Goal: Task Accomplishment & Management: Manage account settings

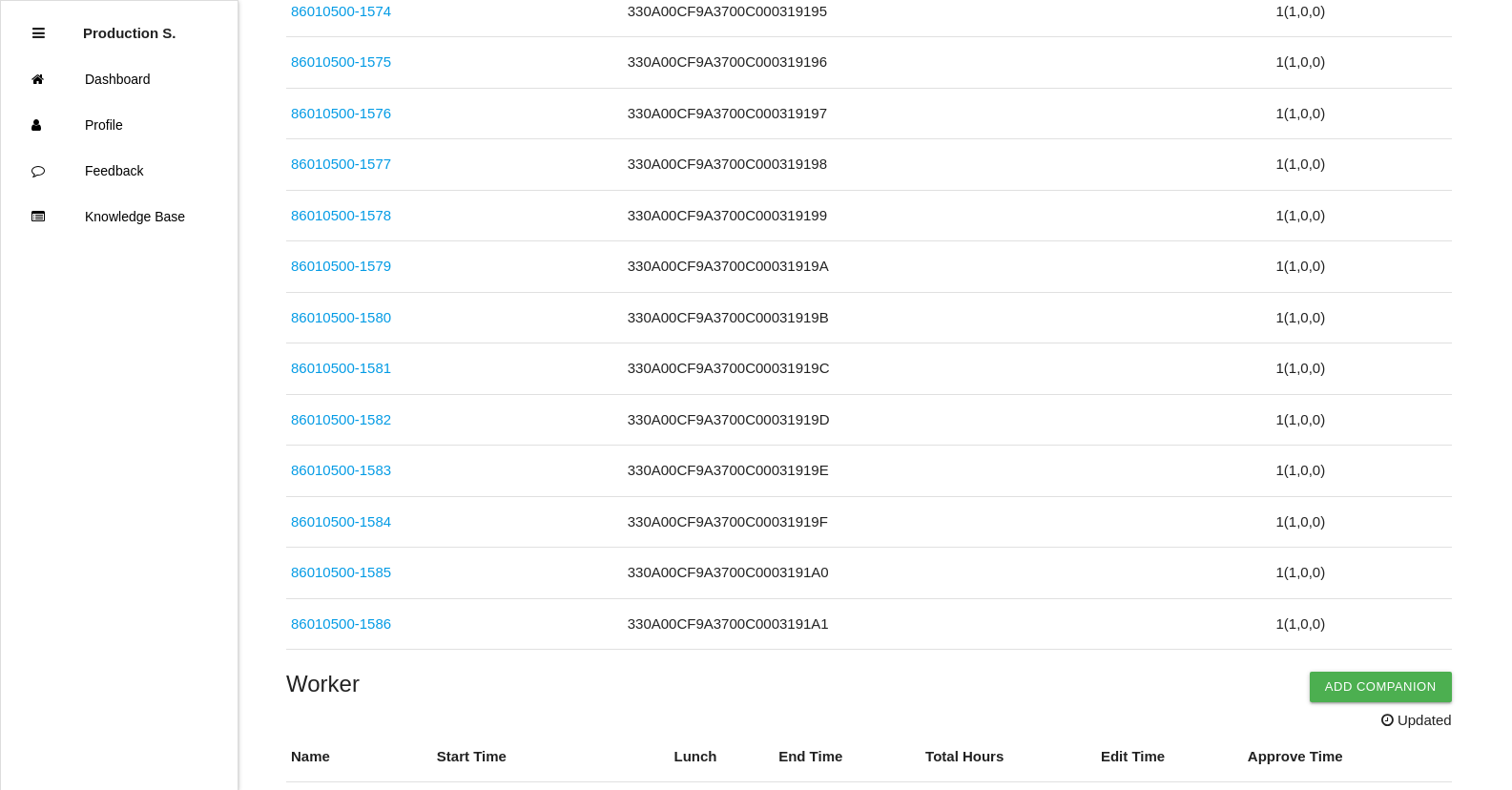
scroll to position [5618, 0]
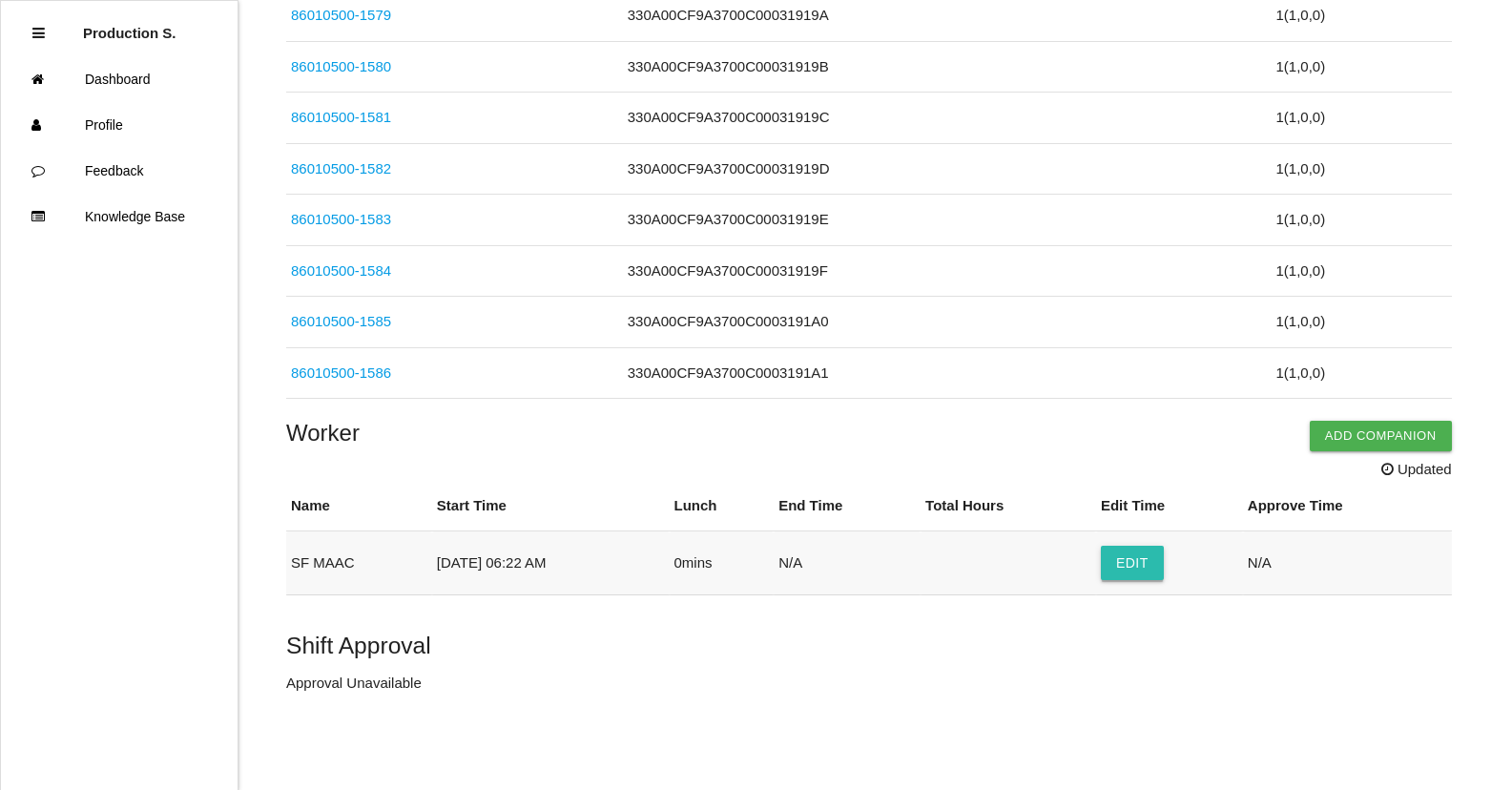
click at [1161, 574] on button "Edit" at bounding box center [1132, 563] width 63 height 34
select select "6"
select select "22"
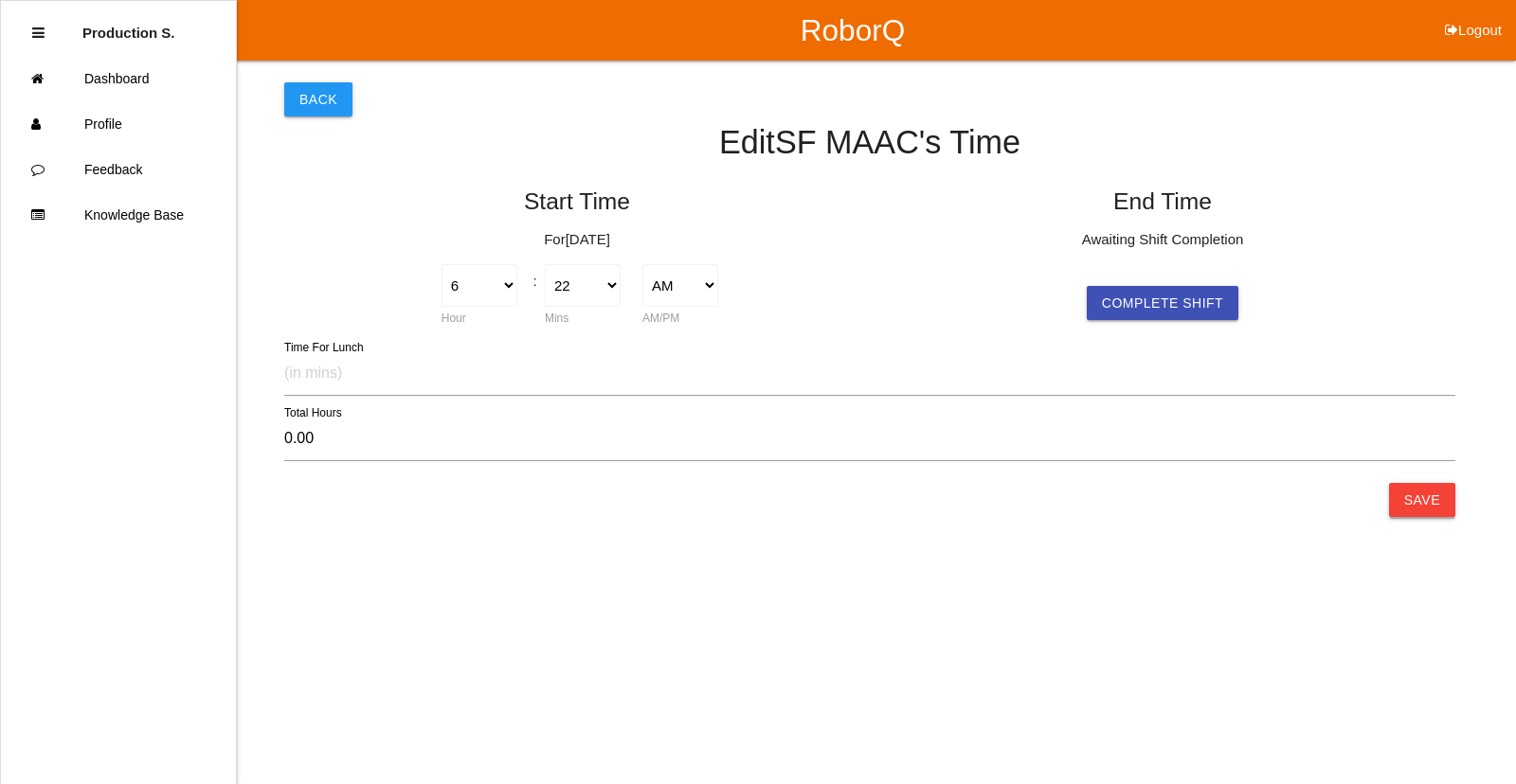
click at [1432, 509] on button "Save" at bounding box center [1422, 500] width 67 height 34
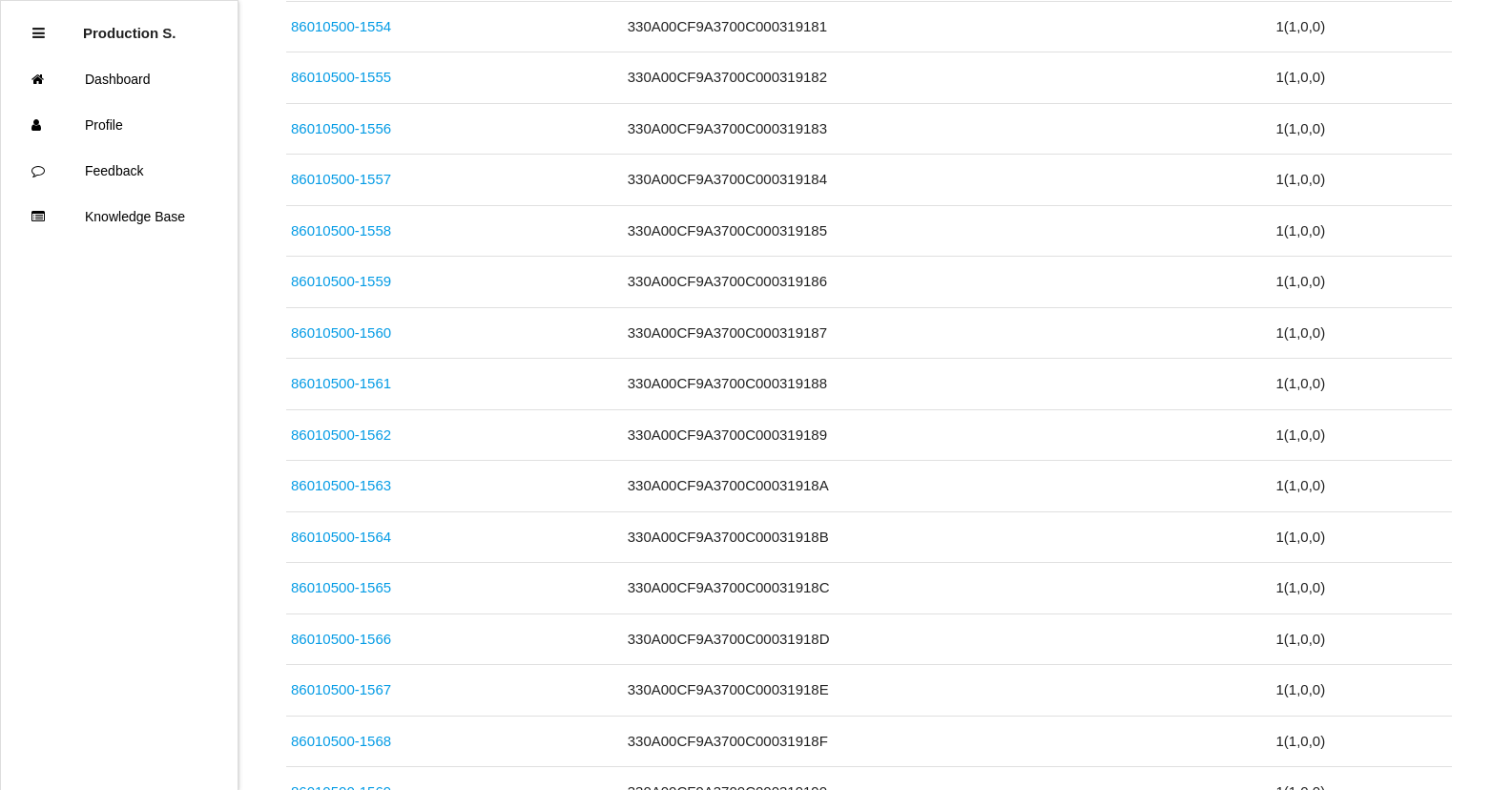
scroll to position [5618, 0]
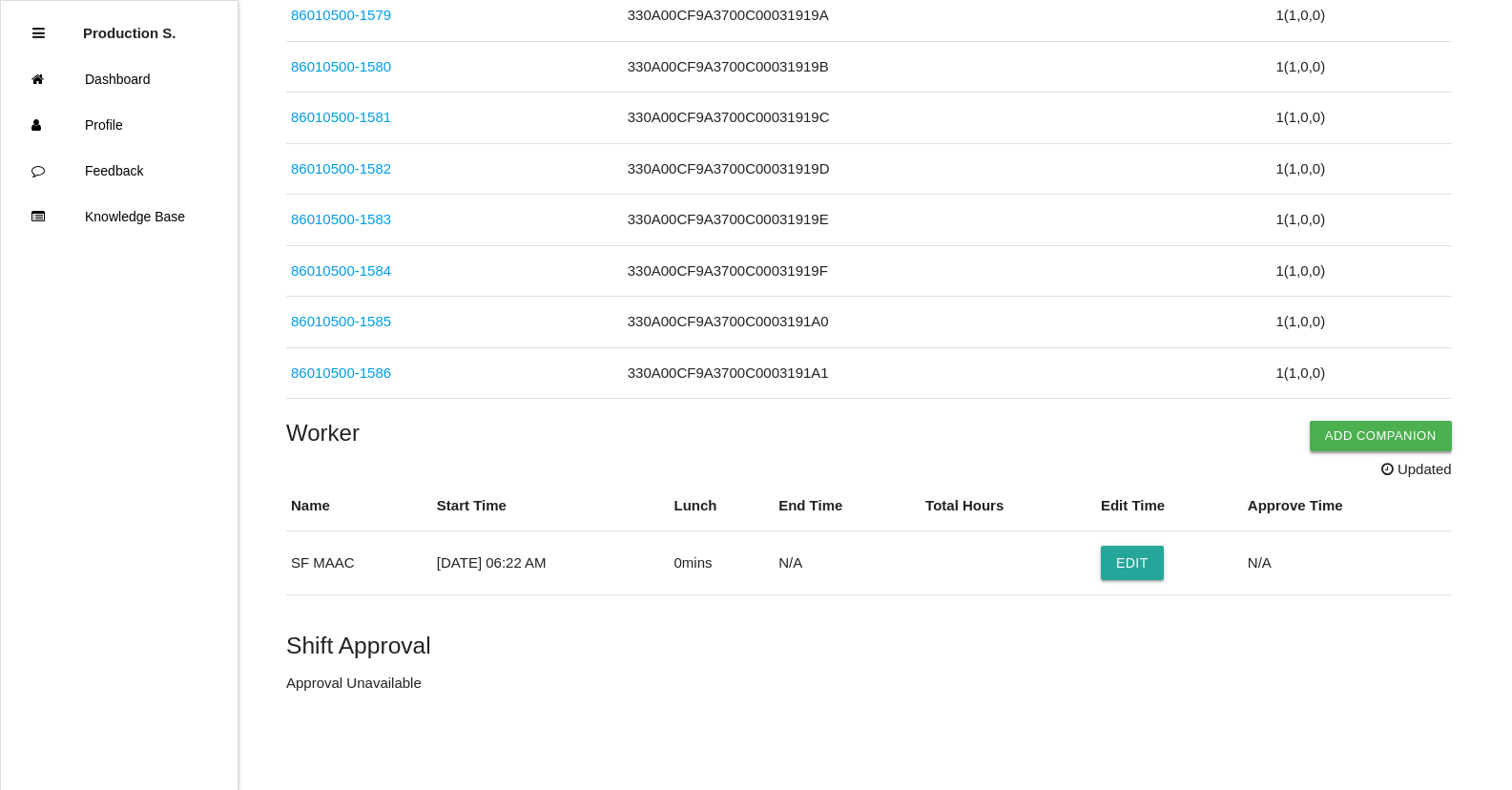
click at [1385, 444] on button "Add Companion" at bounding box center [1381, 436] width 142 height 31
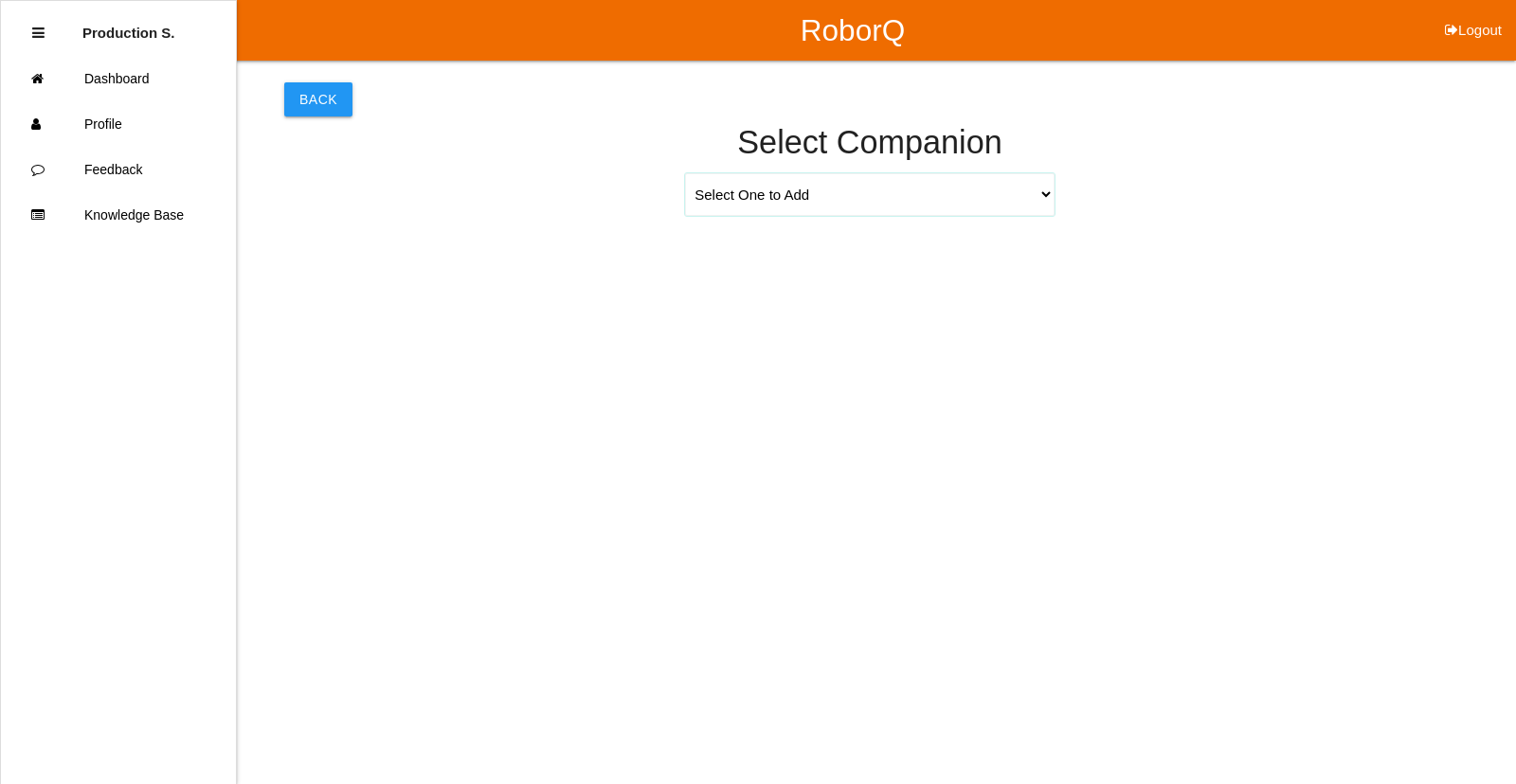
click at [867, 212] on select "Select One to Add [PERSON_NAME] 9655 [PERSON_NAME] 9140 [PERSON_NAME] 9156 [PER…" at bounding box center [870, 195] width 369 height 43
select select "[PERSON_NAME] 9271"
click at [685, 174] on select "Select One to Add [PERSON_NAME] 9655 [PERSON_NAME] 9140 [PERSON_NAME] 9156 [PER…" at bounding box center [870, 195] width 369 height 43
select select "6"
select select "22"
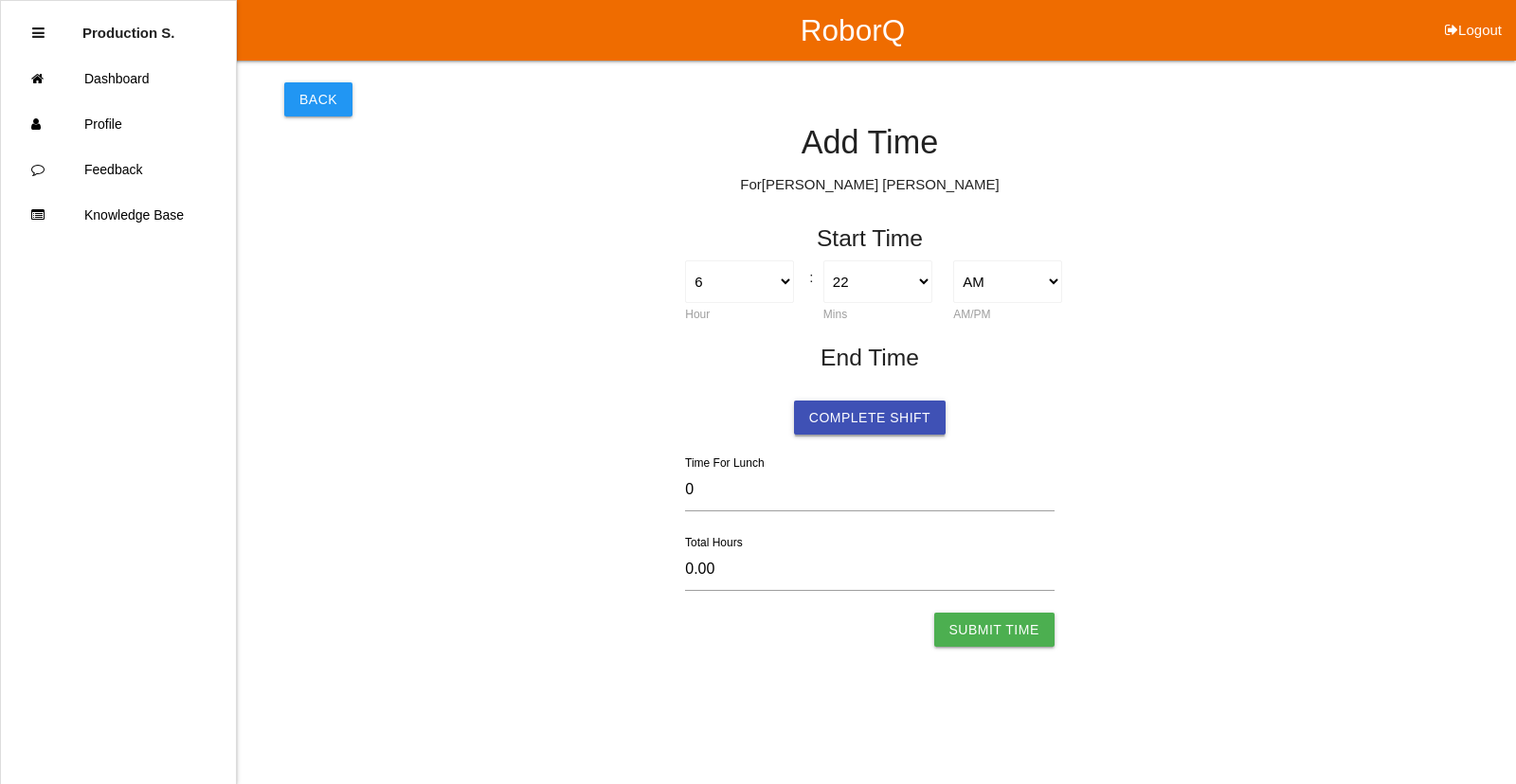
click at [868, 422] on button "Complete Shift" at bounding box center [870, 418] width 152 height 34
select select "6"
select select "22"
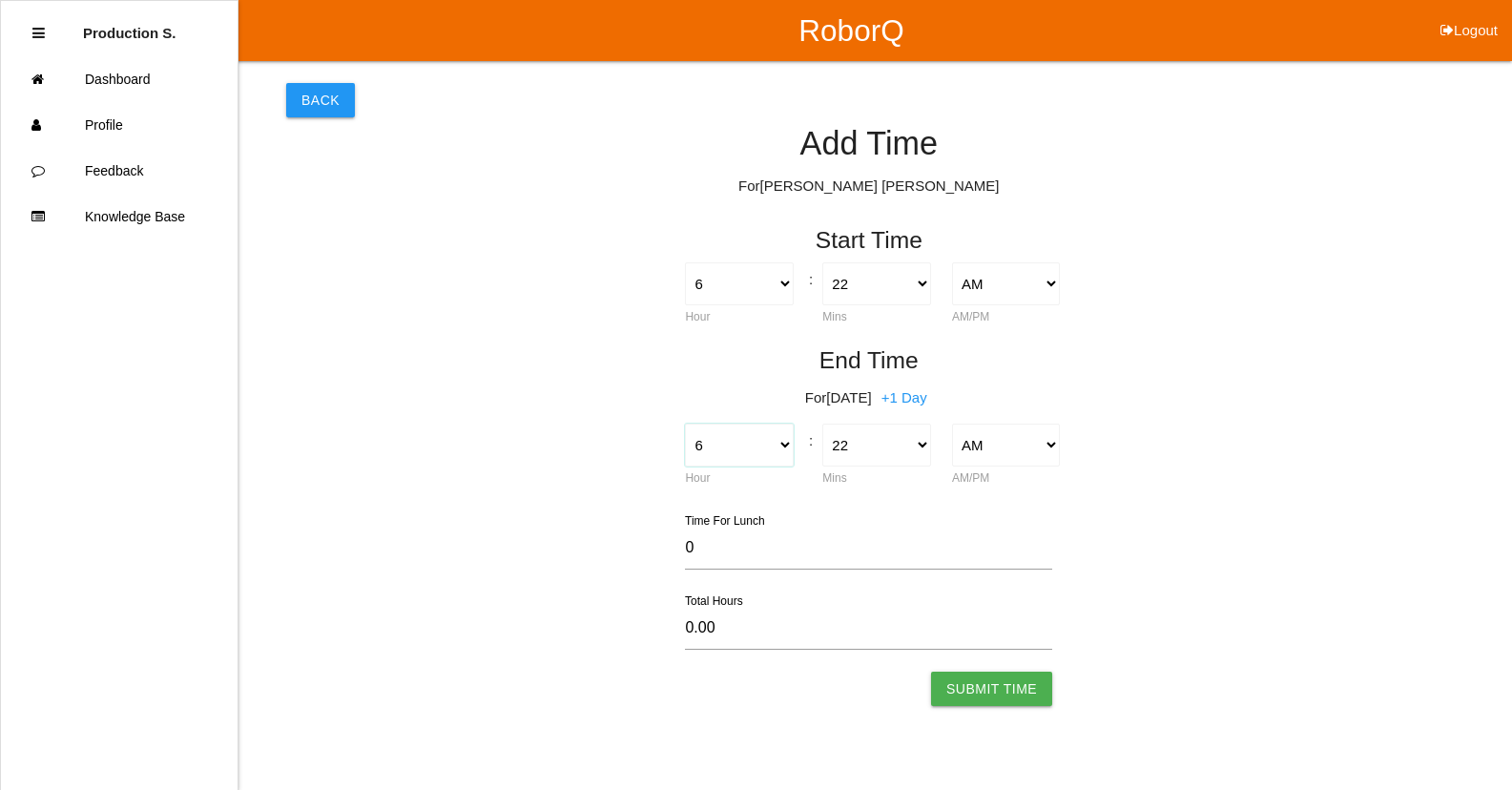
click at [715, 448] on select "1 2 3 4 5 6 7 8 9 10 11 12" at bounding box center [739, 445] width 108 height 43
select select "4"
click at [685, 424] on select "1 2 3 4 5 6 7 8 9 10 11 12" at bounding box center [739, 445] width 108 height 43
type input "-2.00"
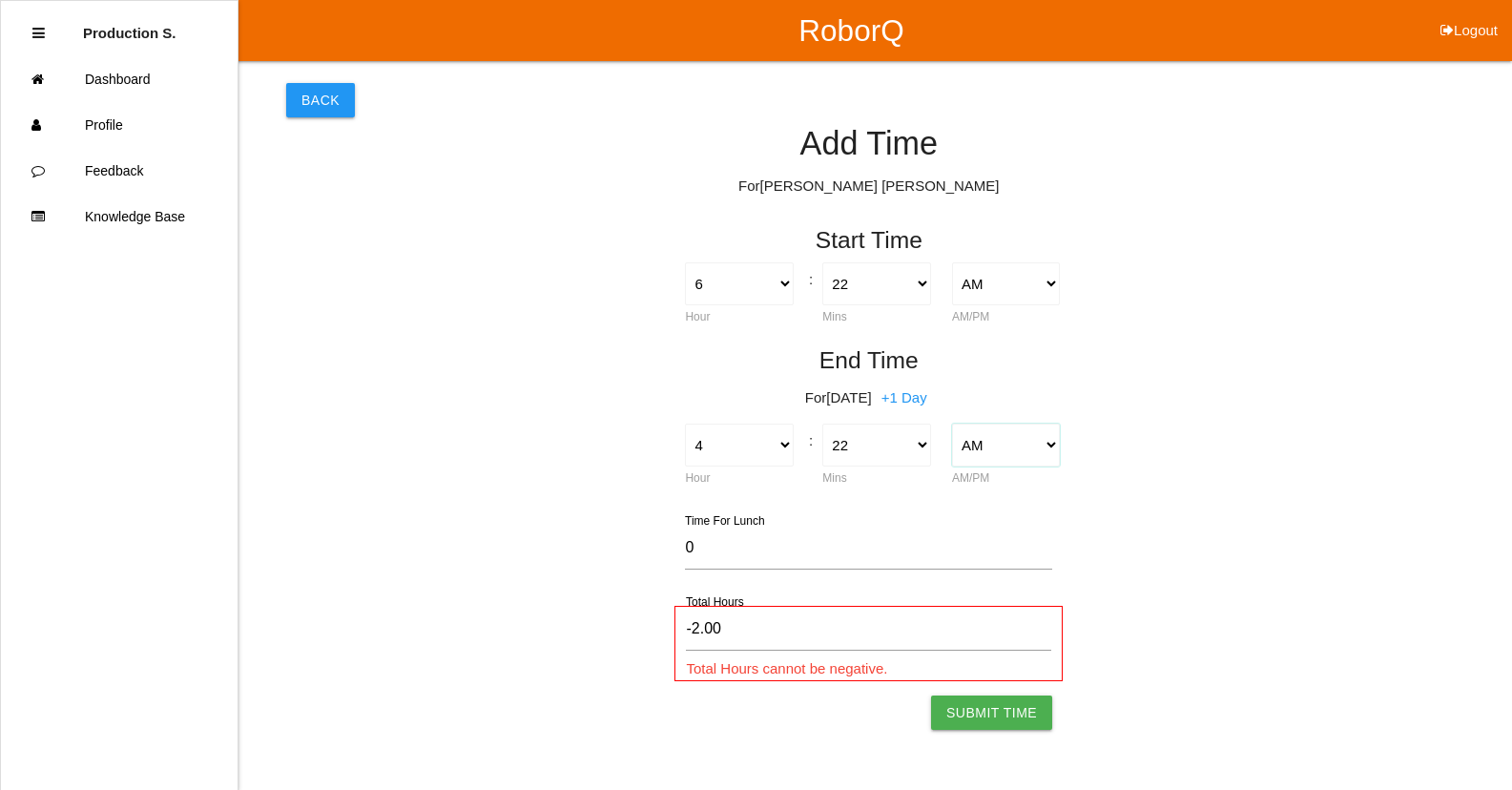
click at [1021, 447] on select "AM PM" at bounding box center [1006, 445] width 108 height 43
select select "2"
click at [952, 424] on select "AM PM" at bounding box center [1006, 445] width 108 height 43
type input "10.00"
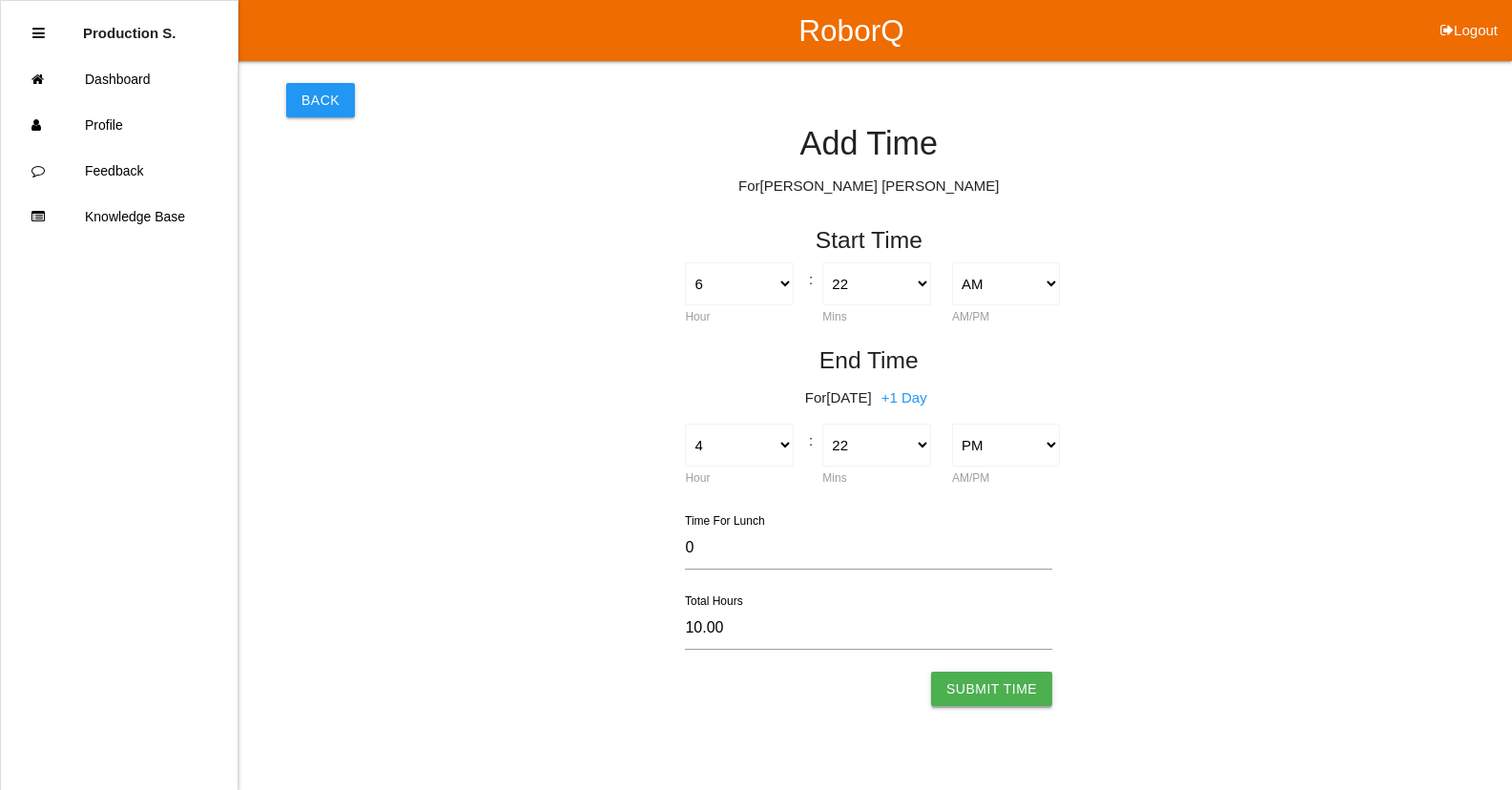
click at [975, 693] on button "Submit Time" at bounding box center [991, 689] width 121 height 34
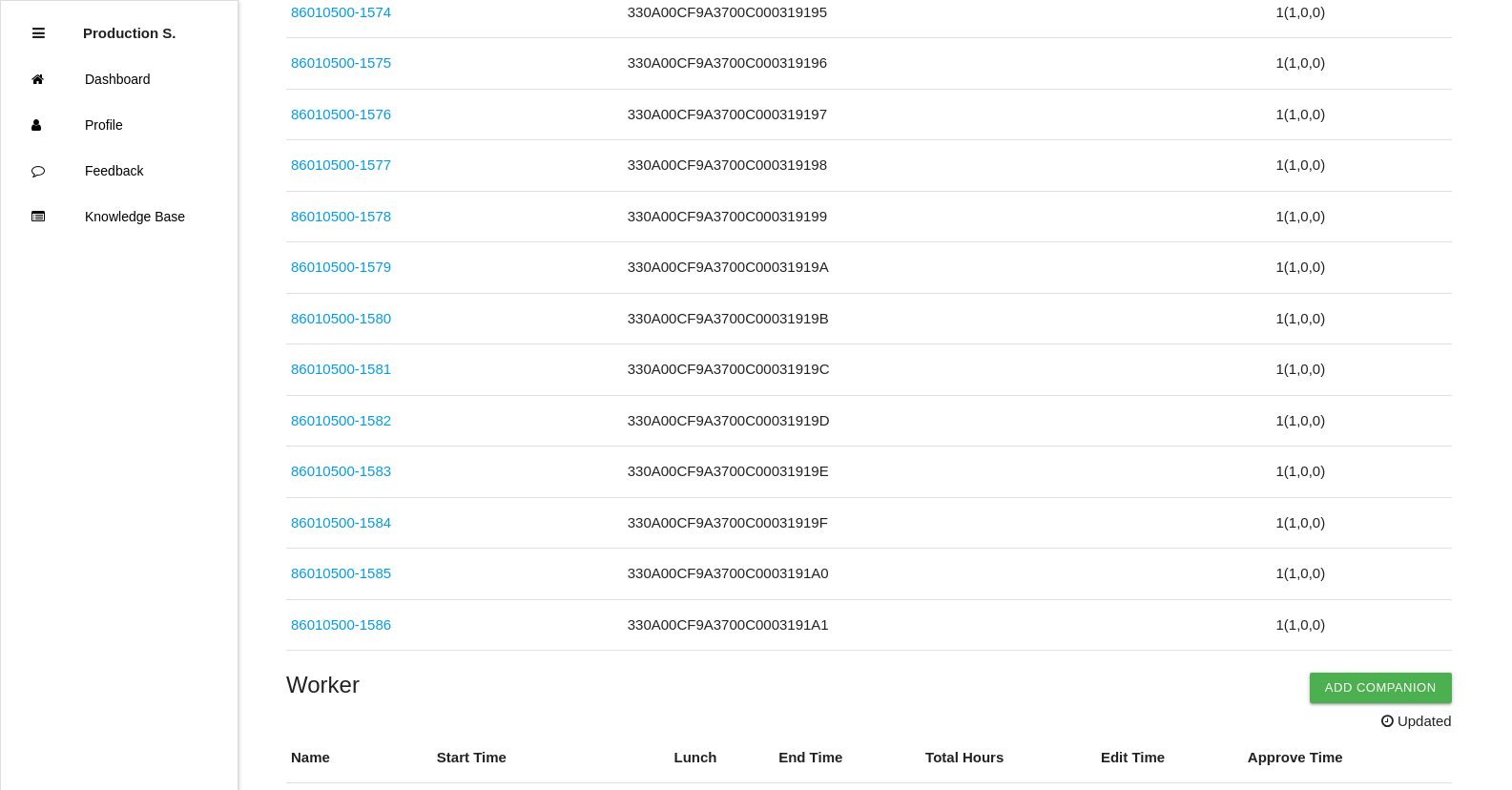
scroll to position [5826, 0]
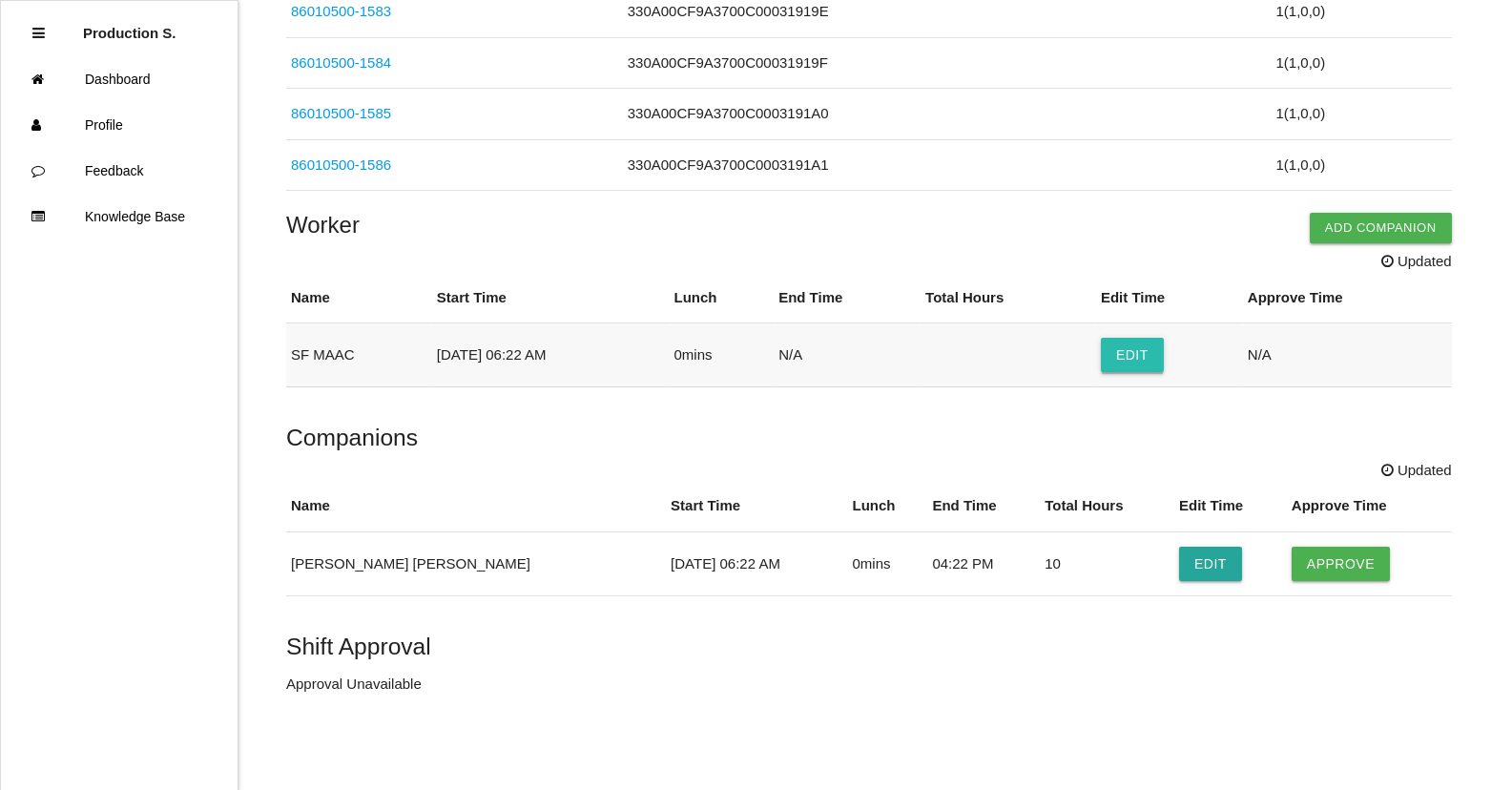
click at [1157, 356] on button "Edit" at bounding box center [1132, 355] width 63 height 34
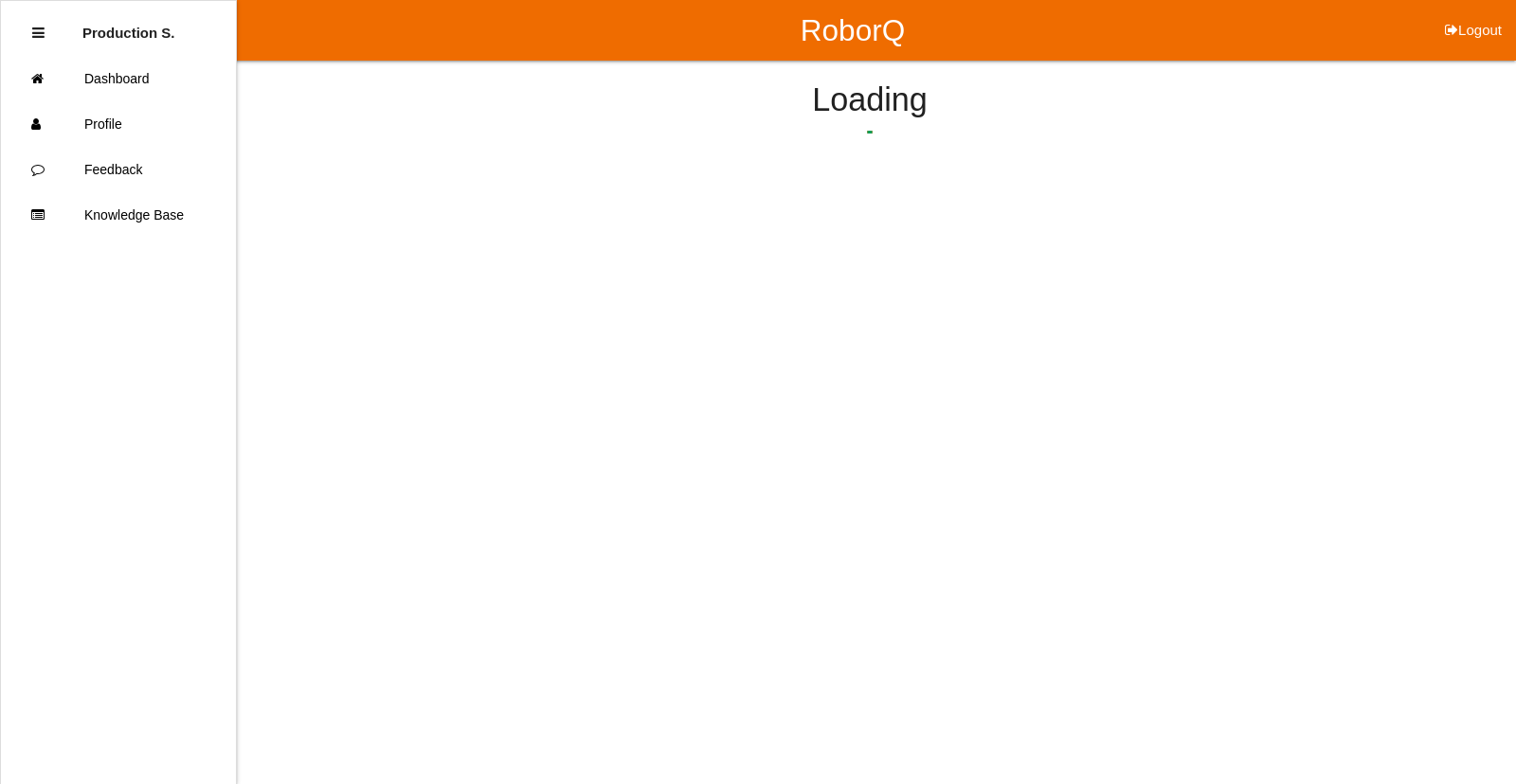
select select "6"
select select "22"
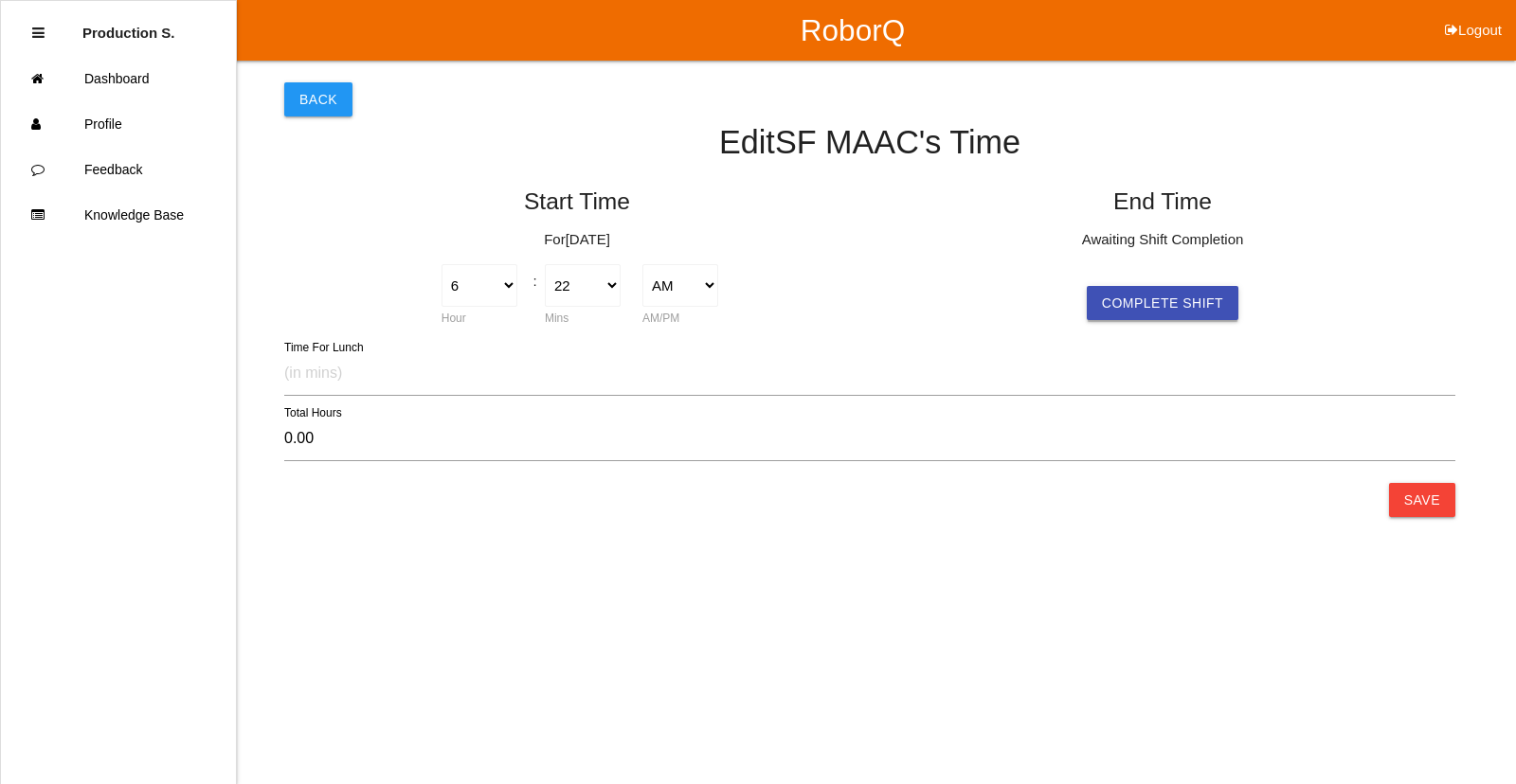
click at [1169, 301] on button "Complete Shift" at bounding box center [1162, 303] width 152 height 34
select select "4"
select select "19"
select select "2"
type input "9.95"
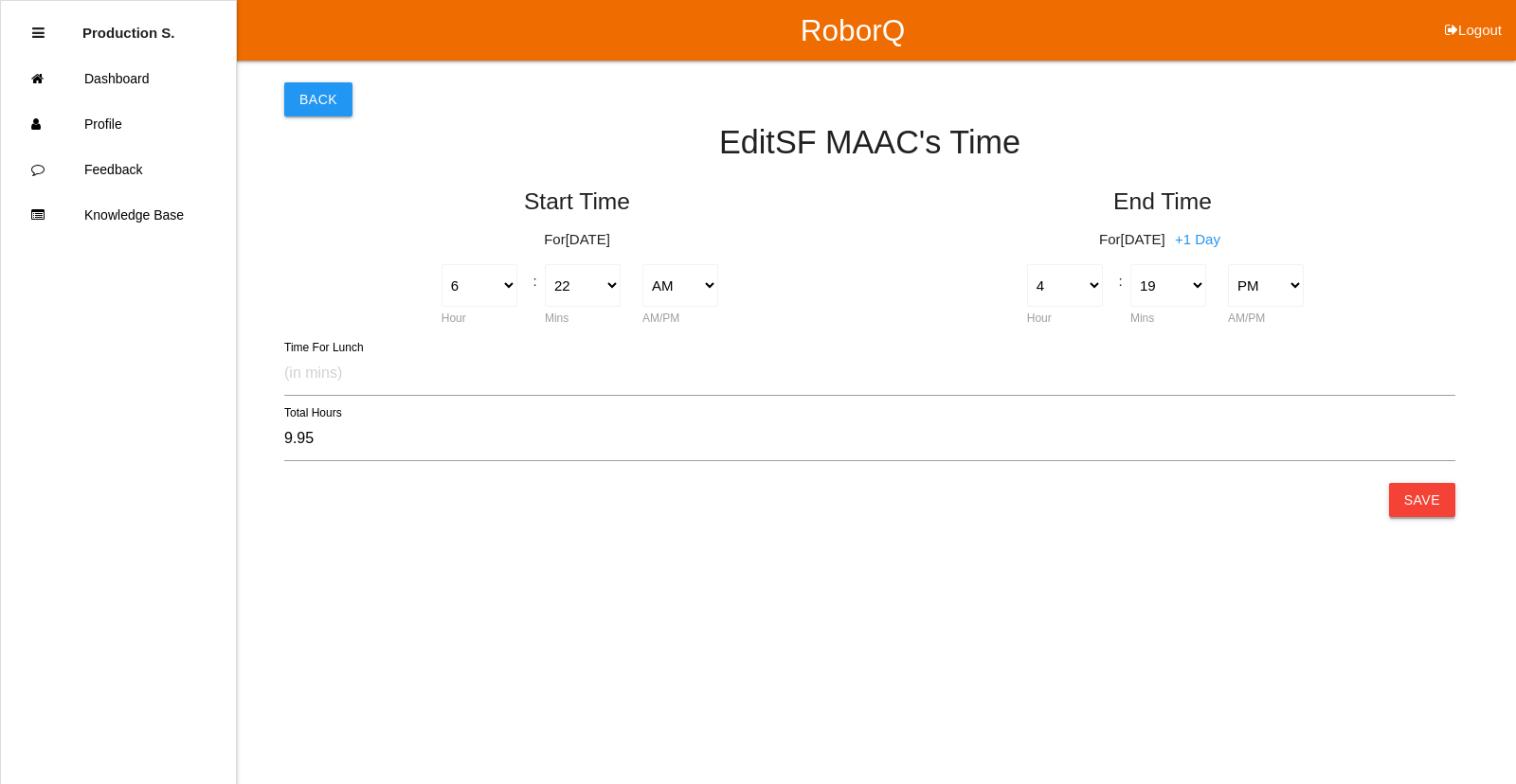
click at [1415, 504] on button "Save" at bounding box center [1422, 500] width 67 height 34
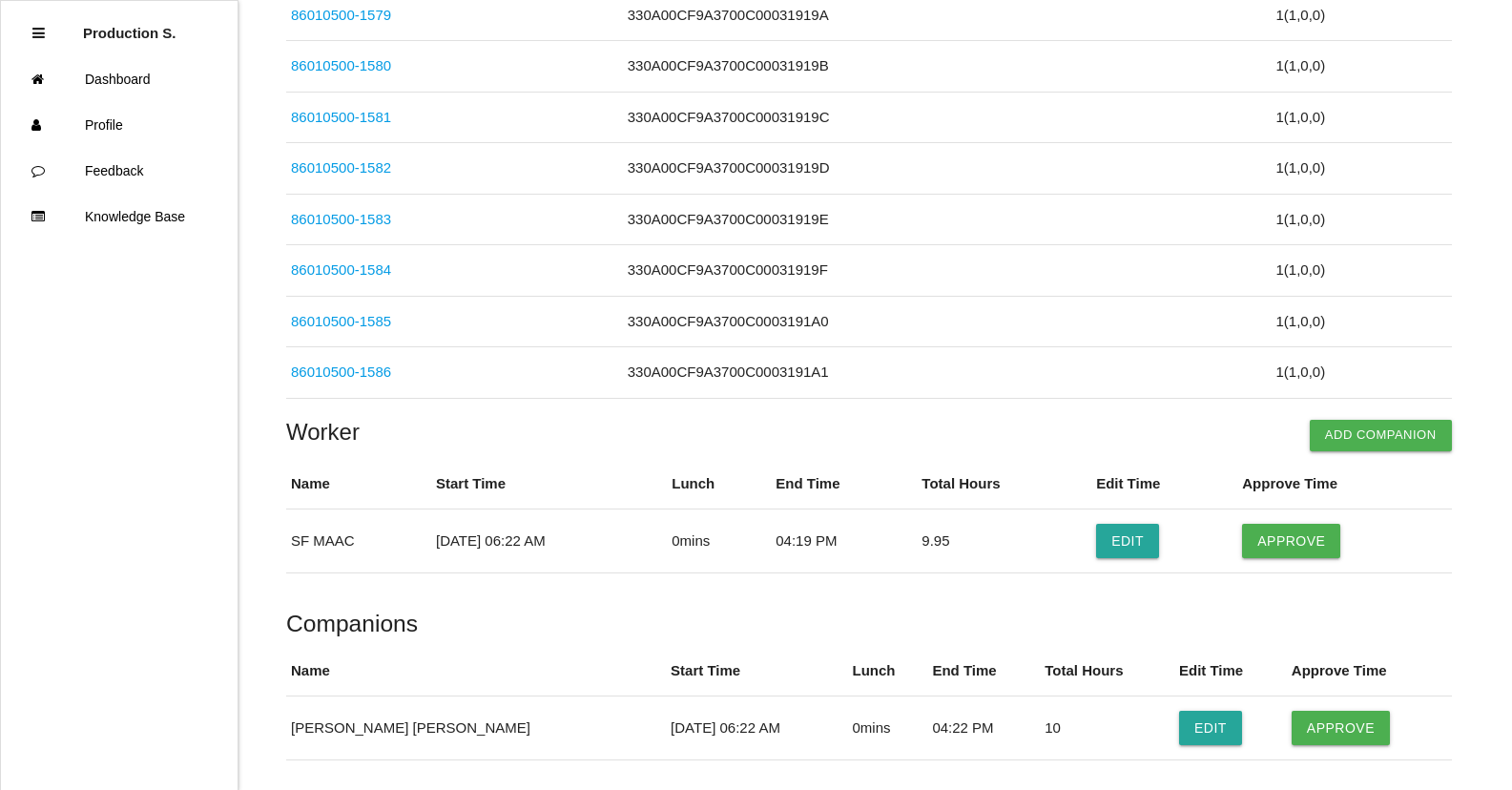
scroll to position [5762, 0]
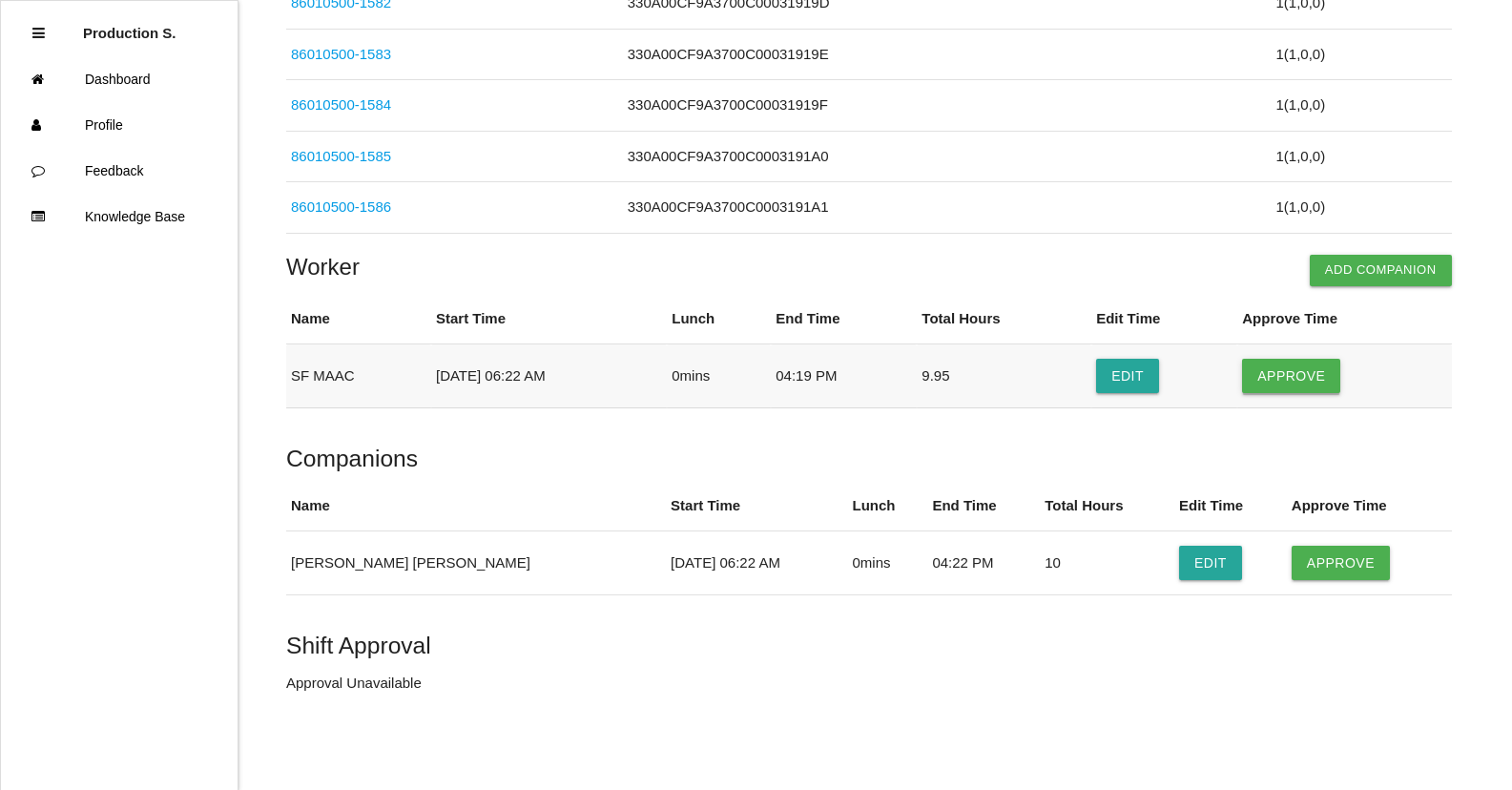
click at [1294, 370] on button "Approve" at bounding box center [1291, 376] width 98 height 34
click at [1342, 562] on button "Approve" at bounding box center [1341, 563] width 98 height 34
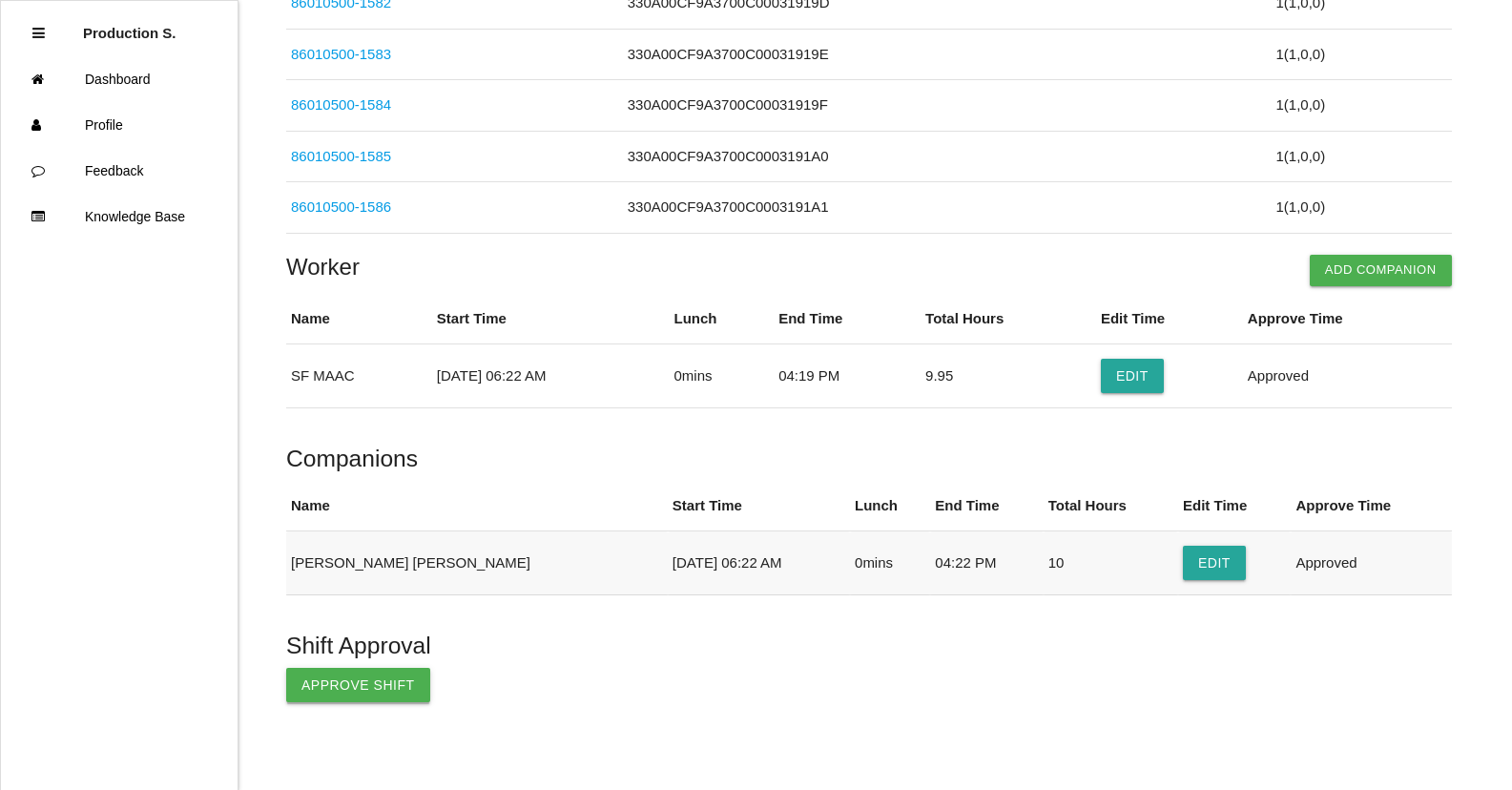
click at [381, 691] on button "Approve Shift" at bounding box center [358, 685] width 144 height 34
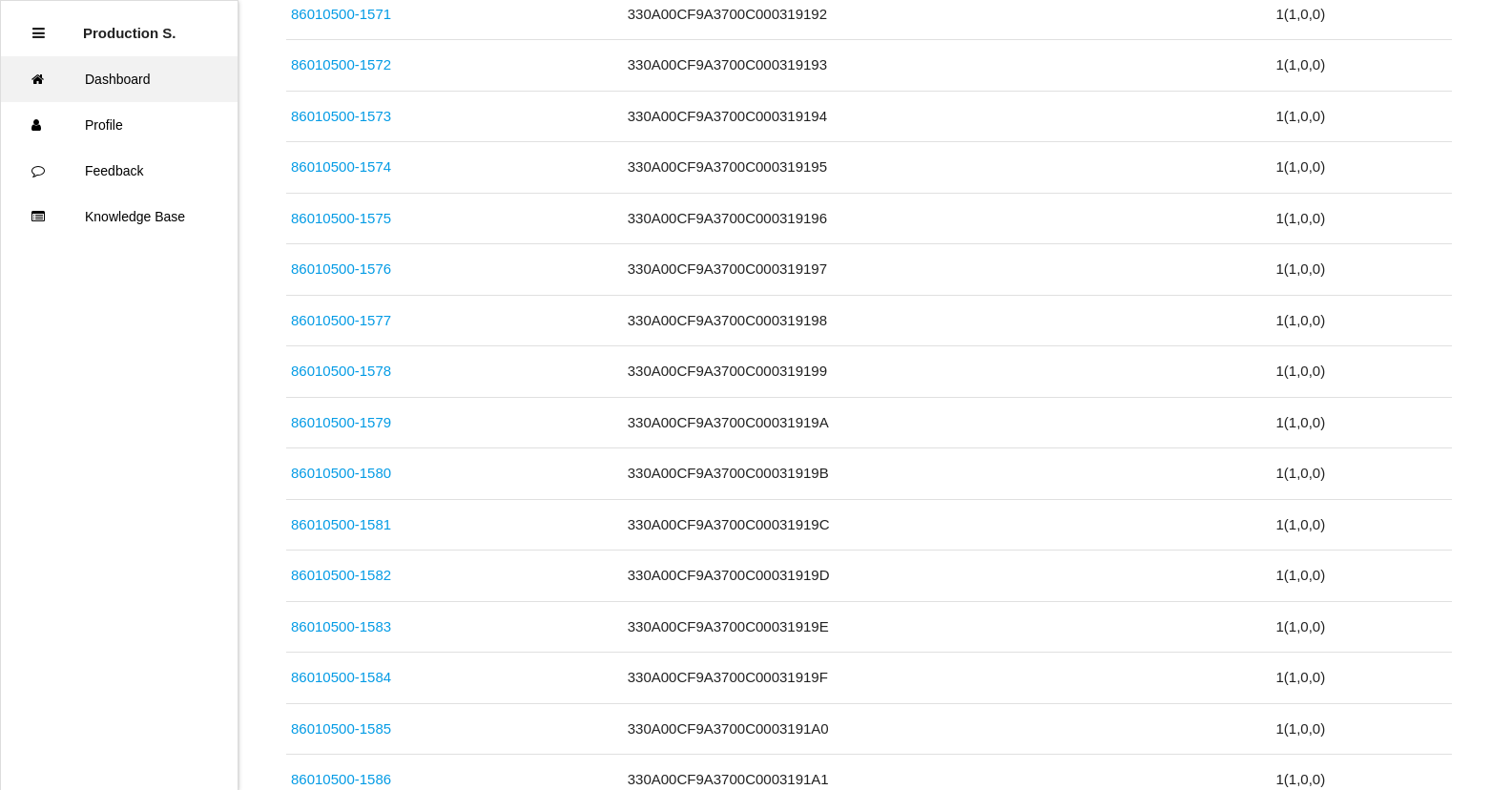
click at [135, 83] on link "Dashboard" at bounding box center [119, 79] width 237 height 46
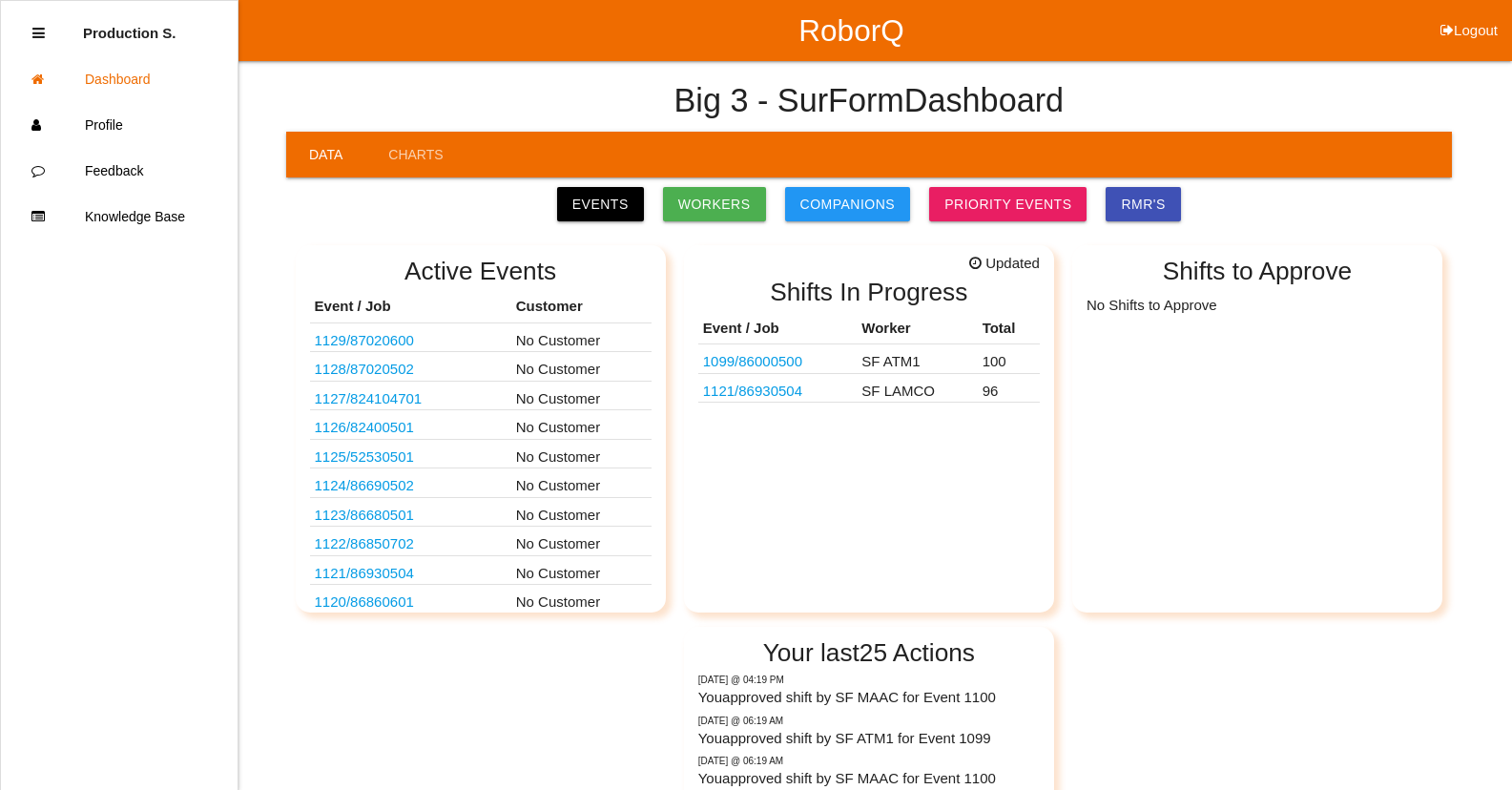
click at [767, 359] on link "1099 / 86000500" at bounding box center [752, 361] width 99 height 16
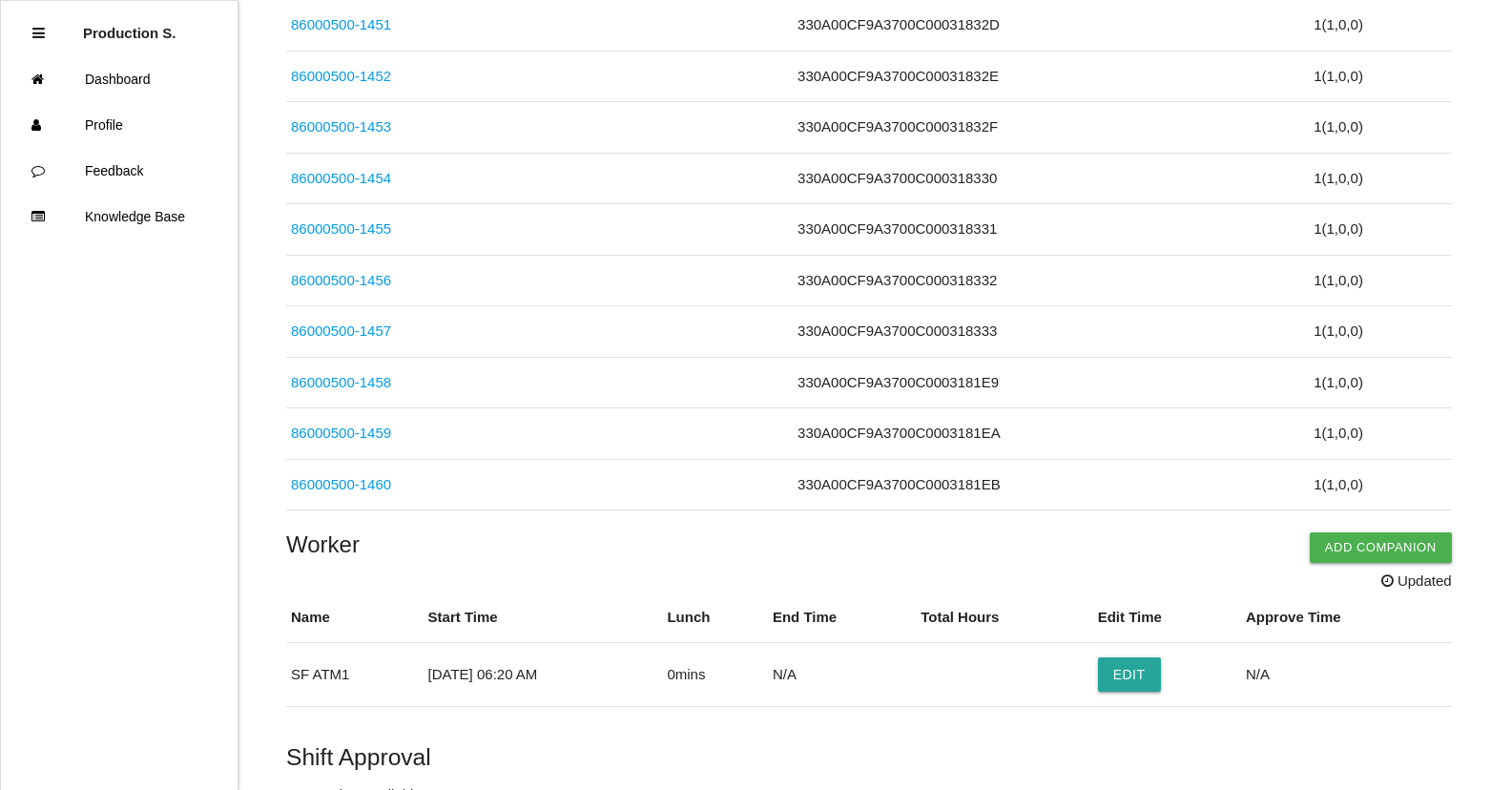
scroll to position [5107, 0]
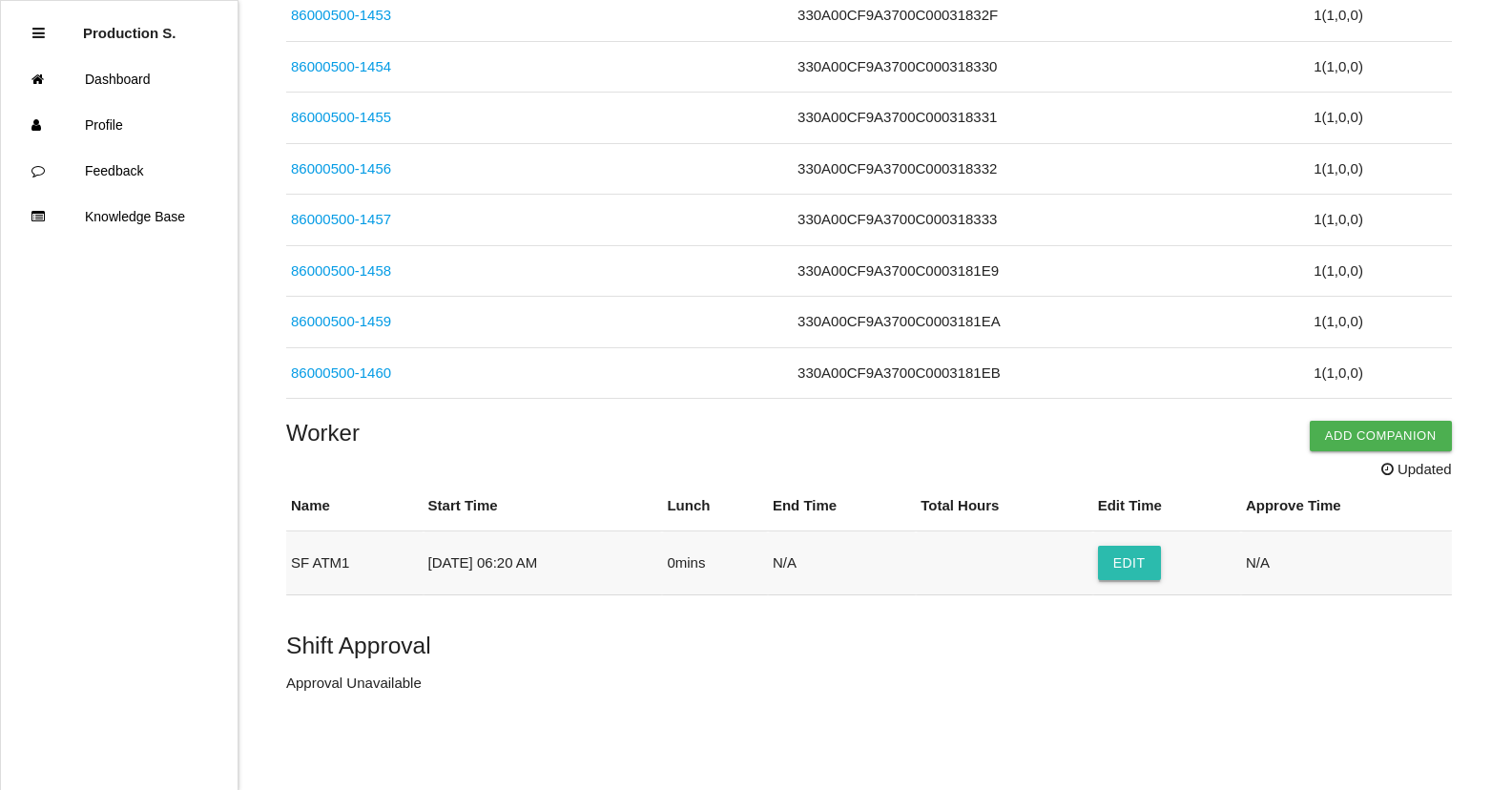
click at [1134, 572] on button "Edit" at bounding box center [1129, 563] width 63 height 34
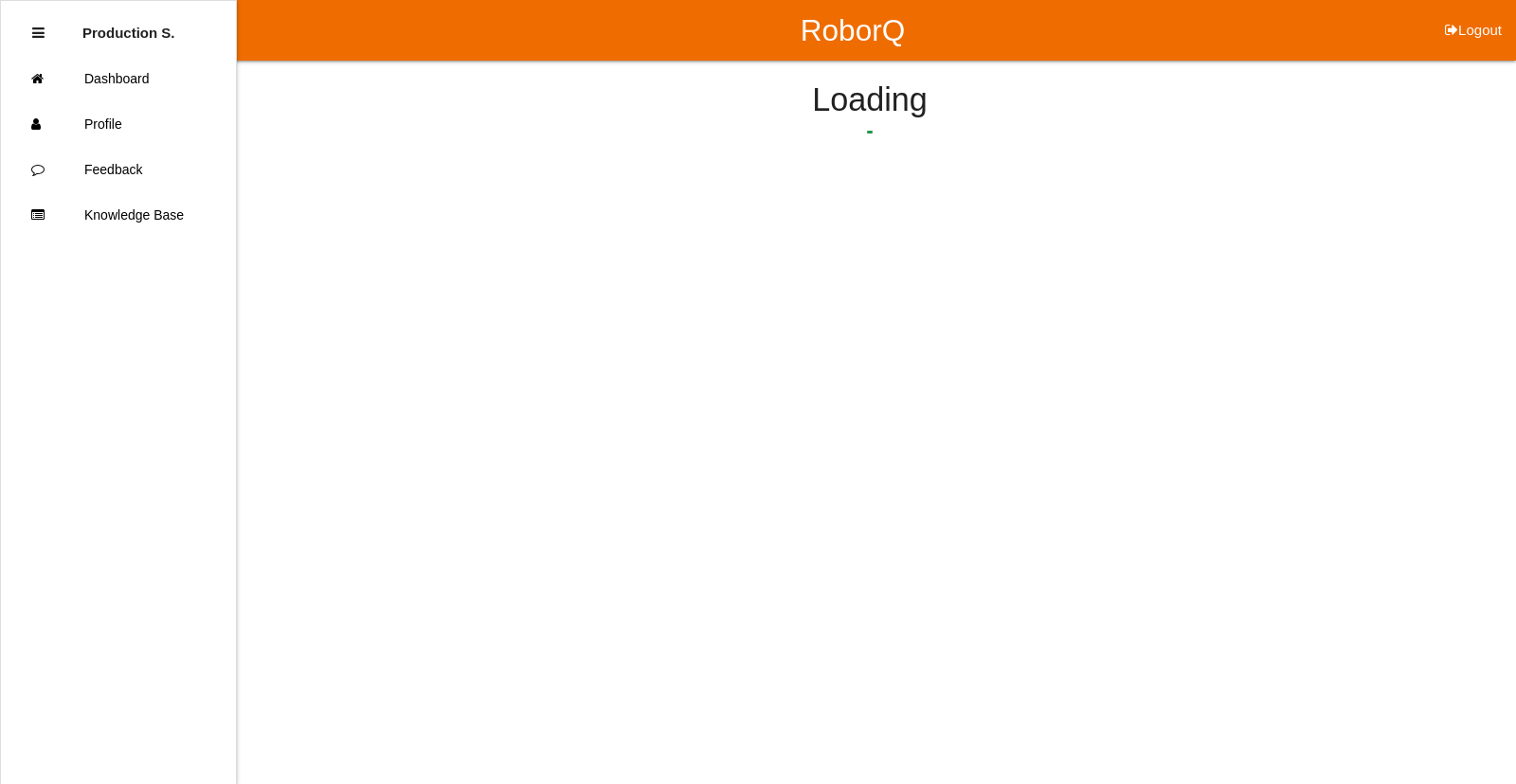
select select "6"
select select "20"
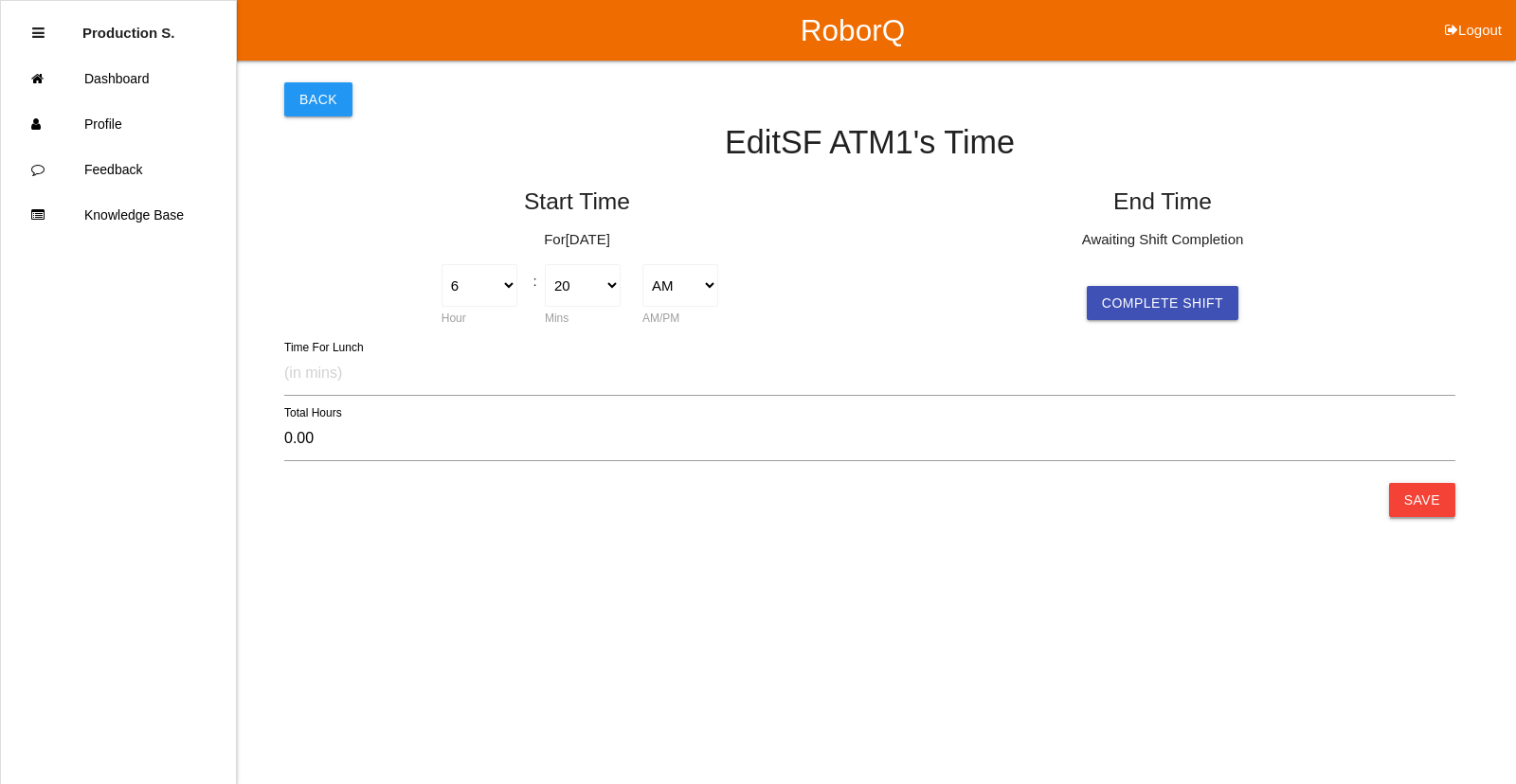
click at [1442, 509] on button "Save" at bounding box center [1422, 500] width 67 height 34
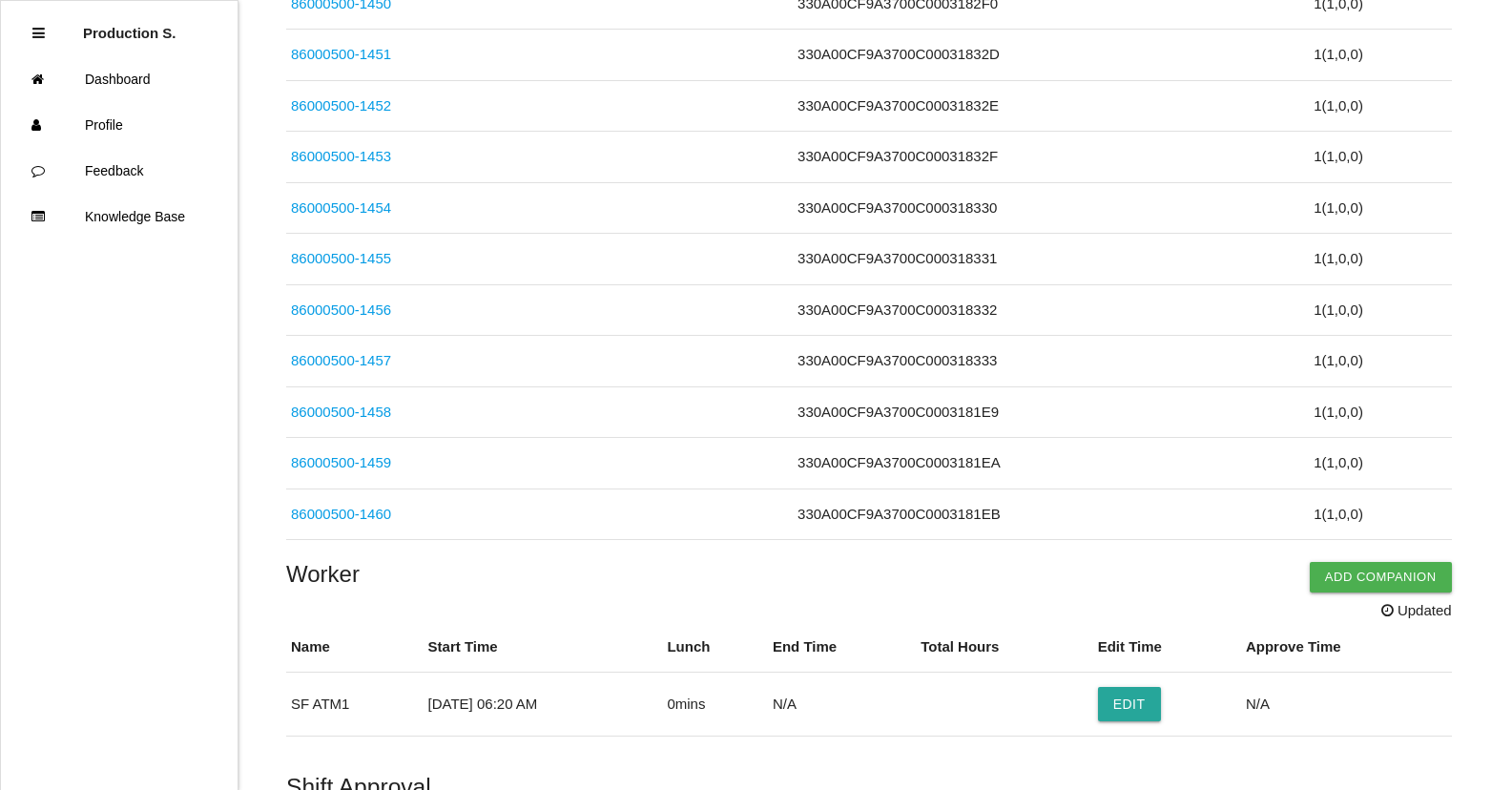
scroll to position [5107, 0]
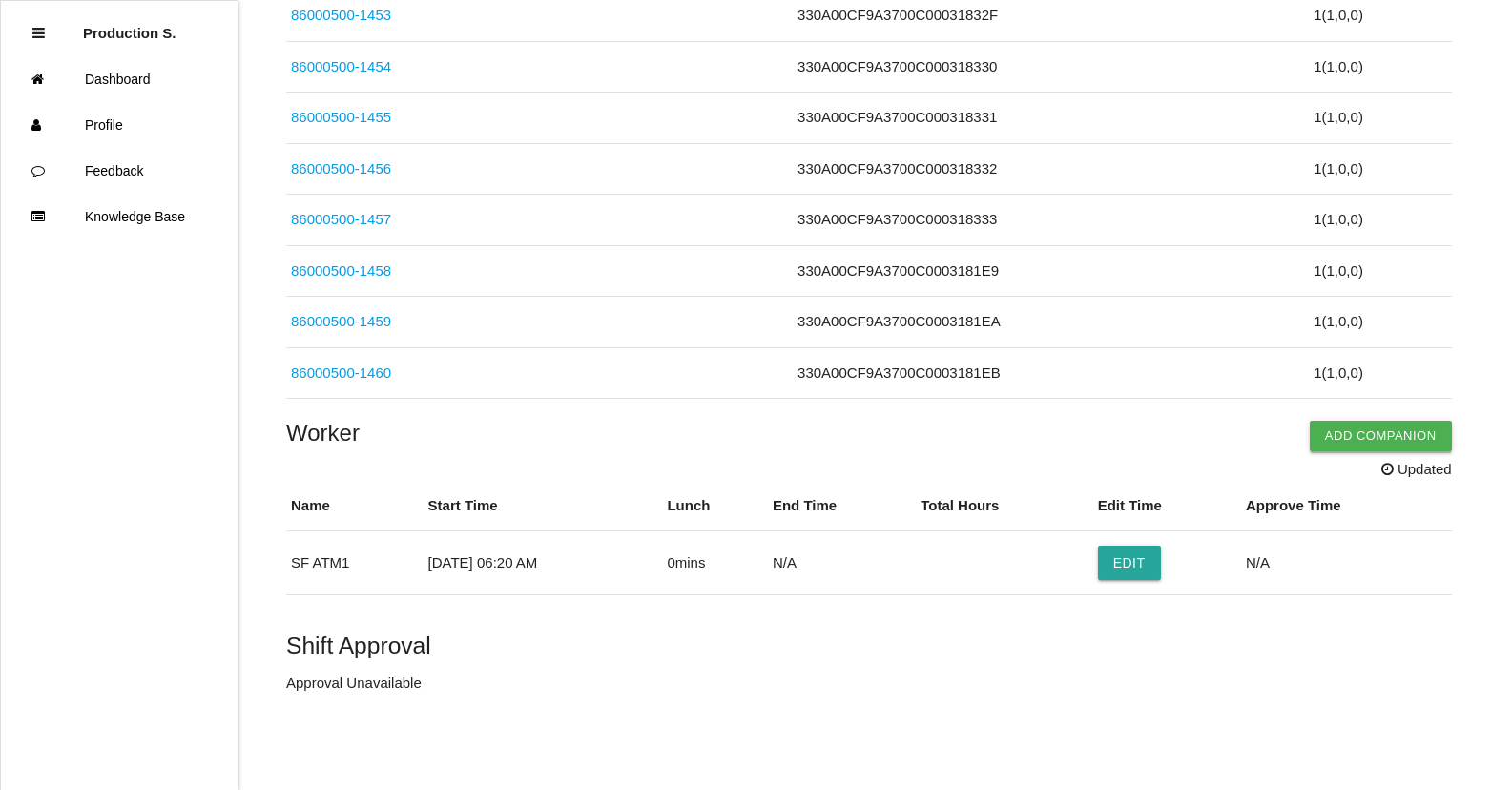
click at [1372, 433] on button "Add Companion" at bounding box center [1381, 436] width 142 height 31
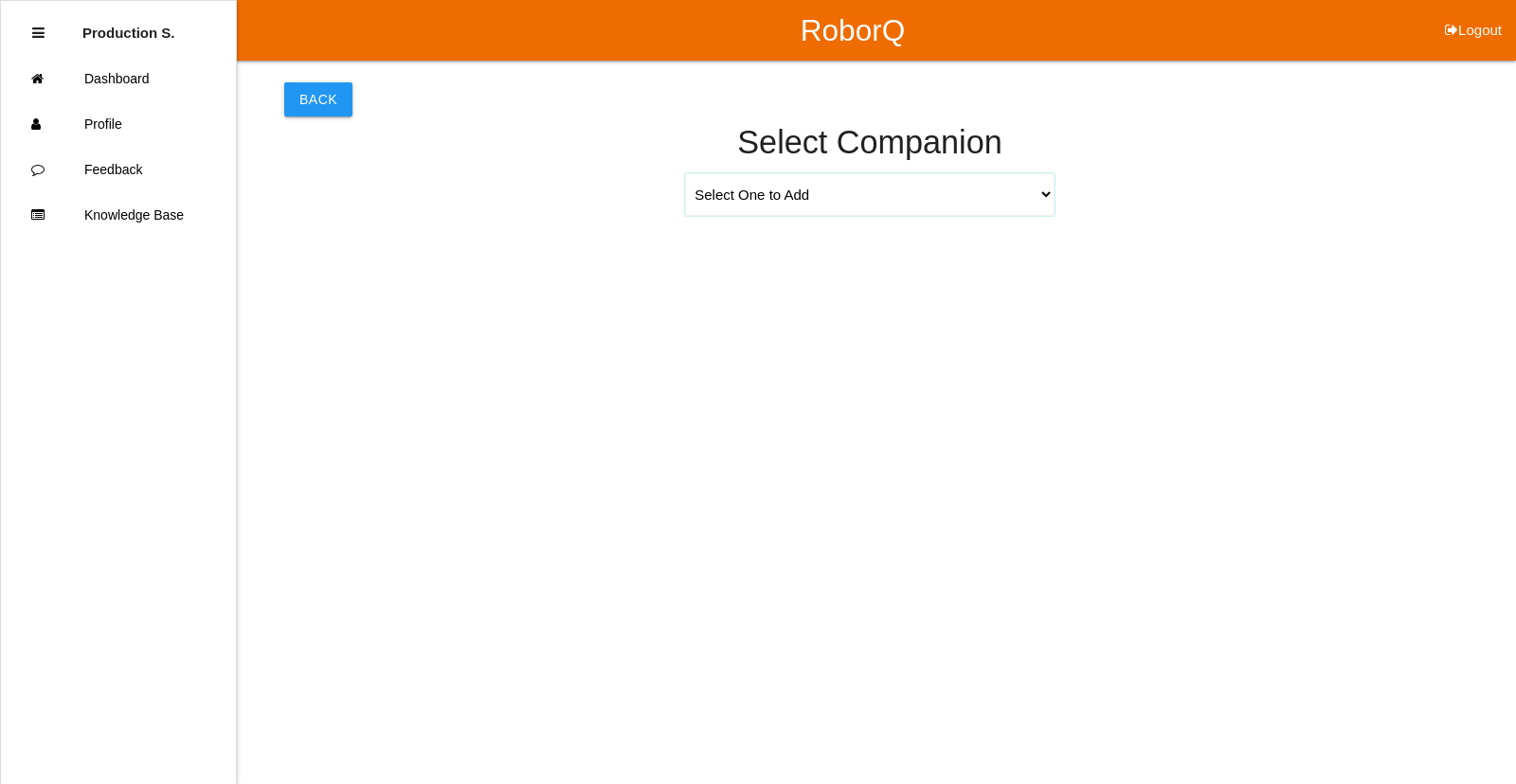
click at [1045, 188] on select "Select One to Add [PERSON_NAME] 9655 [PERSON_NAME] 9140 [PERSON_NAME] 9156 [PER…" at bounding box center [870, 195] width 369 height 43
select select "[PERSON_NAME] 9655"
click at [685, 174] on select "Select One to Add [PERSON_NAME] 9655 [PERSON_NAME] 9140 [PERSON_NAME] 9156 [PER…" at bounding box center [870, 195] width 369 height 43
select select "6"
select select "20"
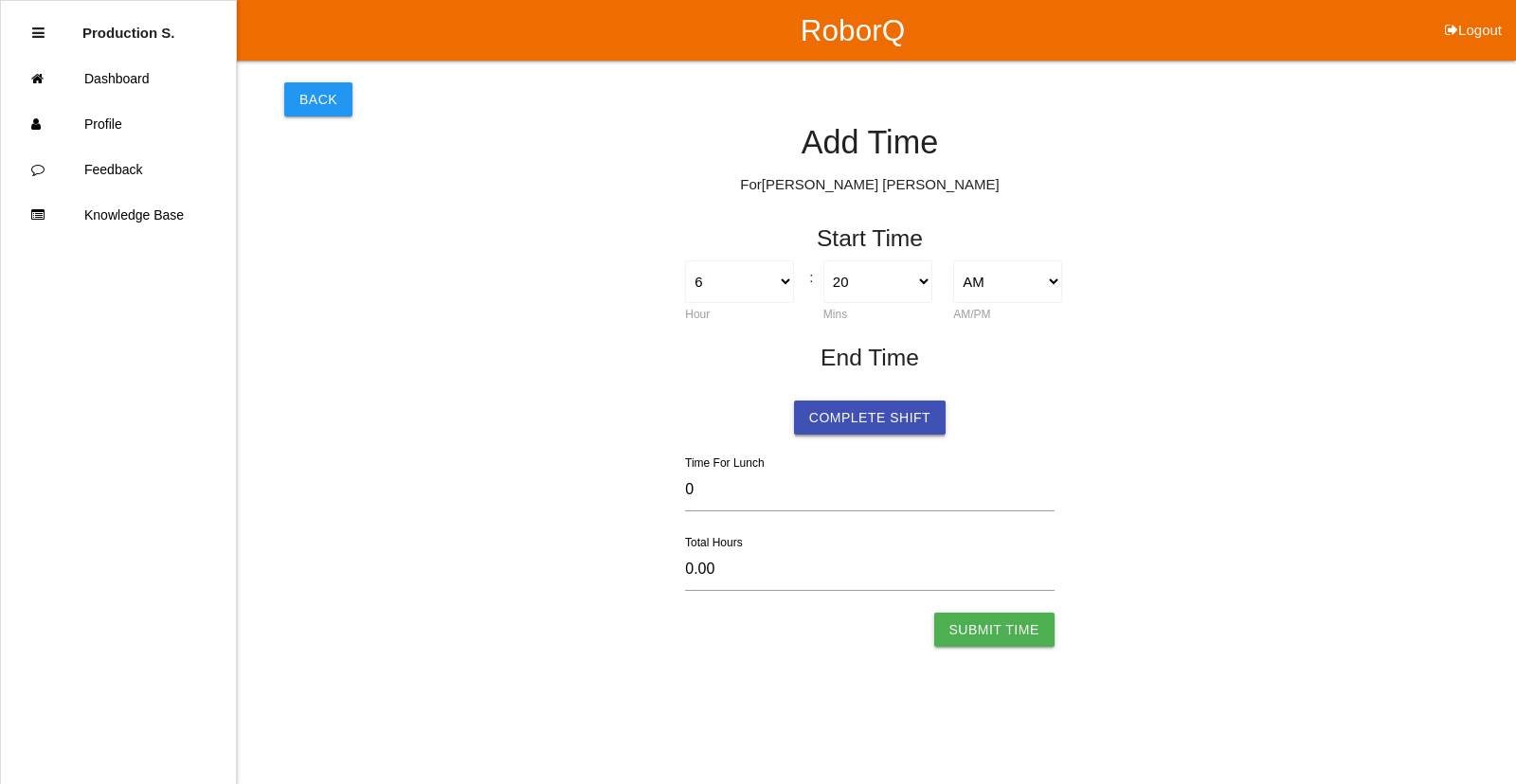
click at [860, 427] on button "Complete Shift" at bounding box center [870, 418] width 152 height 34
select select "6"
select select "20"
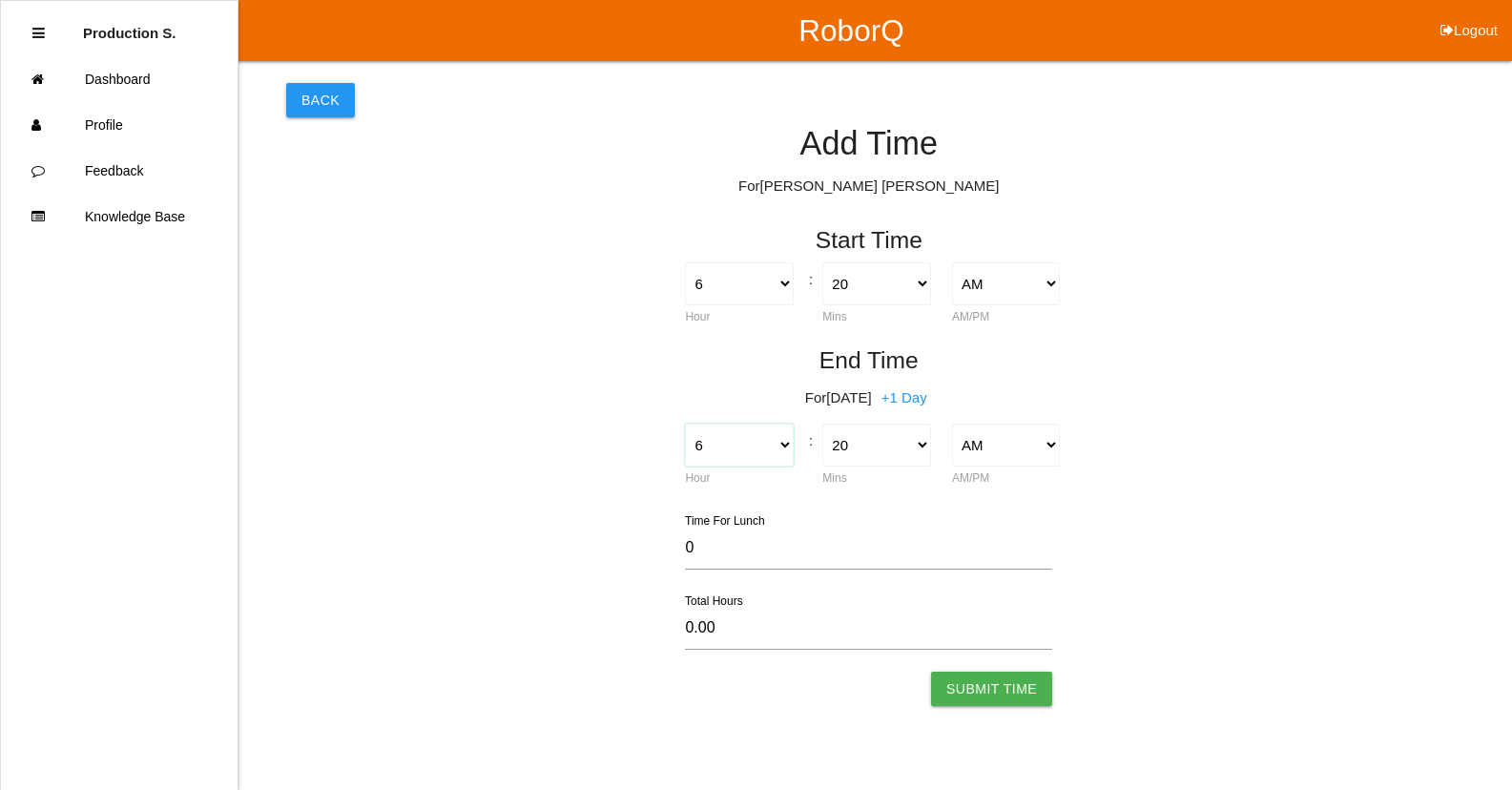
click at [735, 450] on select "1 2 3 4 5 6 7 8 9 10 11 12" at bounding box center [739, 445] width 108 height 43
select select "4"
click at [685, 424] on select "1 2 3 4 5 6 7 8 9 10 11 12" at bounding box center [739, 445] width 108 height 43
type input "-2.00"
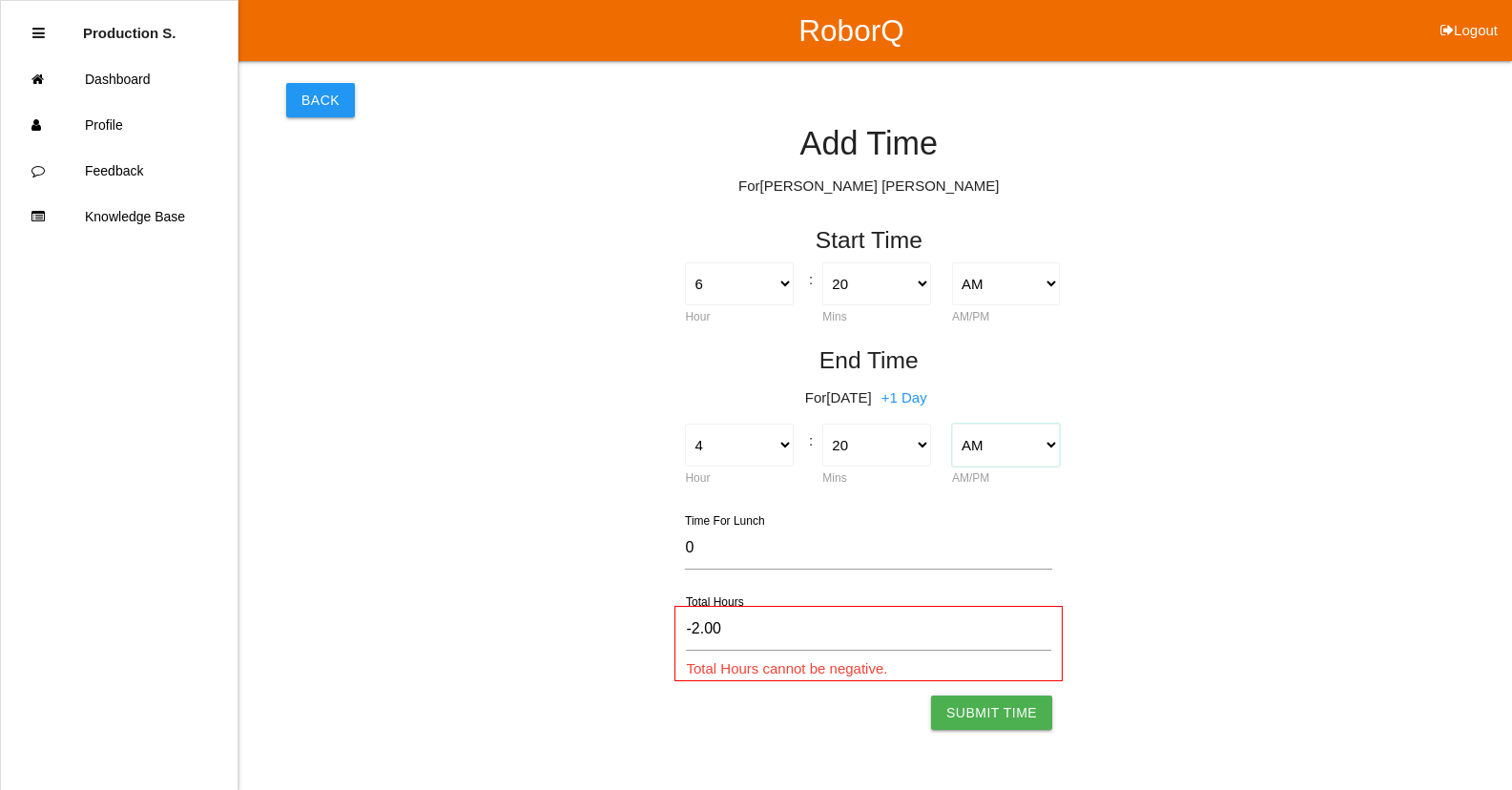
click at [1038, 448] on select "AM PM" at bounding box center [1006, 445] width 108 height 43
select select "2"
click at [952, 424] on select "AM PM" at bounding box center [1006, 445] width 108 height 43
type input "10.00"
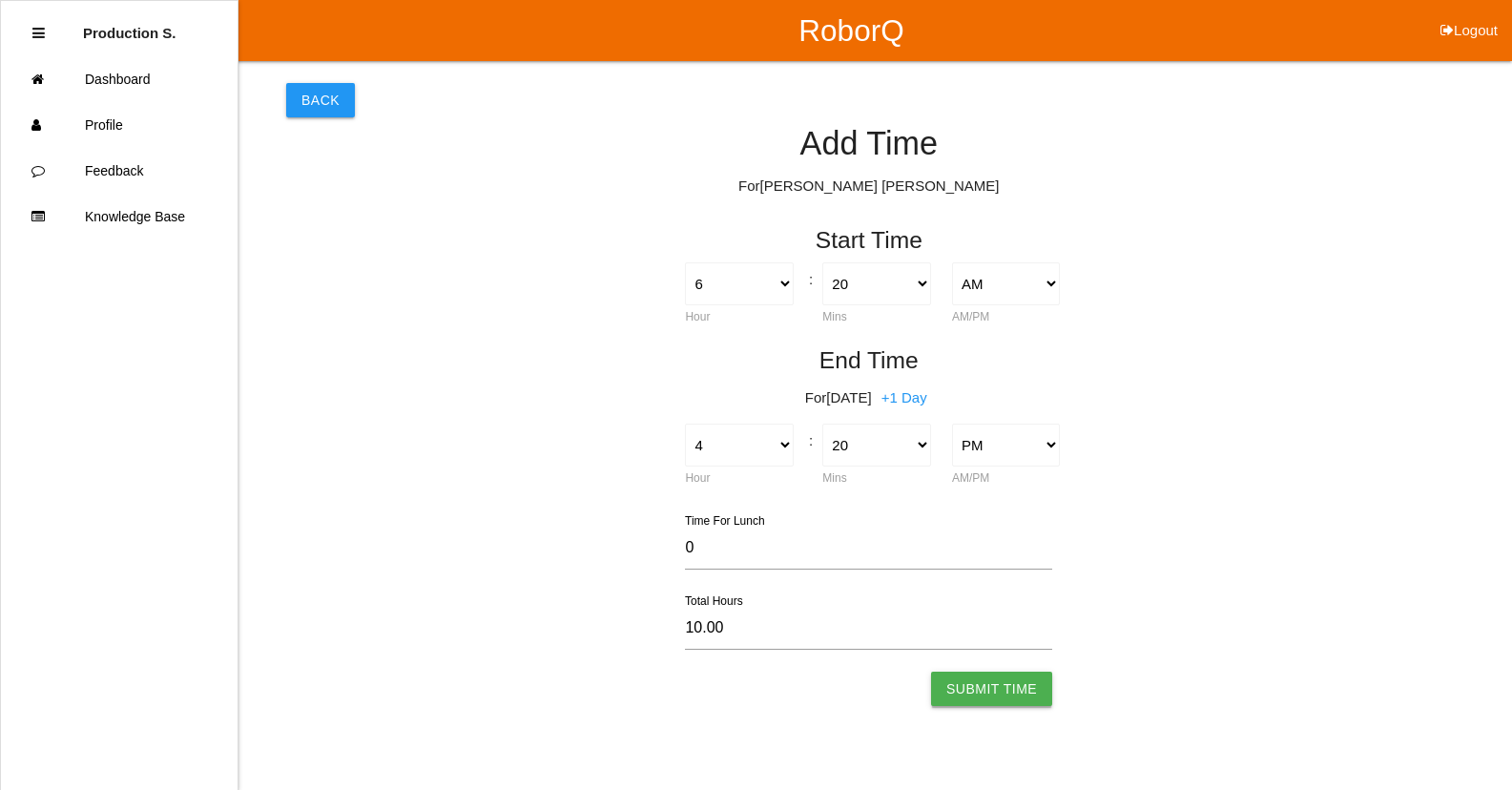
click at [1004, 694] on button "Submit Time" at bounding box center [991, 689] width 121 height 34
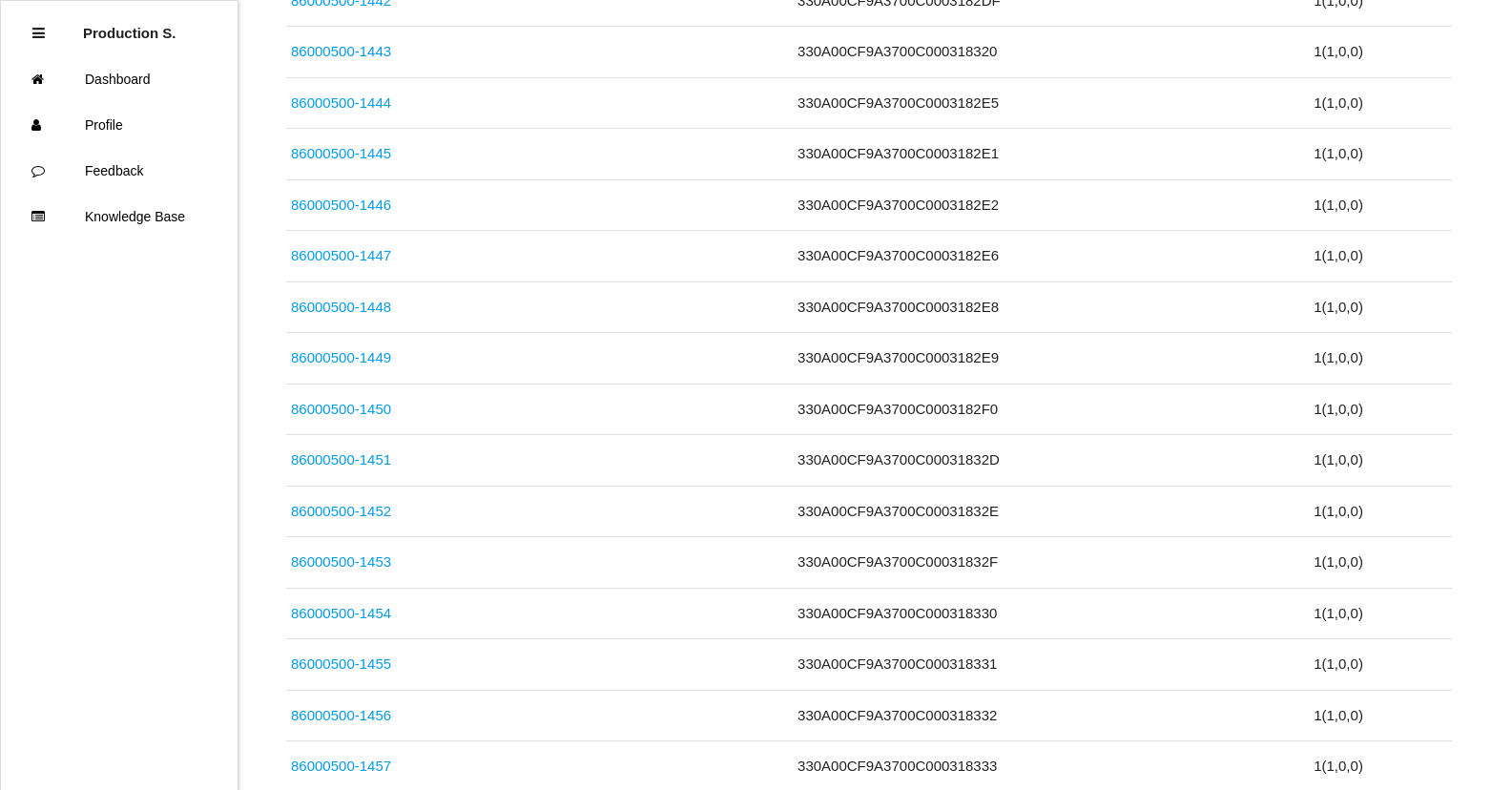
scroll to position [5315, 0]
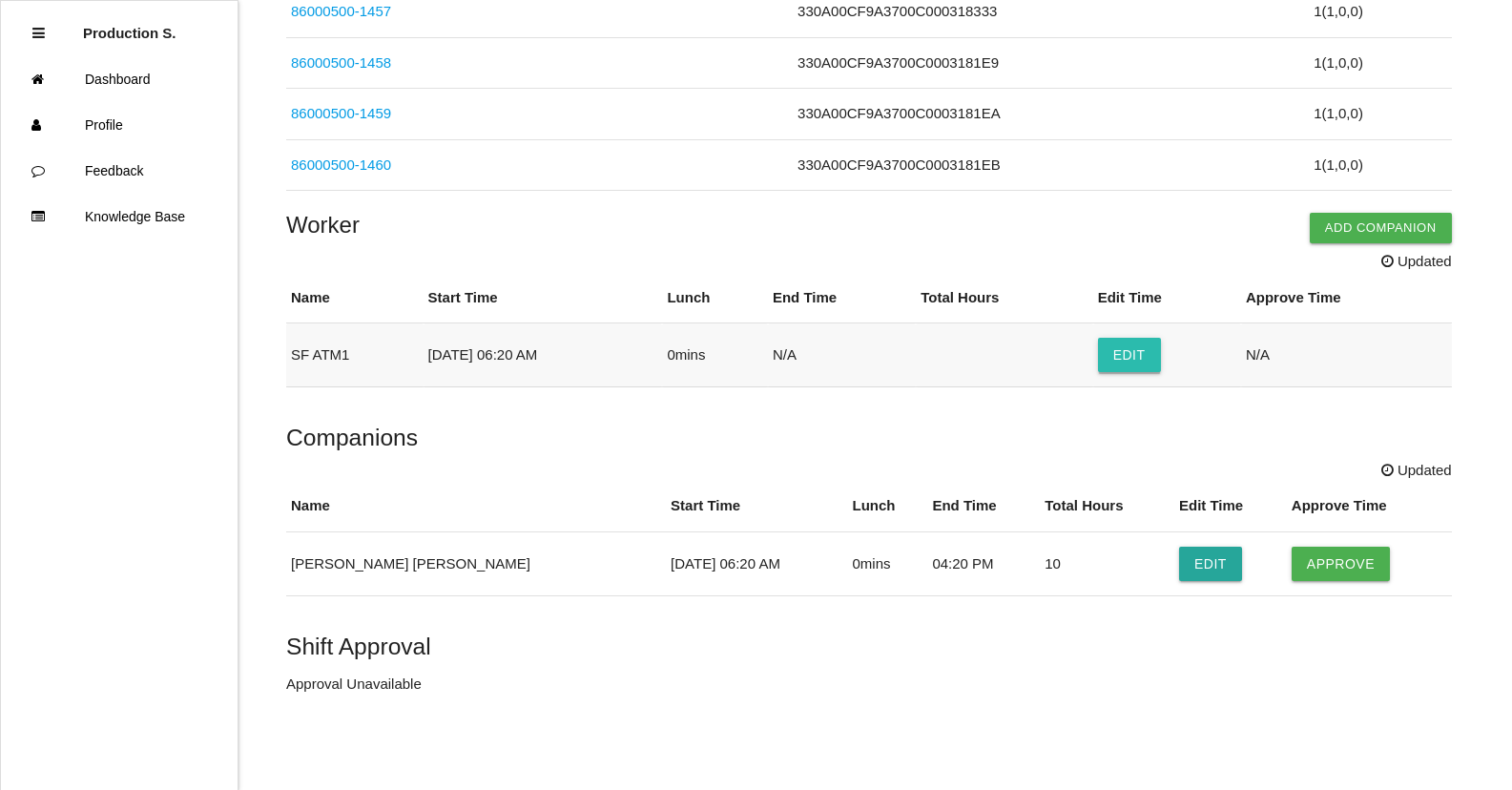
click at [1147, 364] on button "Edit" at bounding box center [1129, 355] width 63 height 34
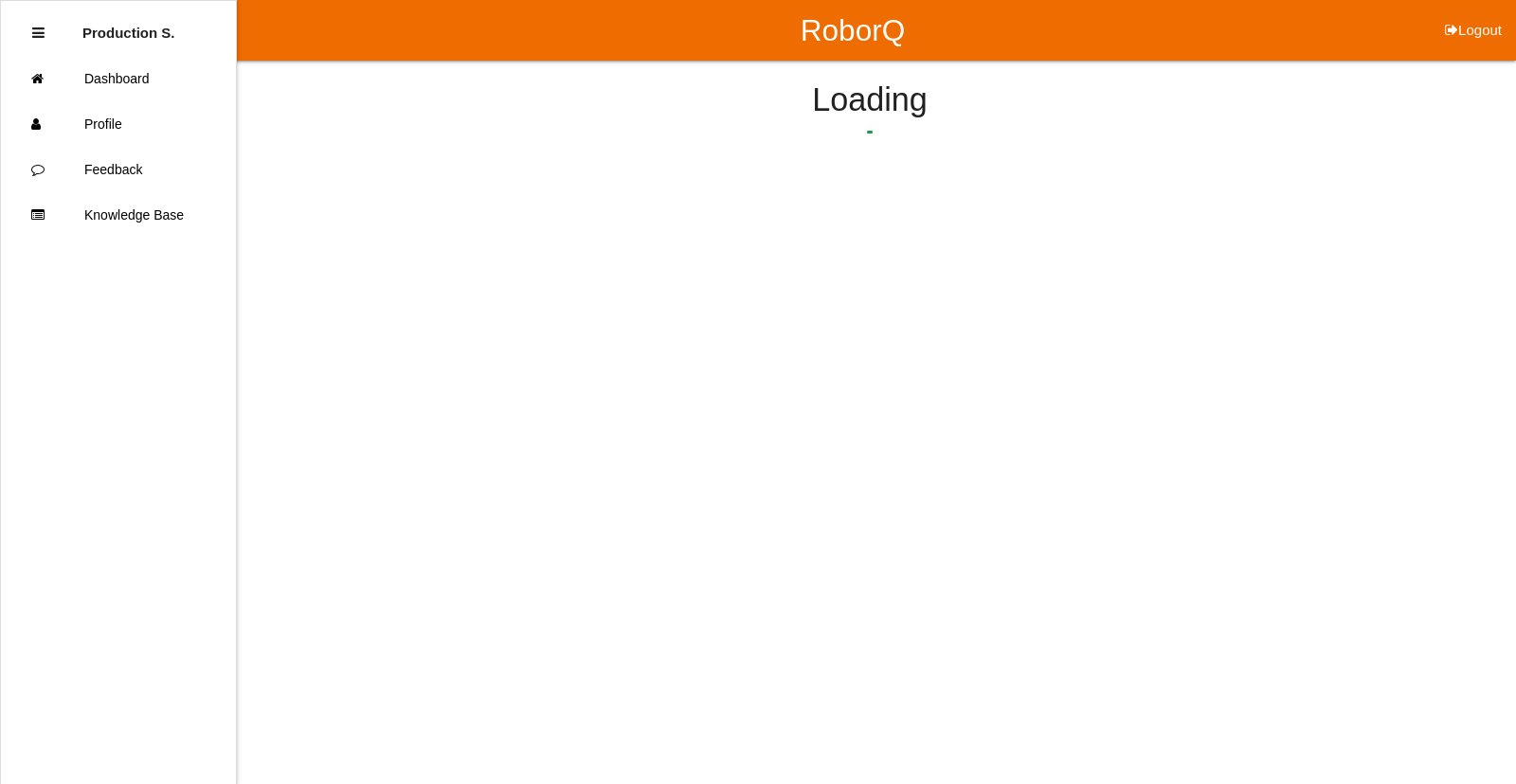
select select "6"
select select "20"
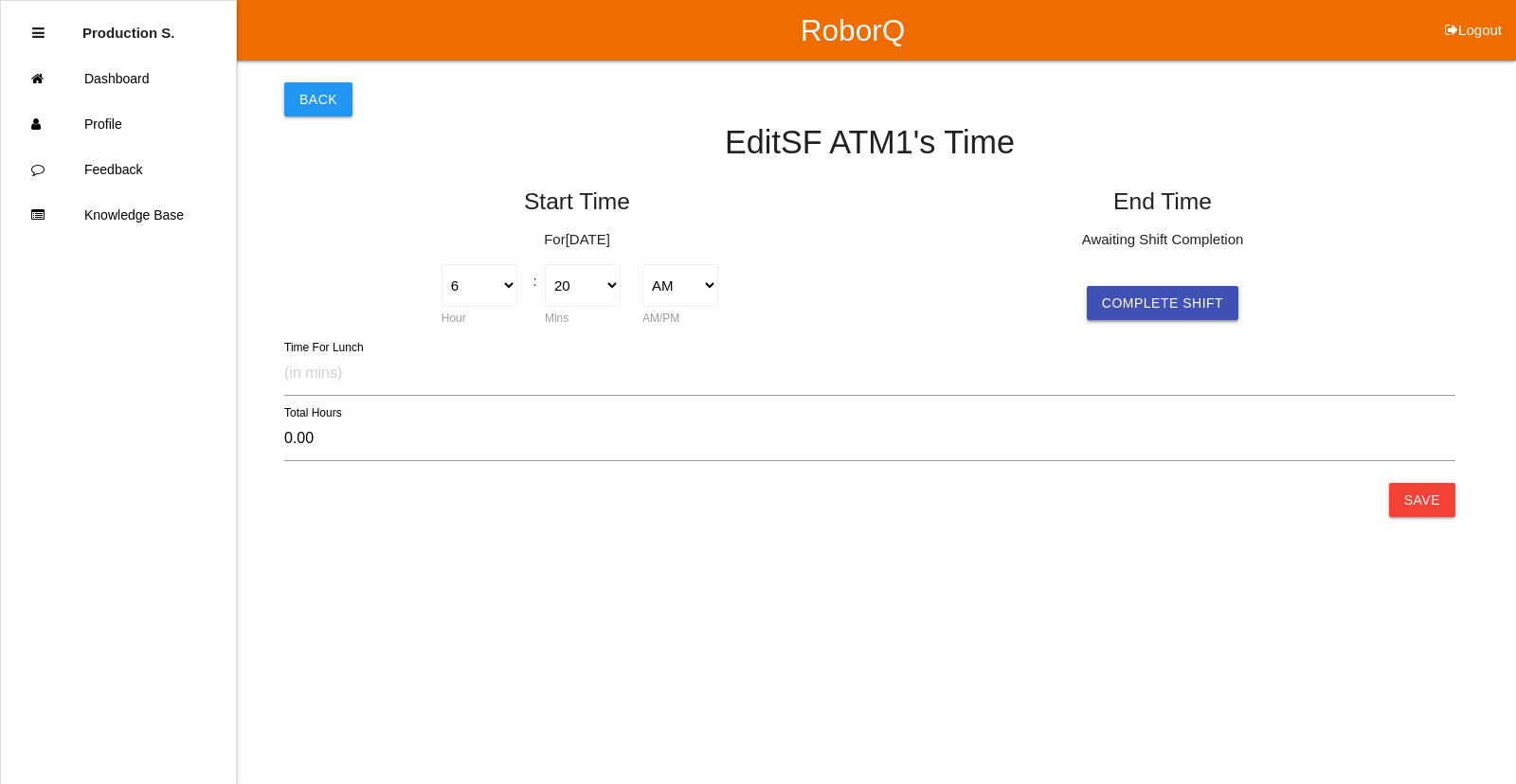
click at [1158, 312] on button "Complete Shift" at bounding box center [1162, 303] width 152 height 34
select select "4"
select select "20"
select select "2"
type input "10.00"
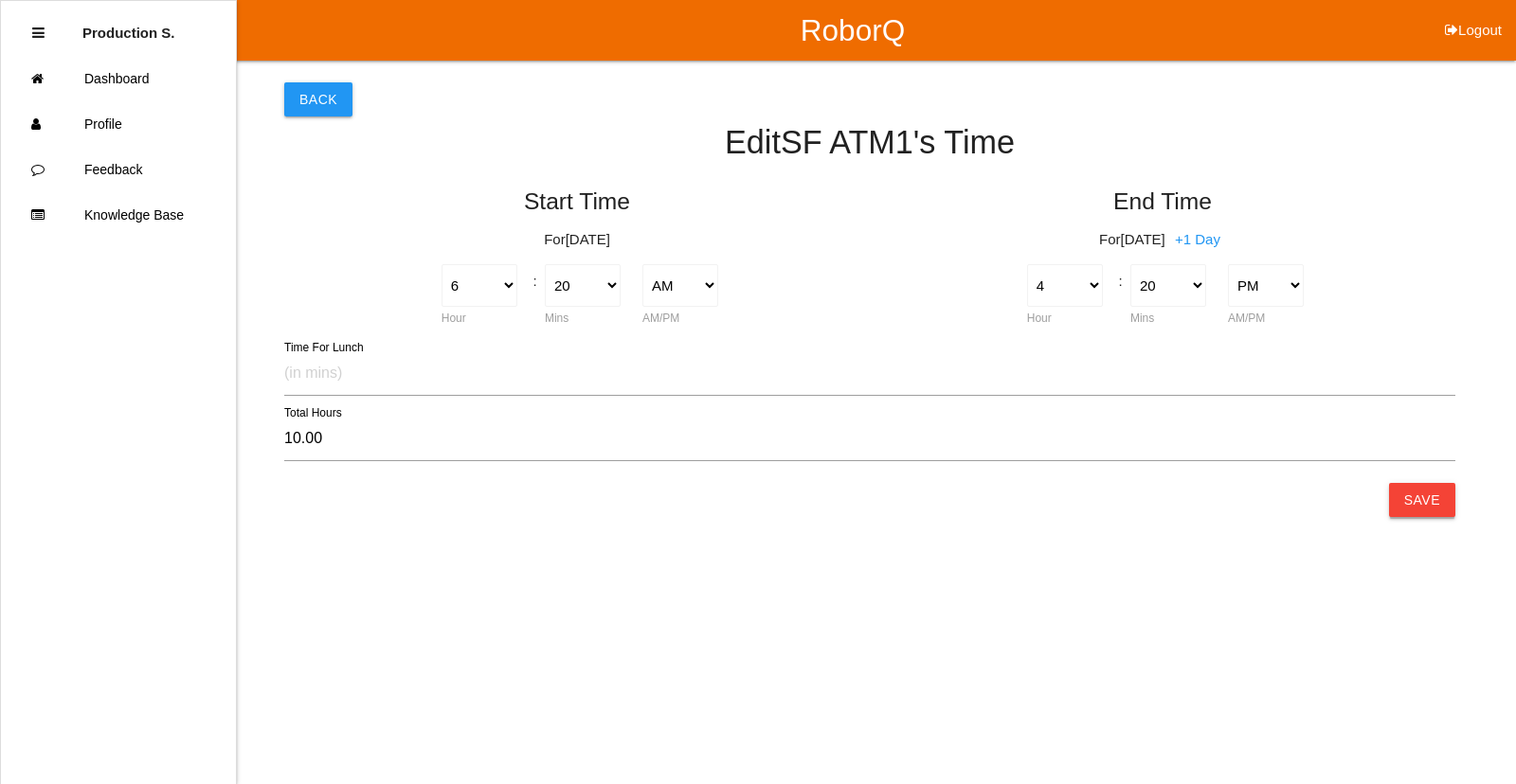
click at [1410, 502] on button "Save" at bounding box center [1422, 500] width 67 height 34
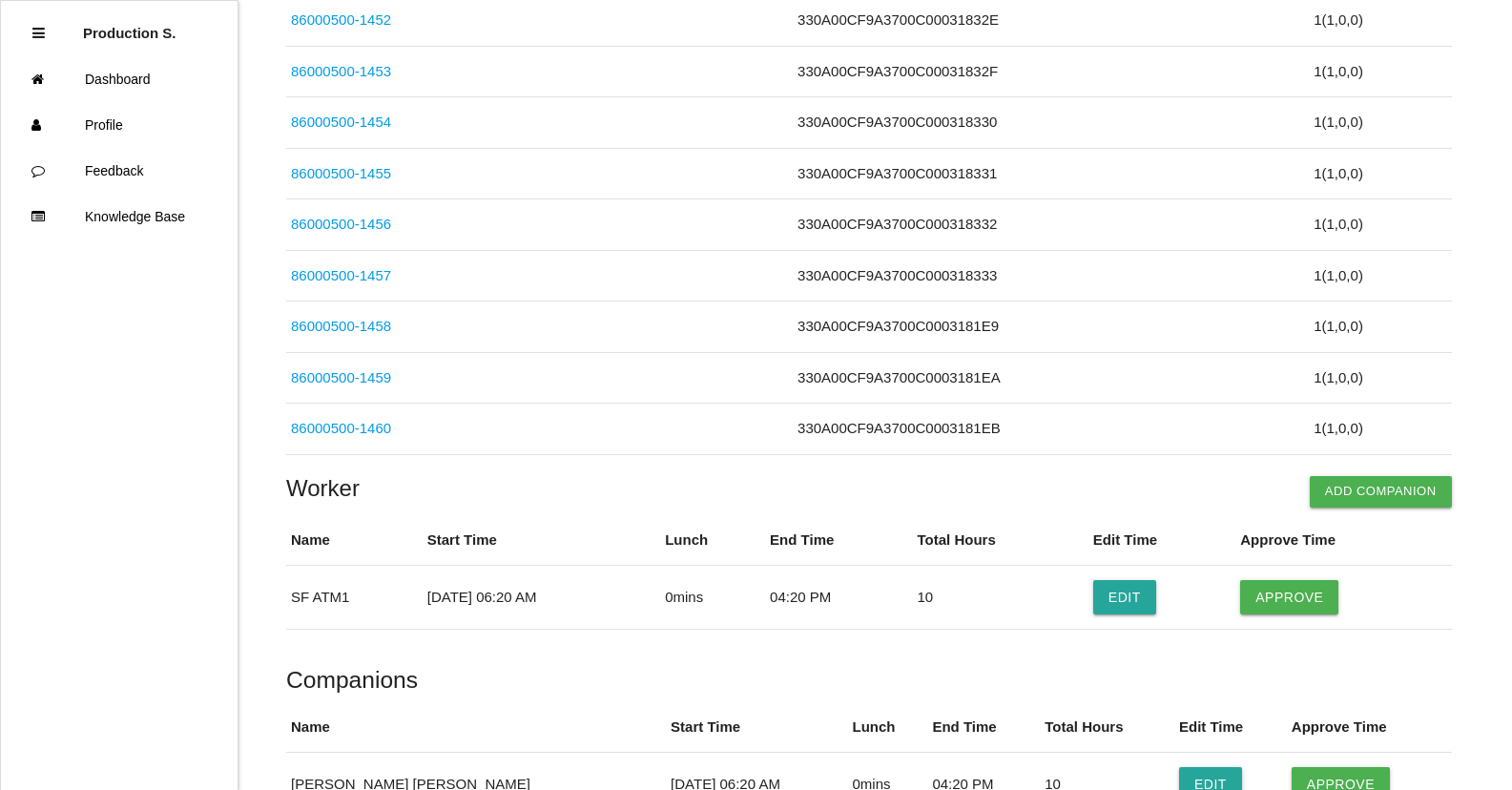
scroll to position [5251, 0]
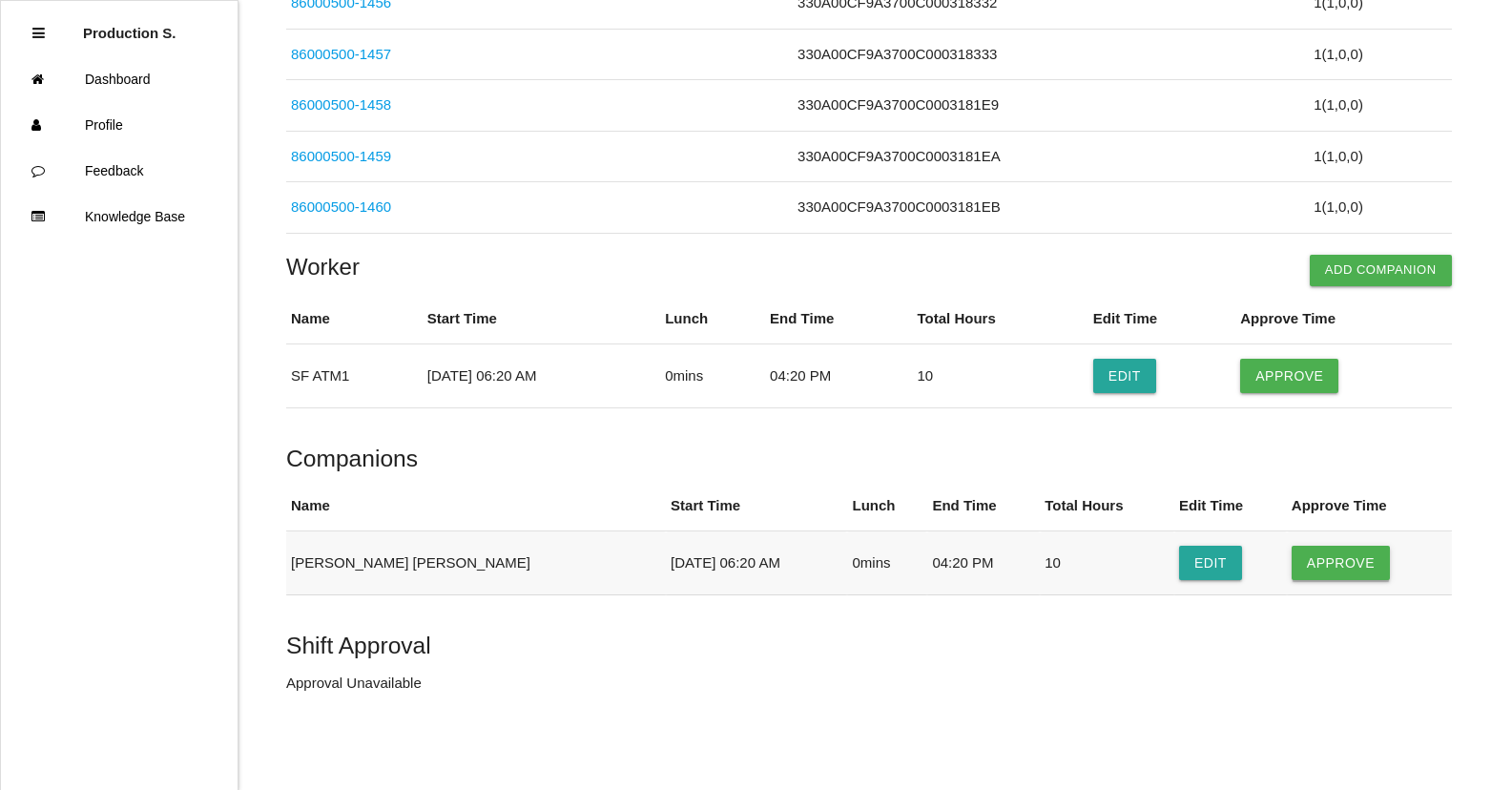
click at [1325, 566] on button "Approve" at bounding box center [1341, 563] width 98 height 34
click at [1281, 386] on button "Approve" at bounding box center [1289, 376] width 98 height 34
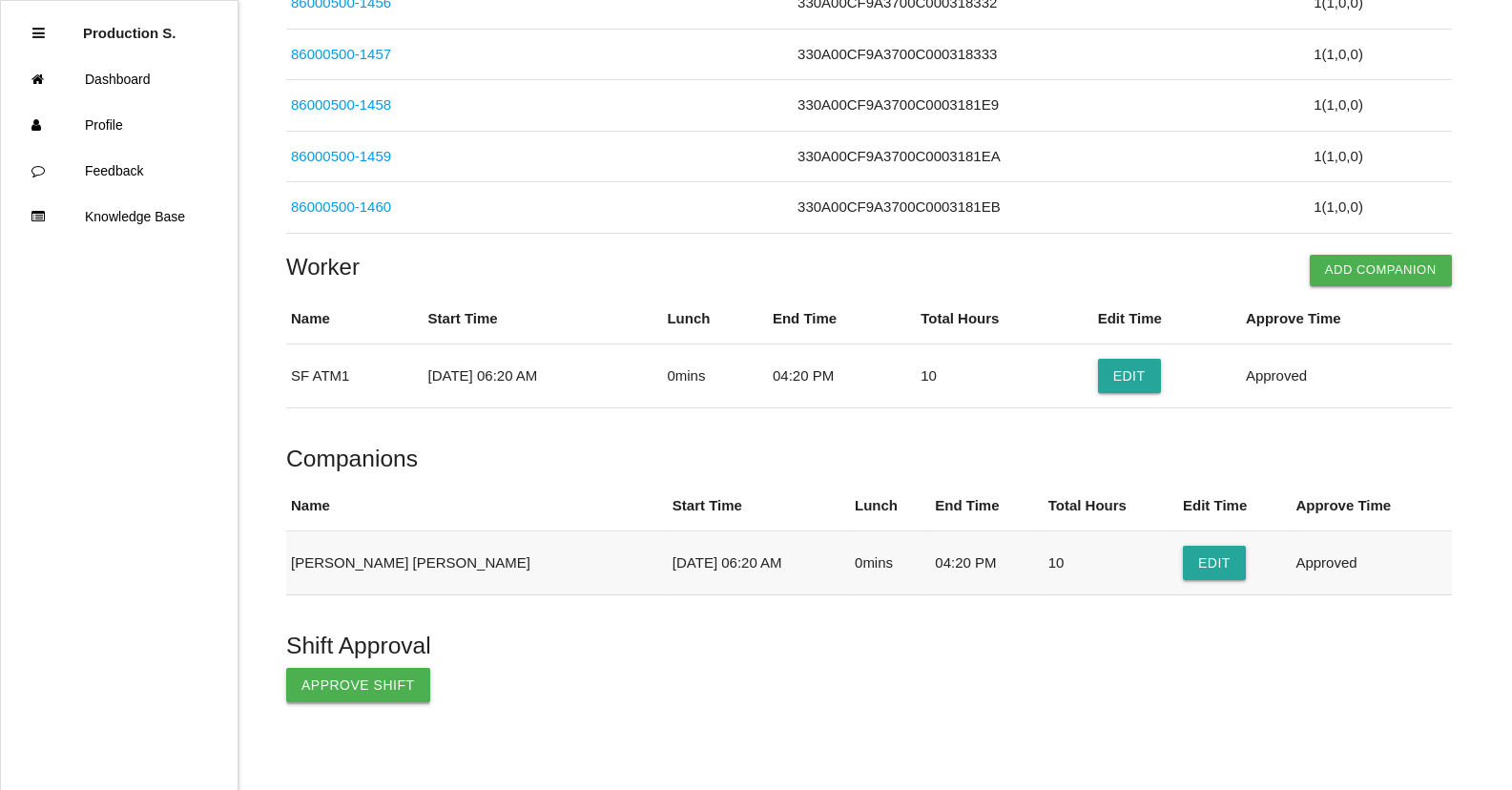
click at [391, 686] on button "Approve Shift" at bounding box center [358, 685] width 144 height 34
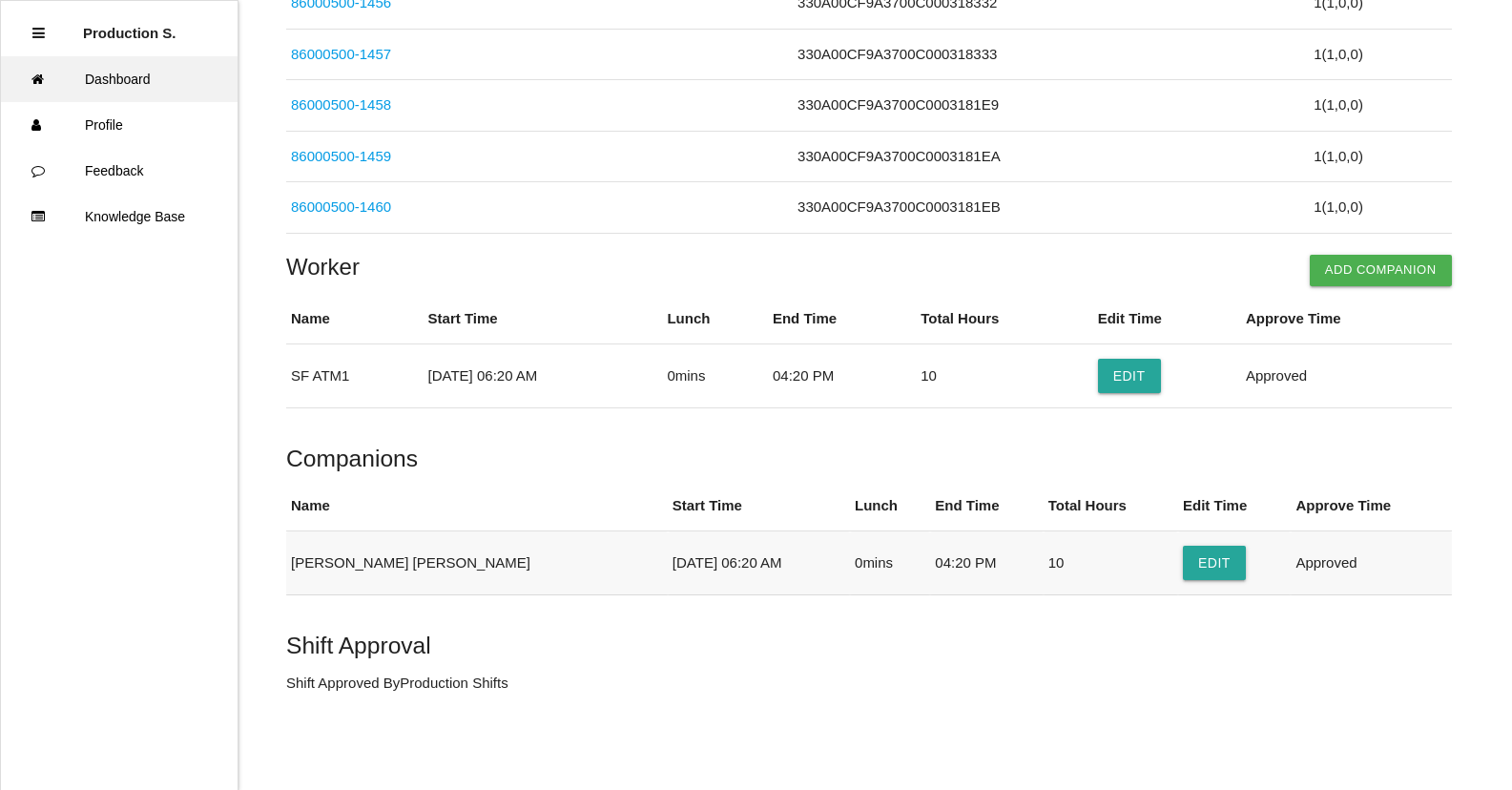
click at [132, 90] on link "Dashboard" at bounding box center [119, 79] width 237 height 46
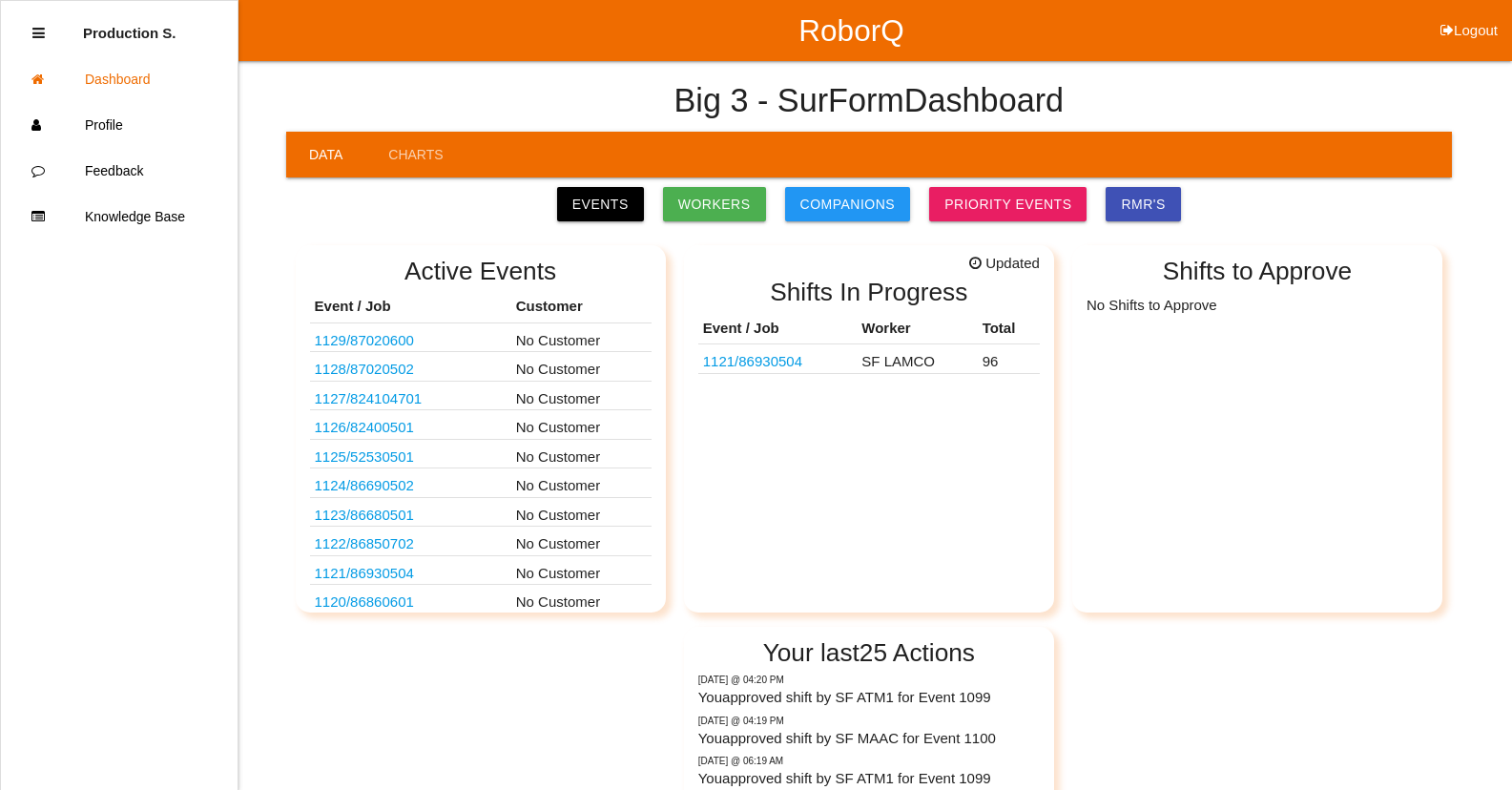
click at [771, 354] on link "1121 / 86930504" at bounding box center [752, 361] width 99 height 16
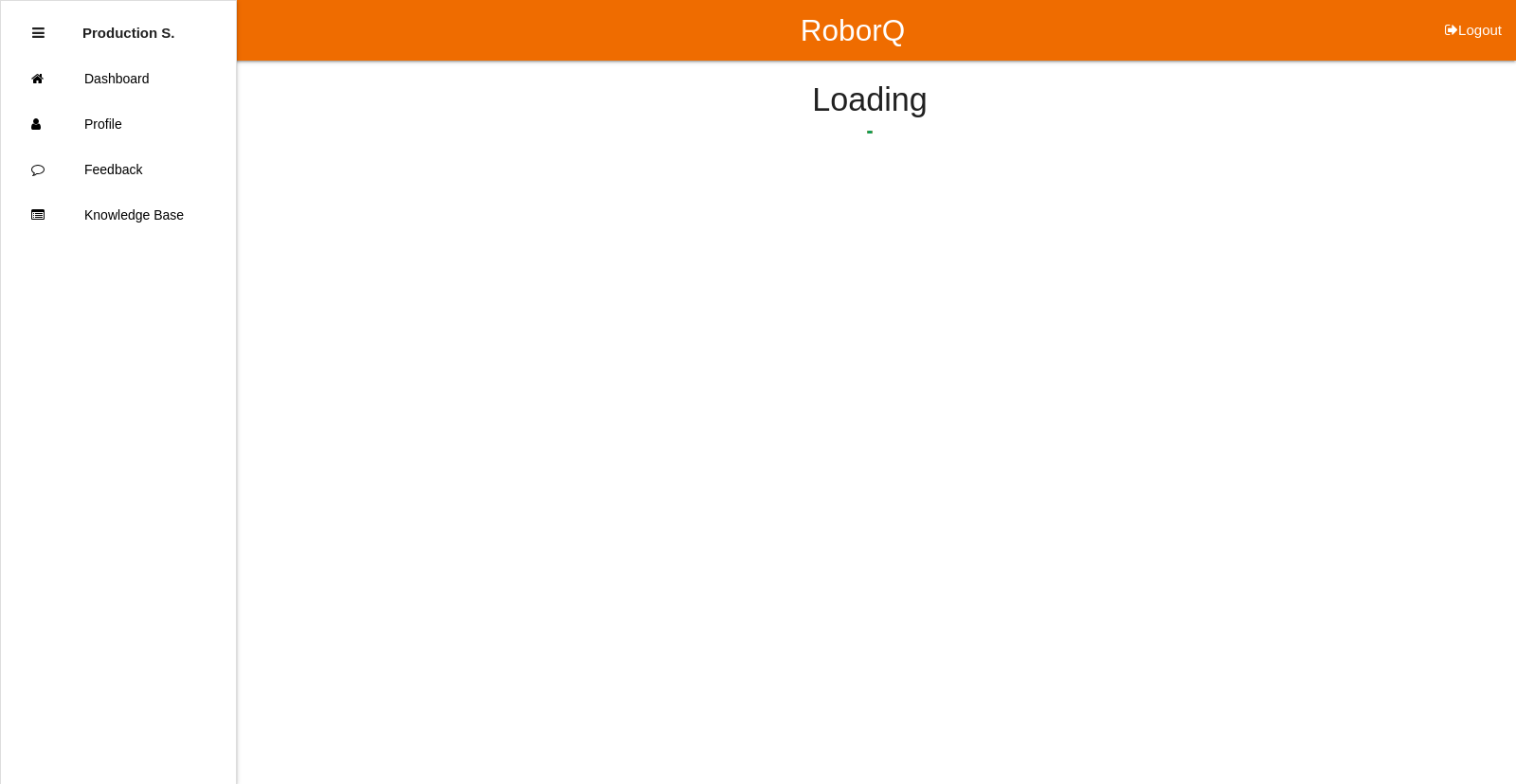
click at [765, 279] on html "RoborQ Logout Production S. Dashboard Profile Feedback Knowledge Base Loading" at bounding box center [758, 139] width 1516 height 279
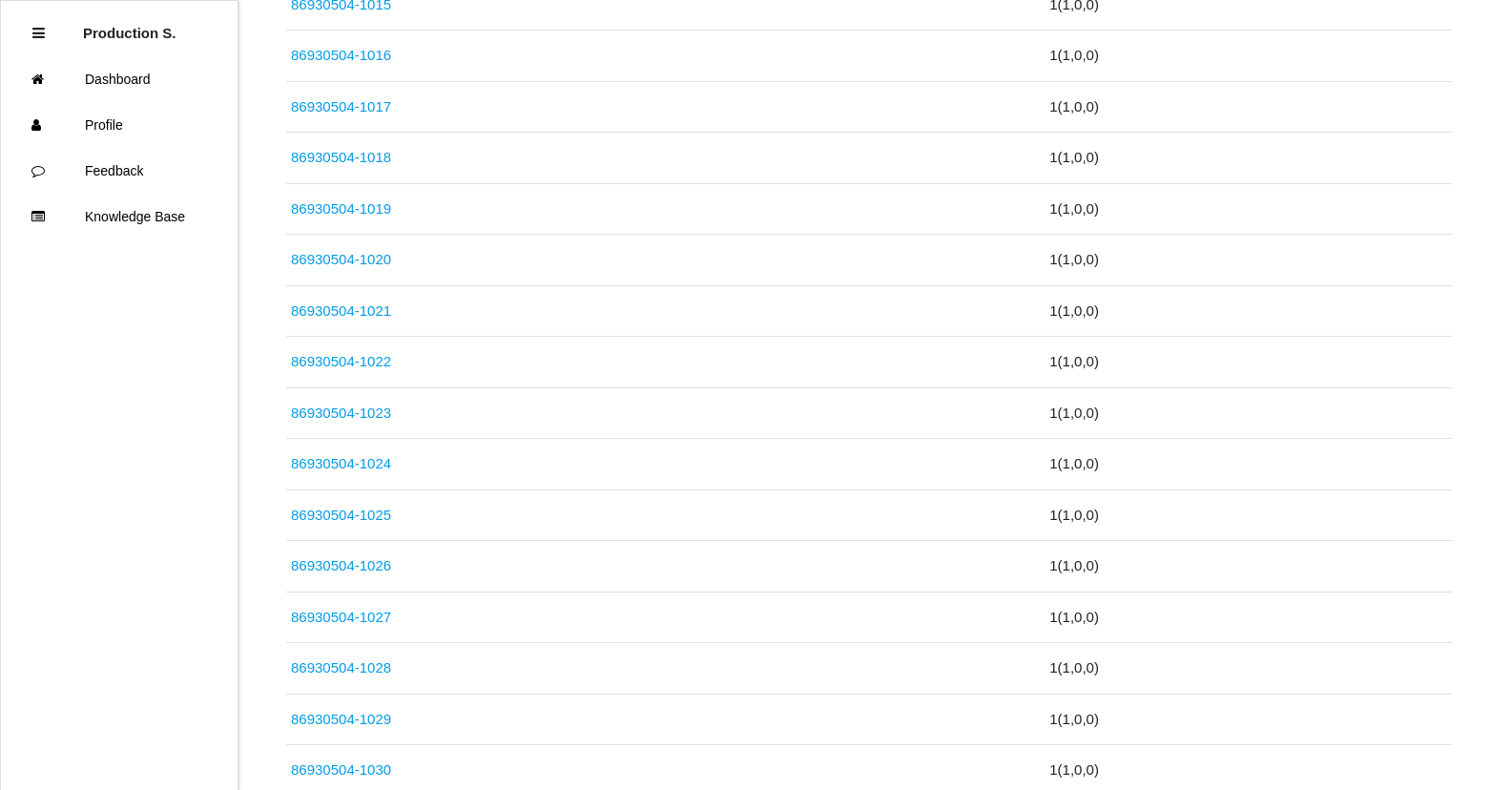
scroll to position [4903, 0]
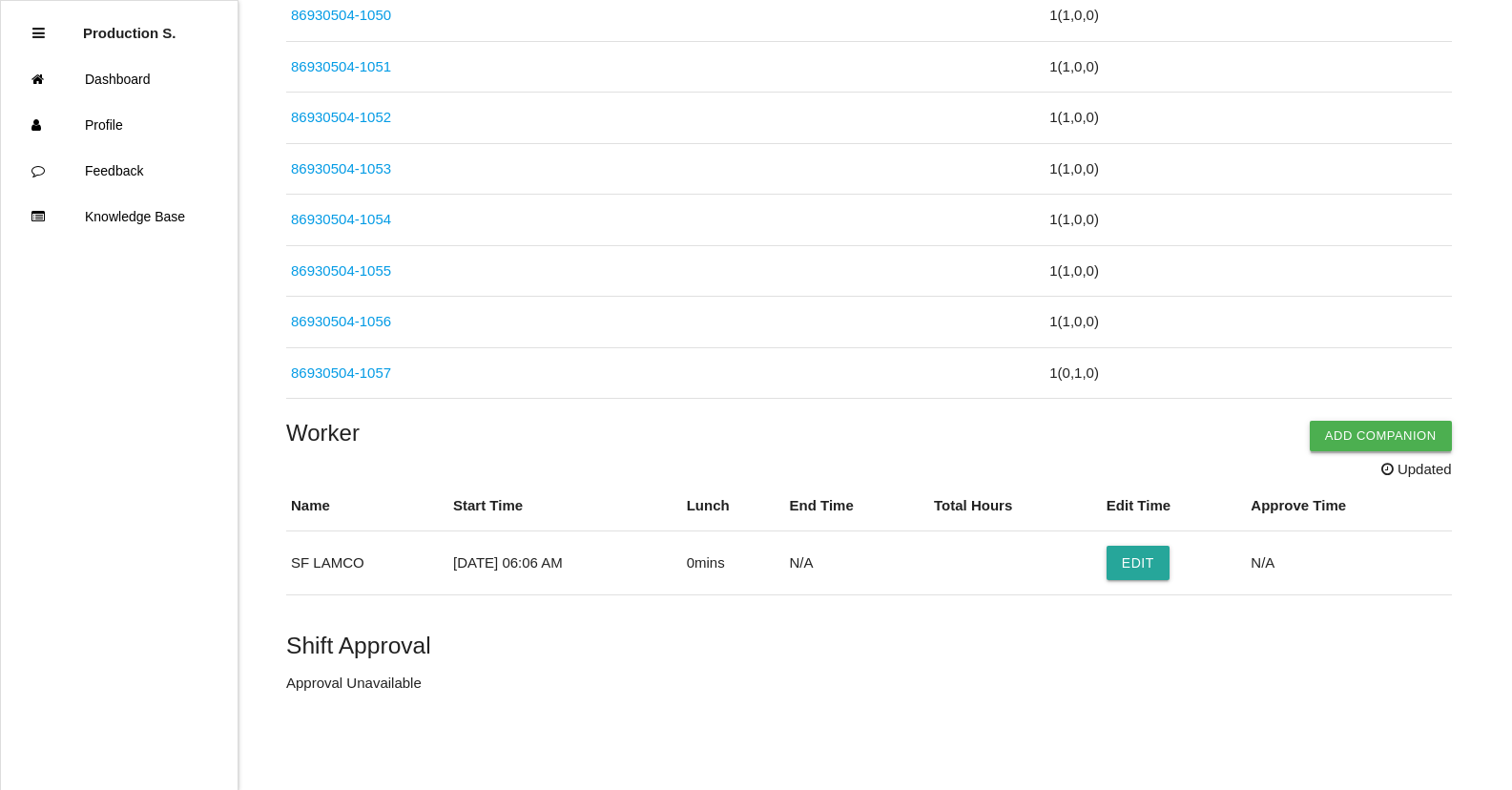
click at [1384, 438] on button "Add Companion" at bounding box center [1381, 436] width 142 height 31
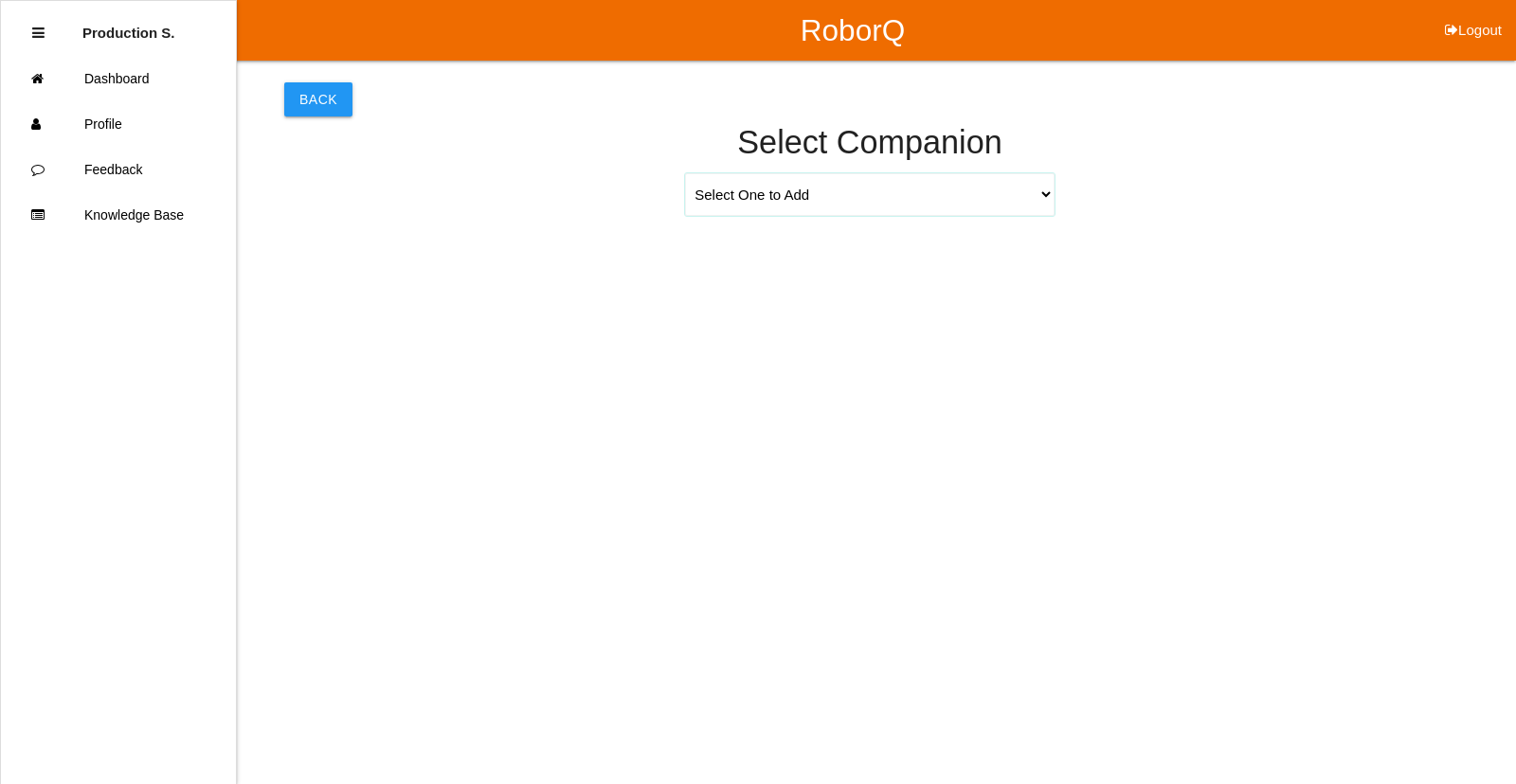
click at [1051, 193] on select "Select One to Add [PERSON_NAME] 9655 [PERSON_NAME] 9140 [PERSON_NAME] 9156 [PER…" at bounding box center [870, 195] width 369 height 43
select select "[PERSON_NAME] 9617"
click at [685, 174] on select "Select One to Add [PERSON_NAME] 9655 [PERSON_NAME] 9140 [PERSON_NAME] 9156 [PER…" at bounding box center [870, 195] width 369 height 43
select select "6"
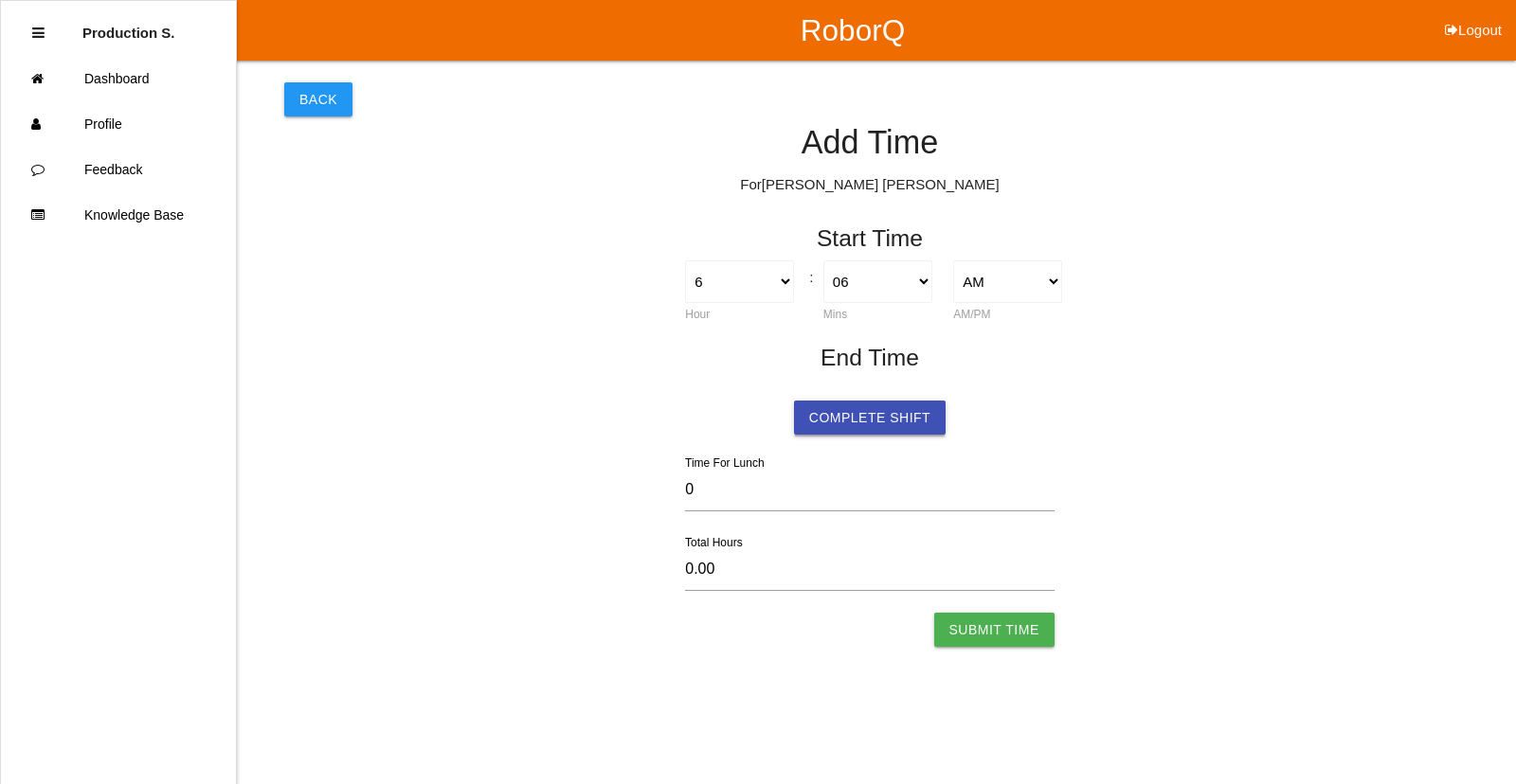
click at [847, 420] on button "Complete Shift" at bounding box center [870, 418] width 152 height 34
select select "6"
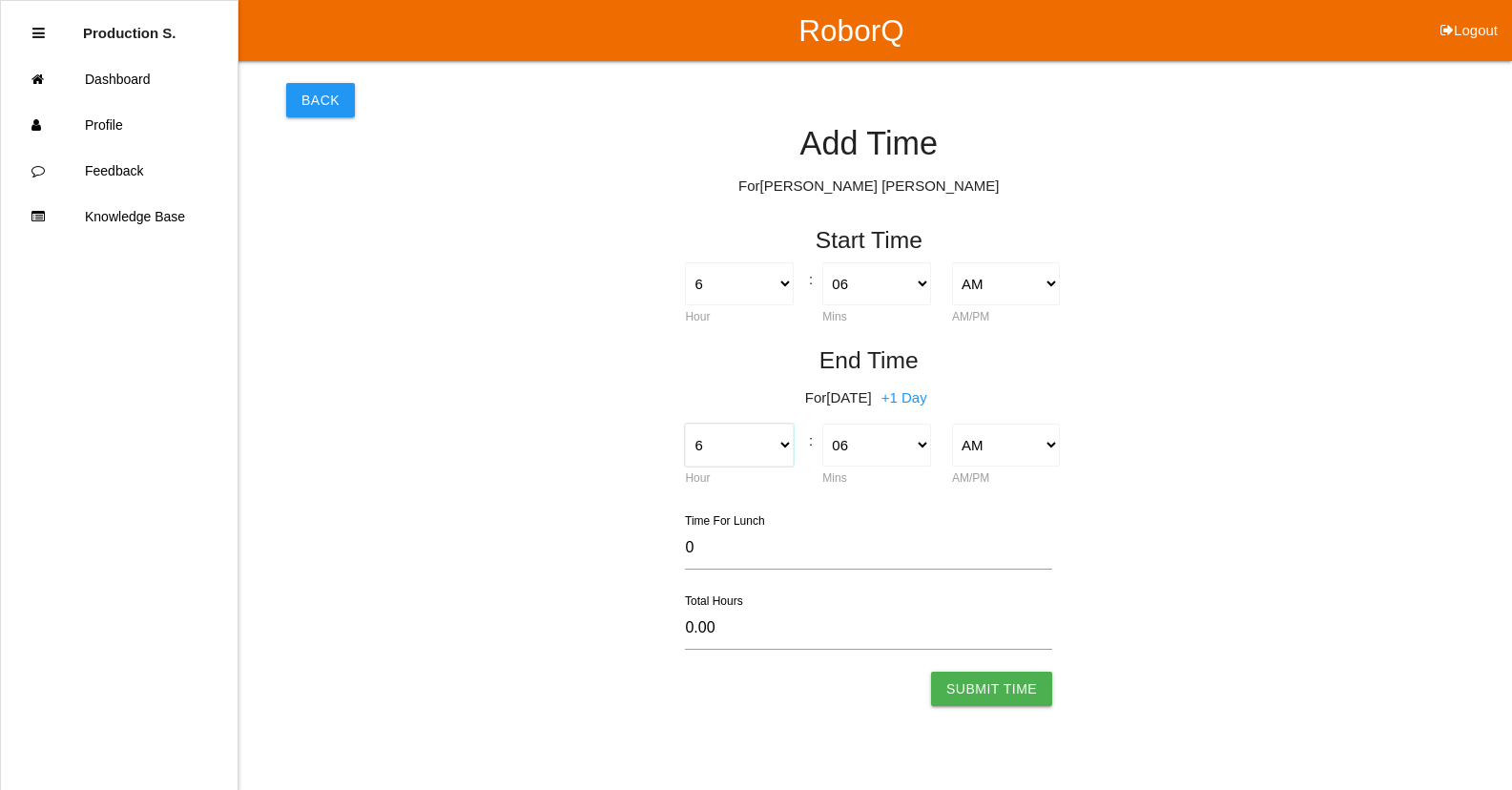
click at [720, 443] on select "1 2 3 4 5 6 7 8 9 10 11 12" at bounding box center [739, 445] width 108 height 43
select select "4"
click at [685, 424] on select "1 2 3 4 5 6 7 8 9 10 11 12" at bounding box center [739, 445] width 108 height 43
type input "-2.00"
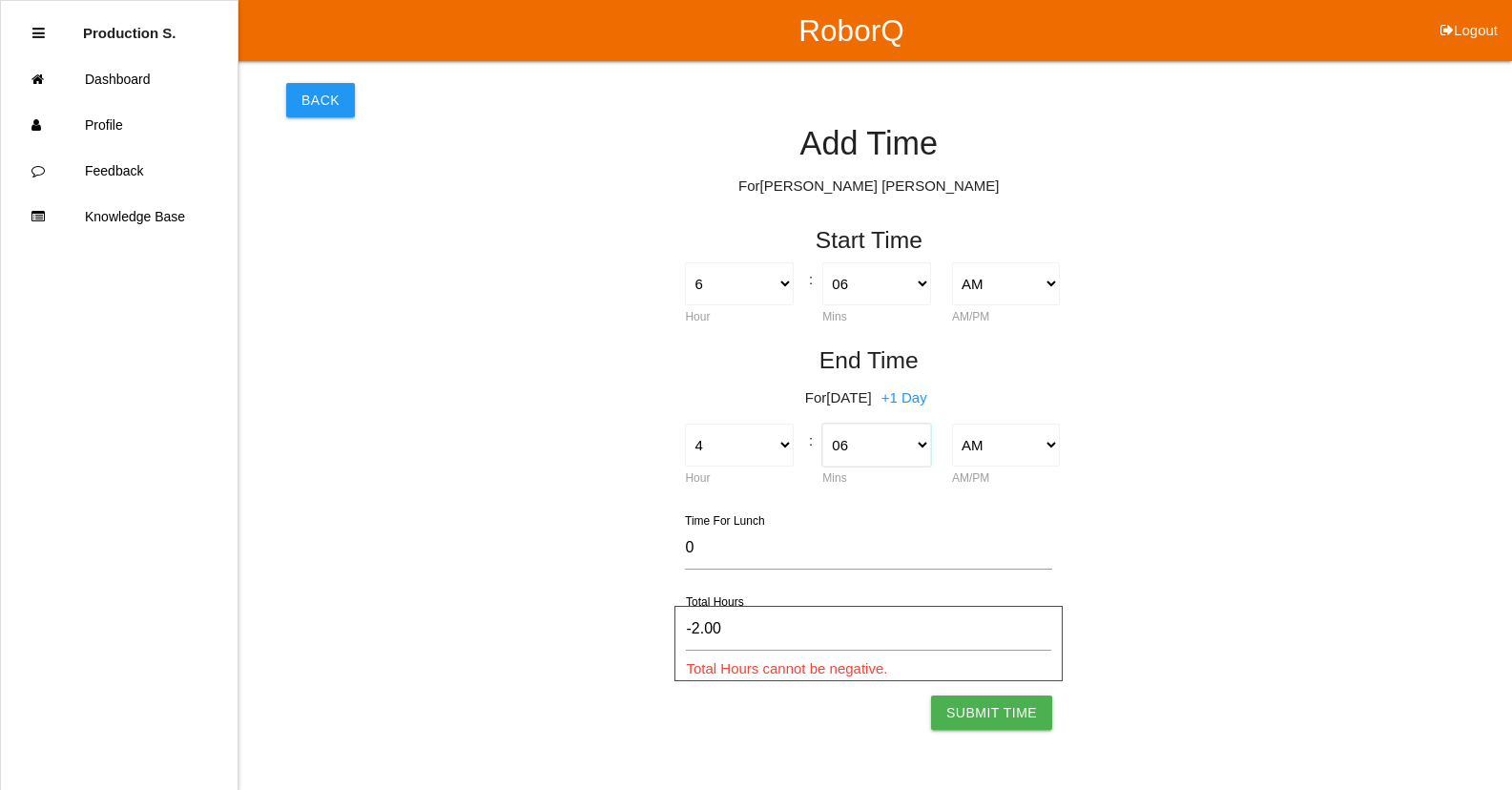
click at [853, 438] on select "00 01 02 03 04 05 06 07 08 09 10 11 12 13 14 15 16 17 18 19 20 21 22 23 24 25 2…" at bounding box center [876, 445] width 108 height 43
select select "25"
click at [822, 424] on select "00 01 02 03 04 05 06 07 08 09 10 11 12 13 14 15 16 17 18 19 20 21 22 23 24 25 2…" at bounding box center [876, 445] width 108 height 43
type input "-1.68"
click at [1064, 446] on div "AM PM AM/PM" at bounding box center [1007, 456] width 130 height 65
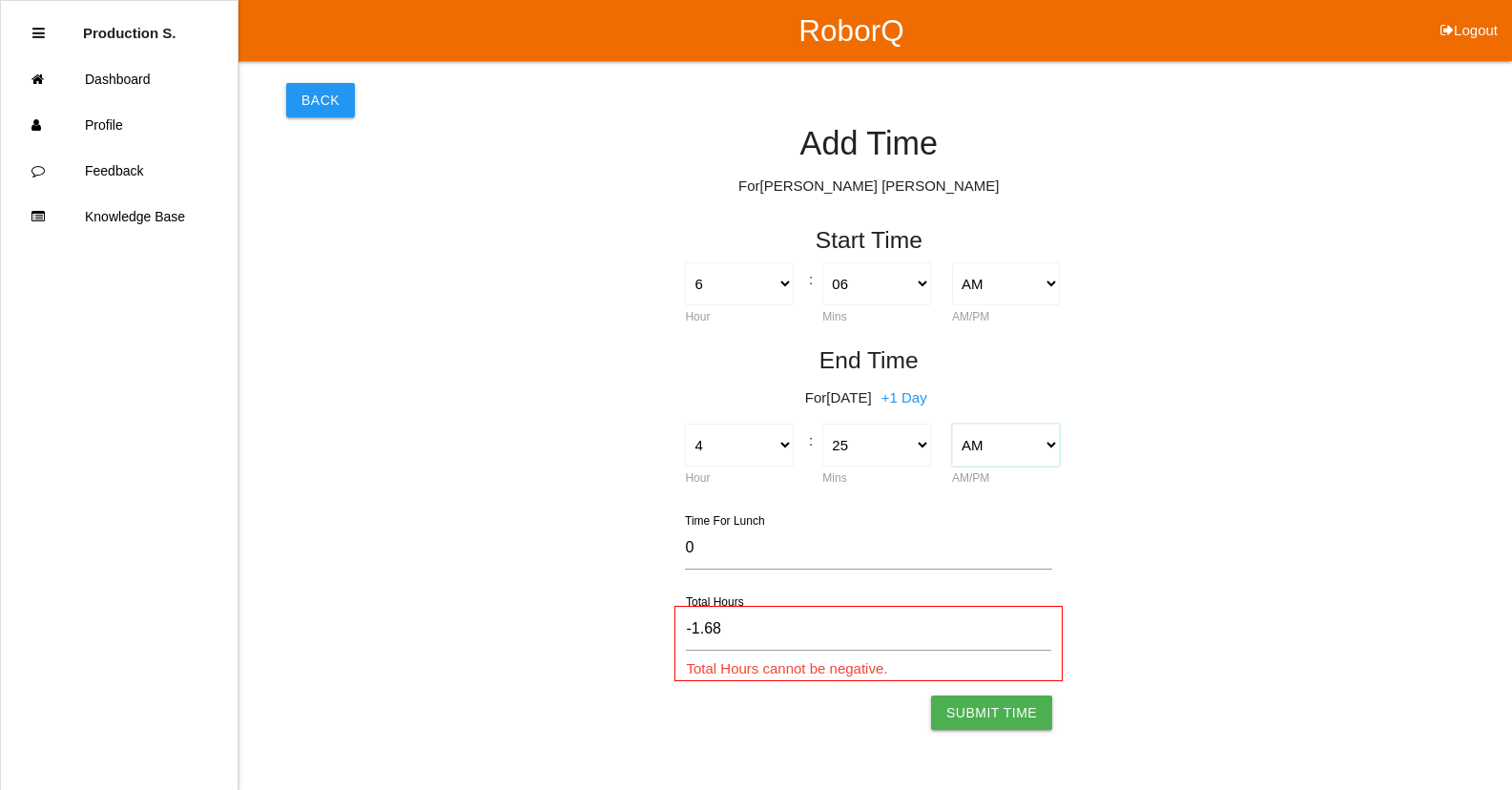
click at [1043, 451] on select "AM PM" at bounding box center [1006, 445] width 108 height 43
select select "2"
click at [952, 424] on select "AM PM" at bounding box center [1006, 445] width 108 height 43
type input "10.32"
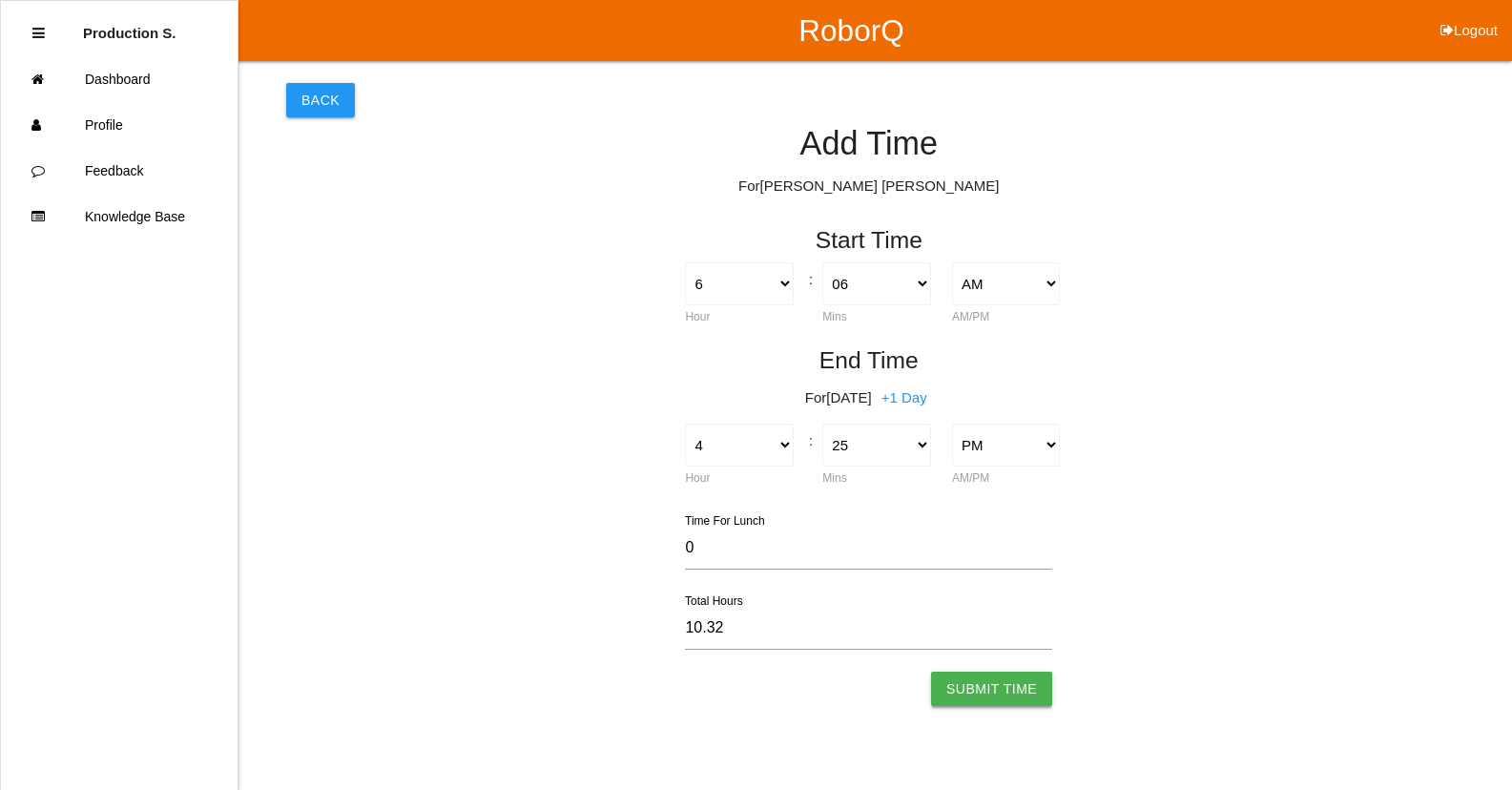
click at [1008, 687] on button "Submit Time" at bounding box center [991, 689] width 121 height 34
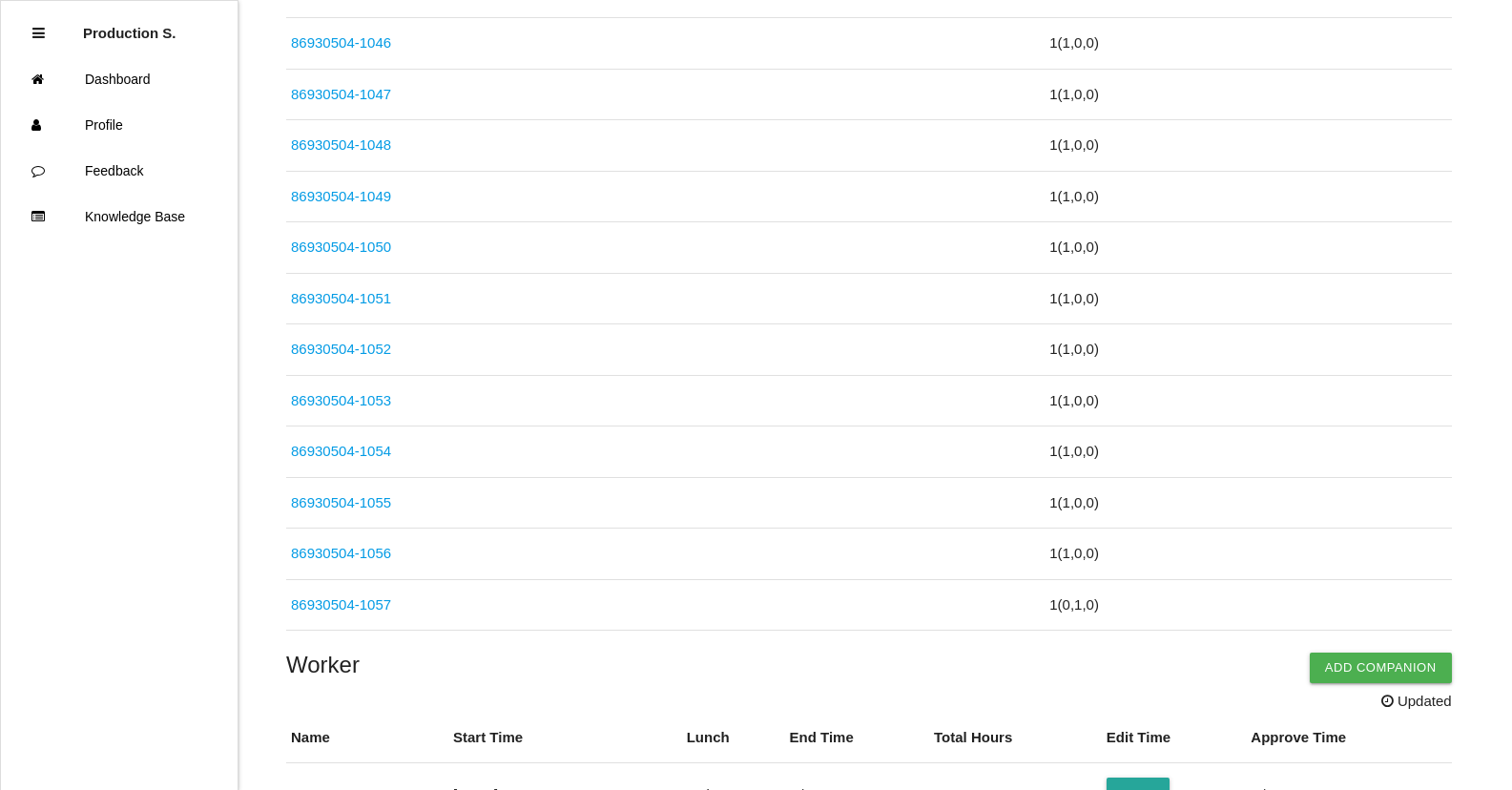
scroll to position [5111, 0]
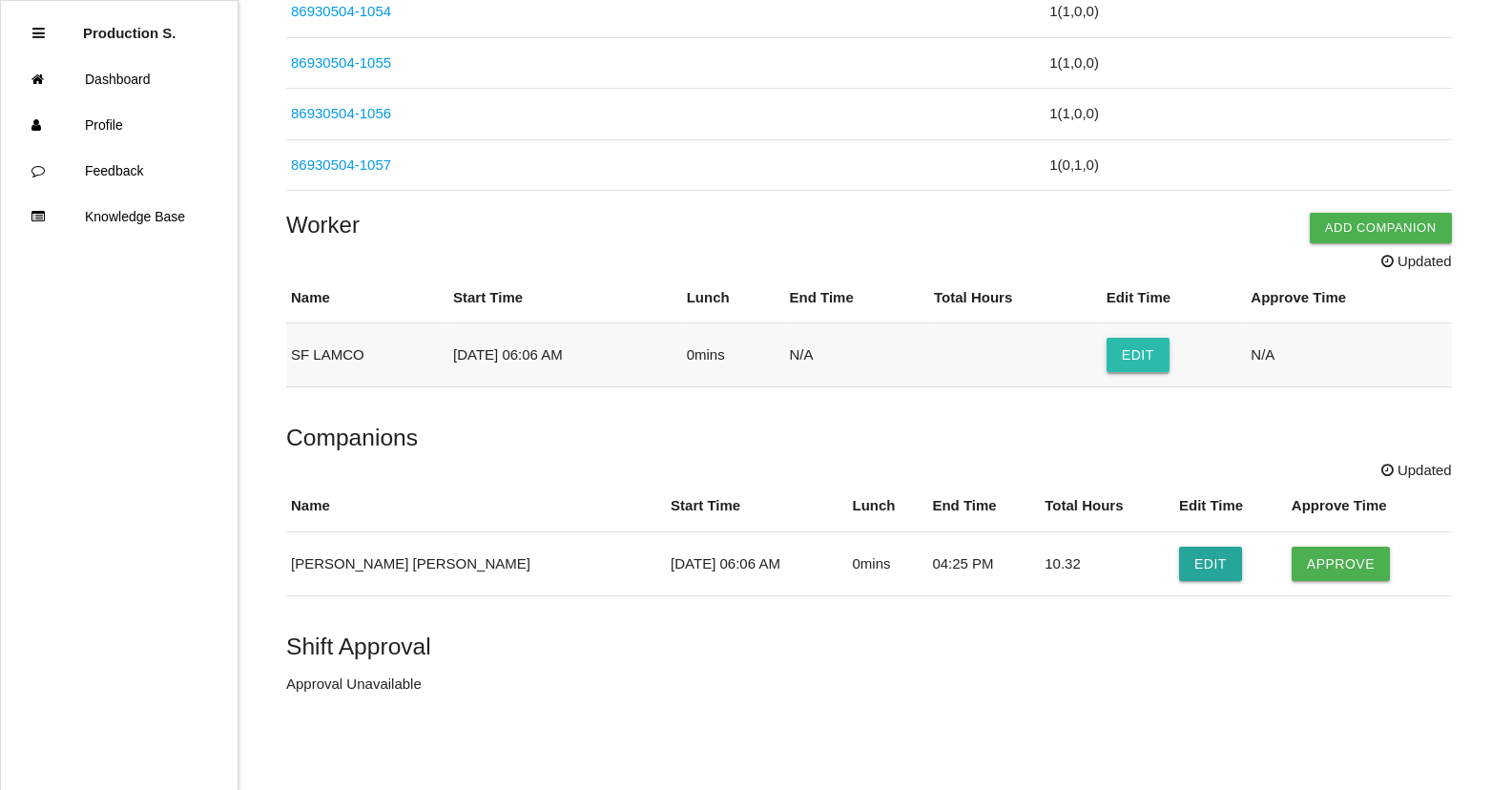
click at [1137, 343] on button "Edit" at bounding box center [1138, 355] width 63 height 34
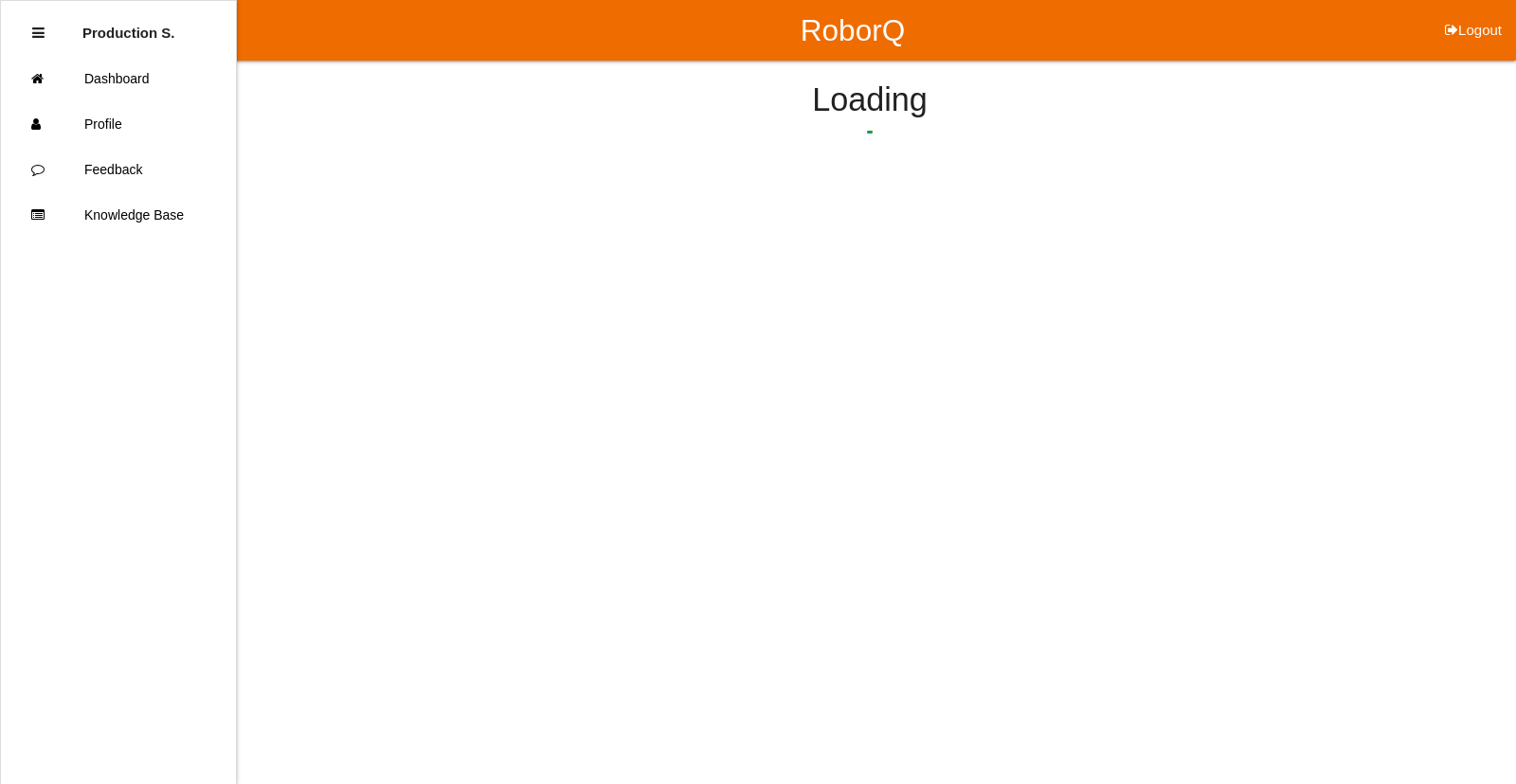
select select "6"
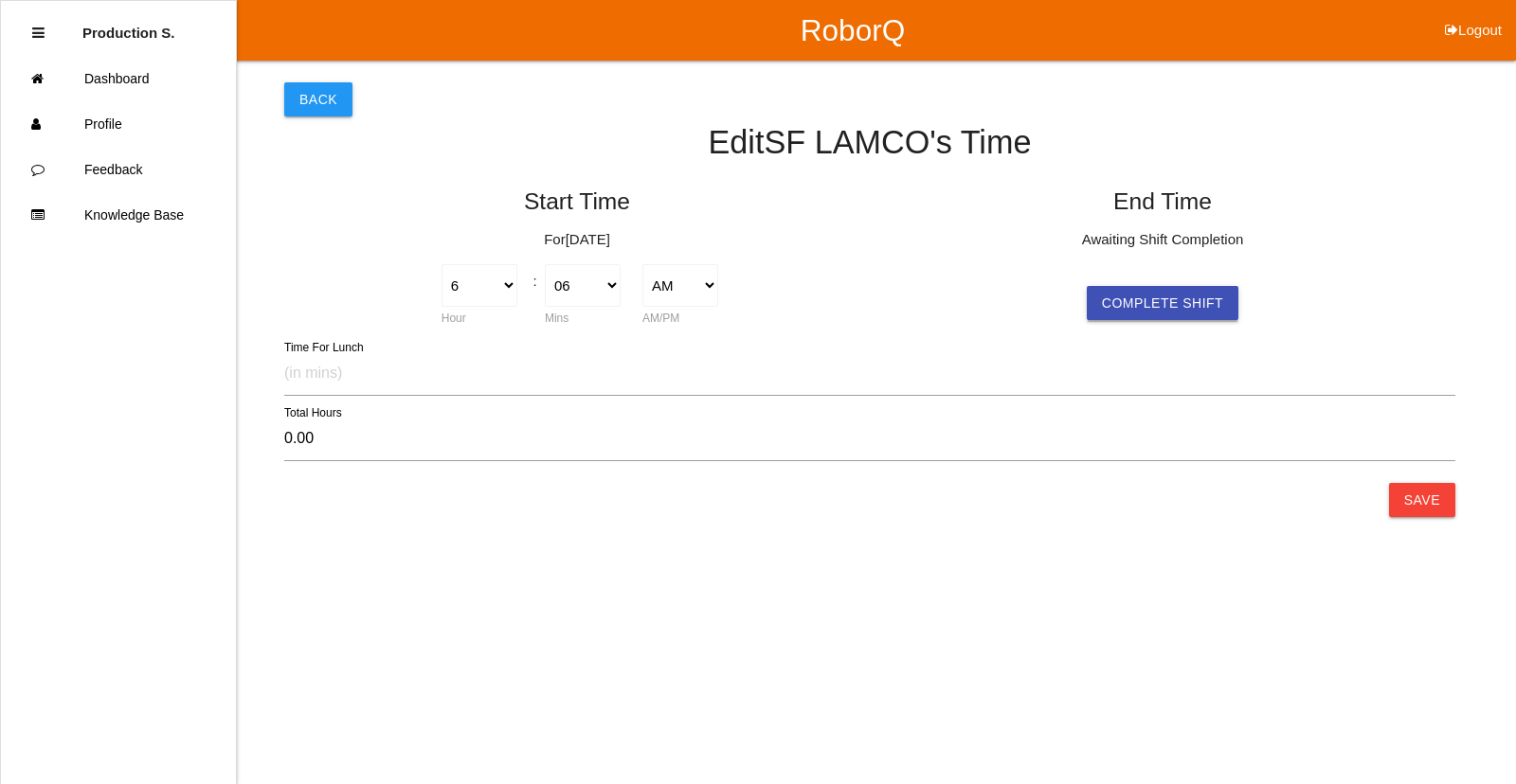
click at [1145, 302] on button "Complete Shift" at bounding box center [1162, 303] width 152 height 34
type input "10.27"
select select "4"
select select "22"
select select "2"
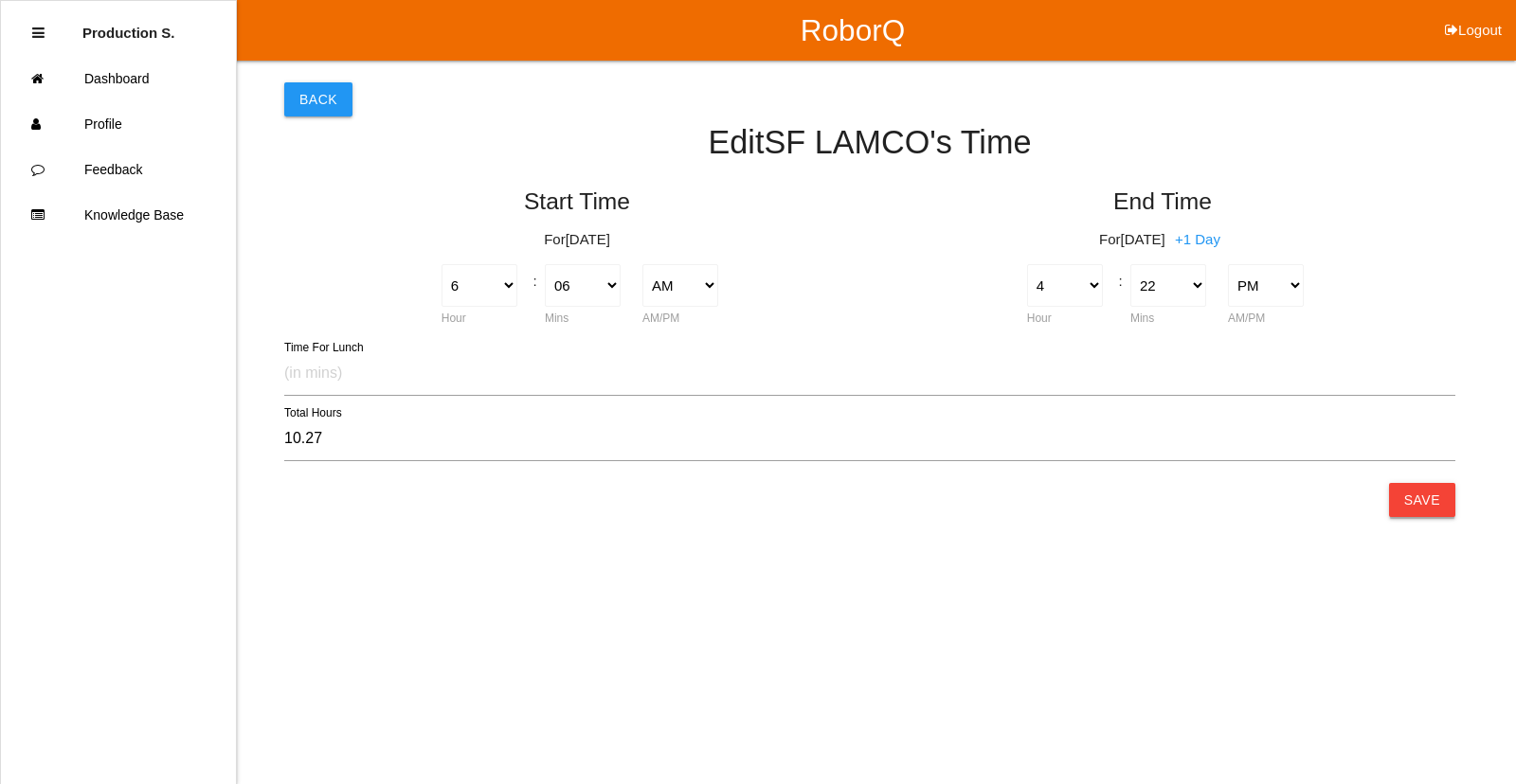
click at [1420, 497] on button "Save" at bounding box center [1422, 500] width 67 height 34
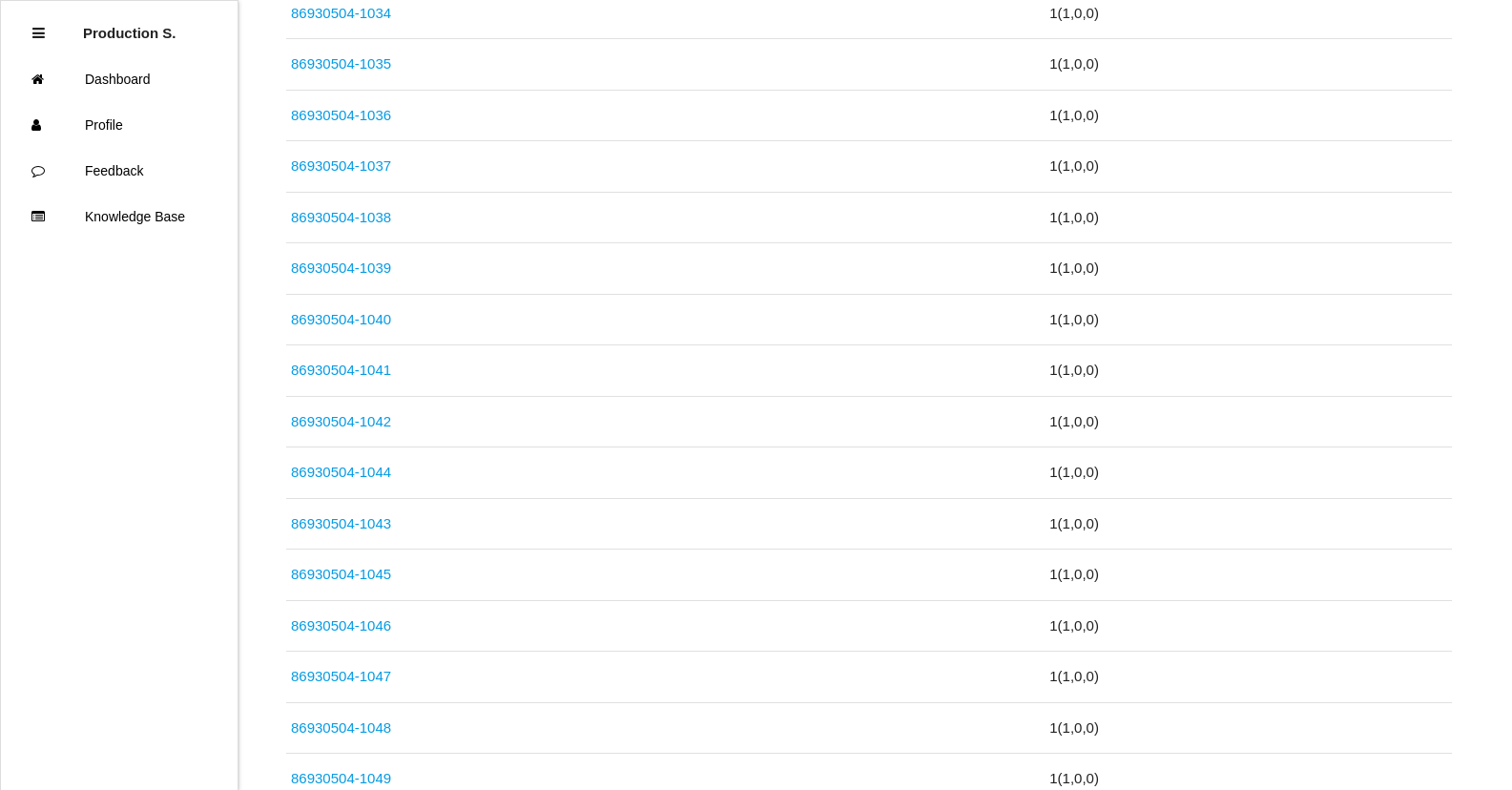
scroll to position [5047, 0]
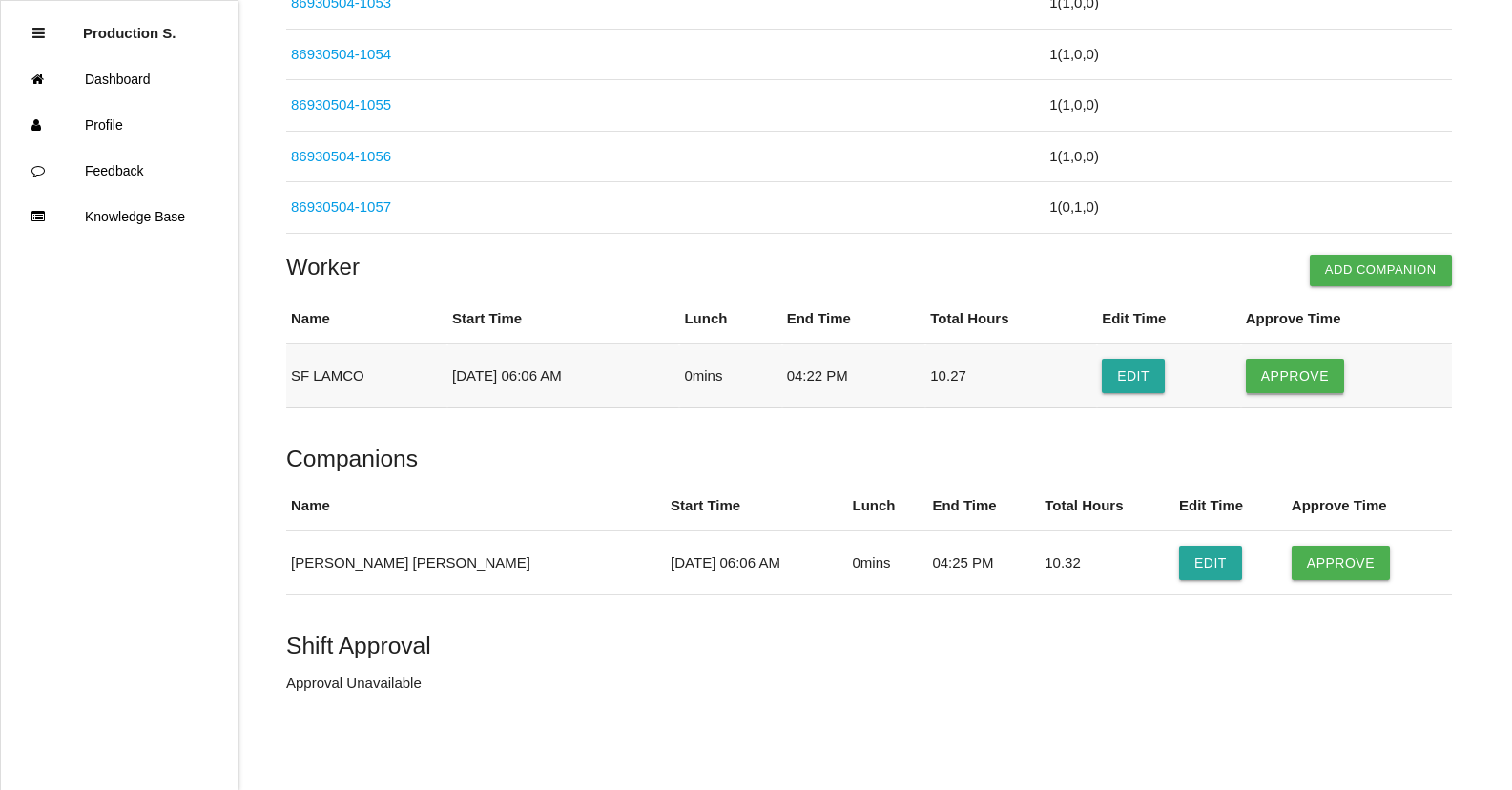
click at [1320, 371] on button "Approve" at bounding box center [1295, 376] width 98 height 34
click at [1297, 567] on button "Approve" at bounding box center [1341, 563] width 98 height 34
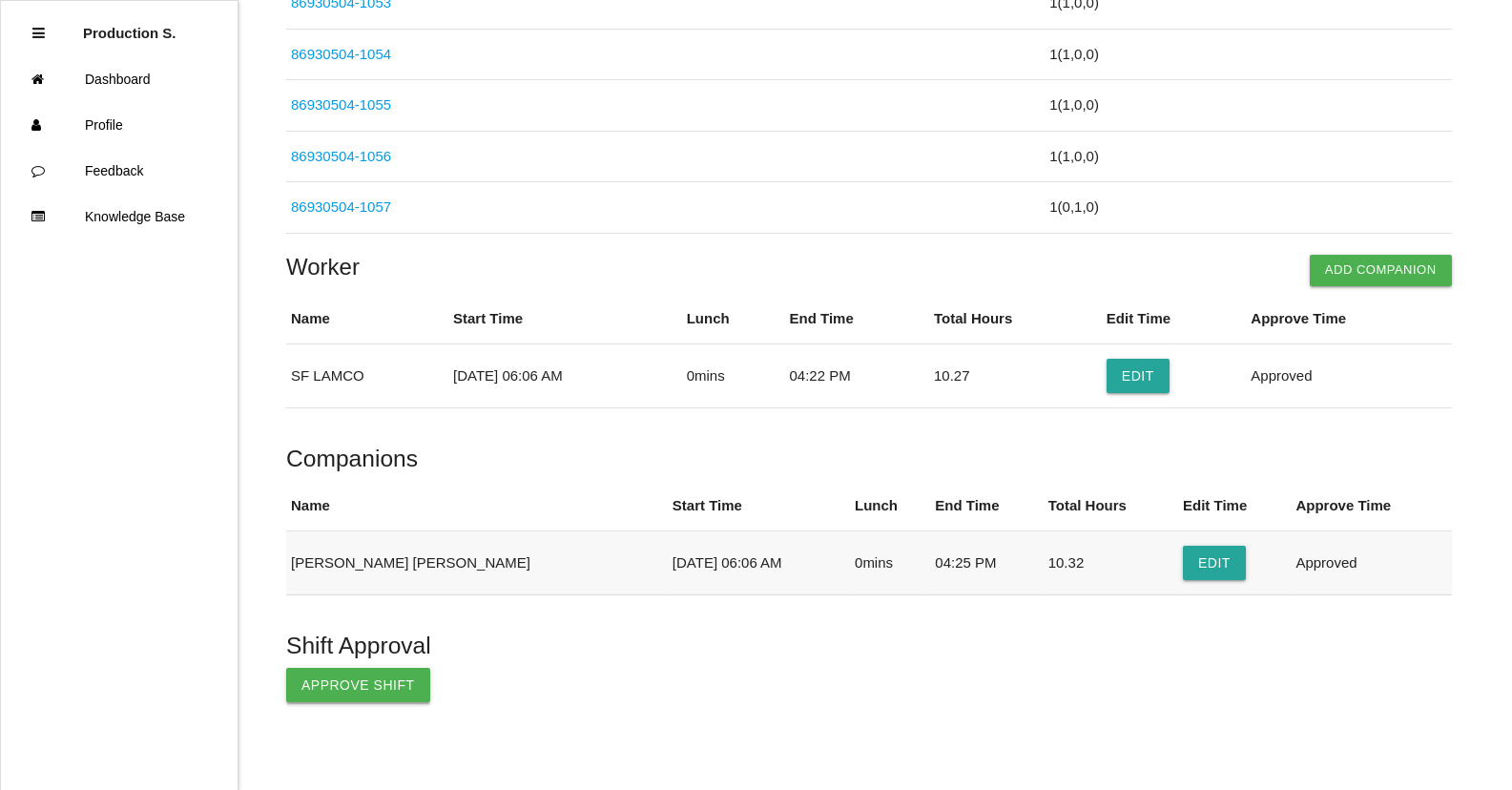
click at [353, 687] on button "Approve Shift" at bounding box center [358, 685] width 144 height 34
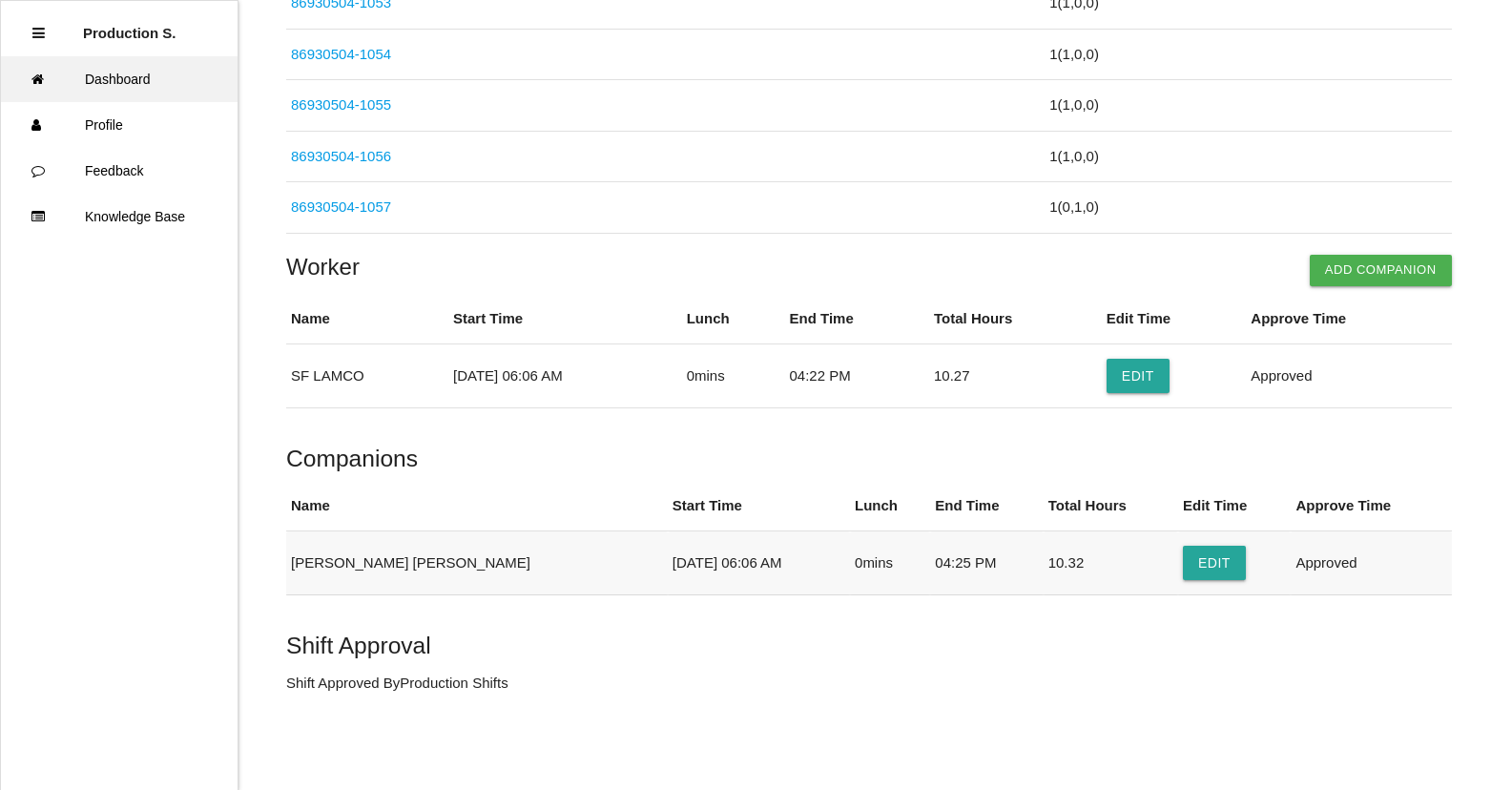
click at [121, 85] on link "Dashboard" at bounding box center [119, 79] width 237 height 46
